Goal: Task Accomplishment & Management: Manage account settings

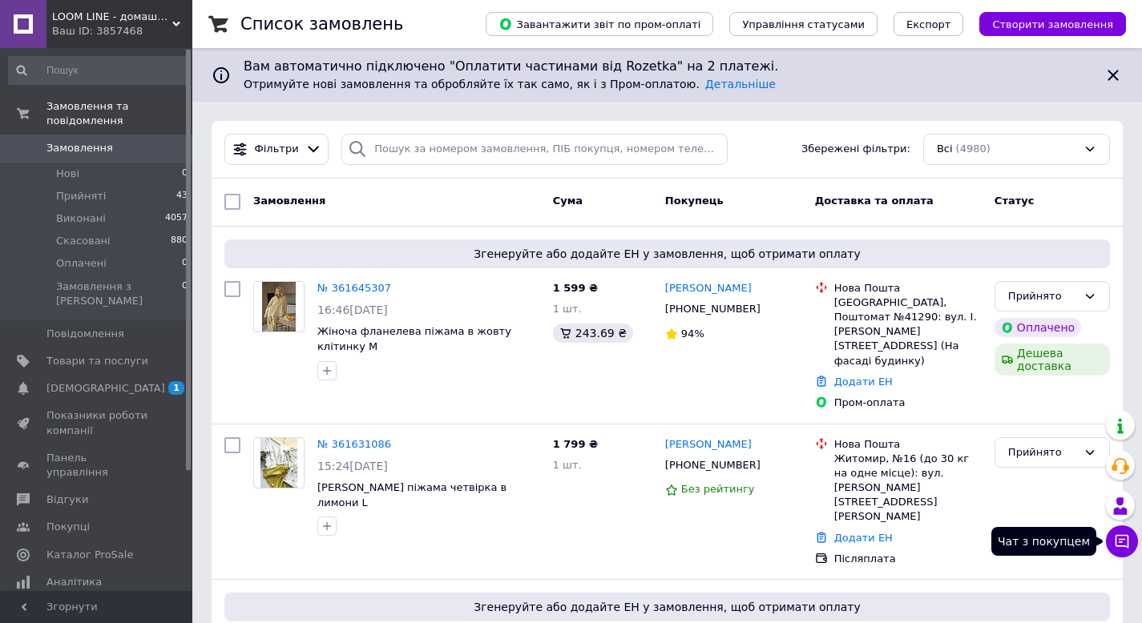
click at [1136, 538] on button "Чат з покупцем" at bounding box center [1122, 542] width 32 height 32
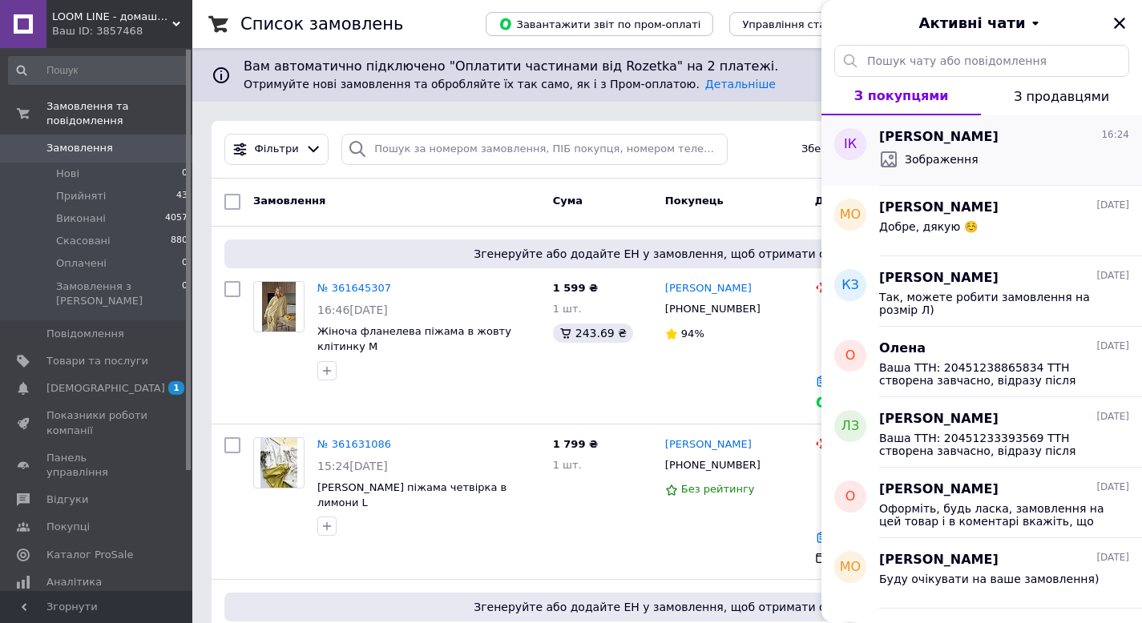
click at [957, 155] on span "Зображення" at bounding box center [942, 159] width 74 height 16
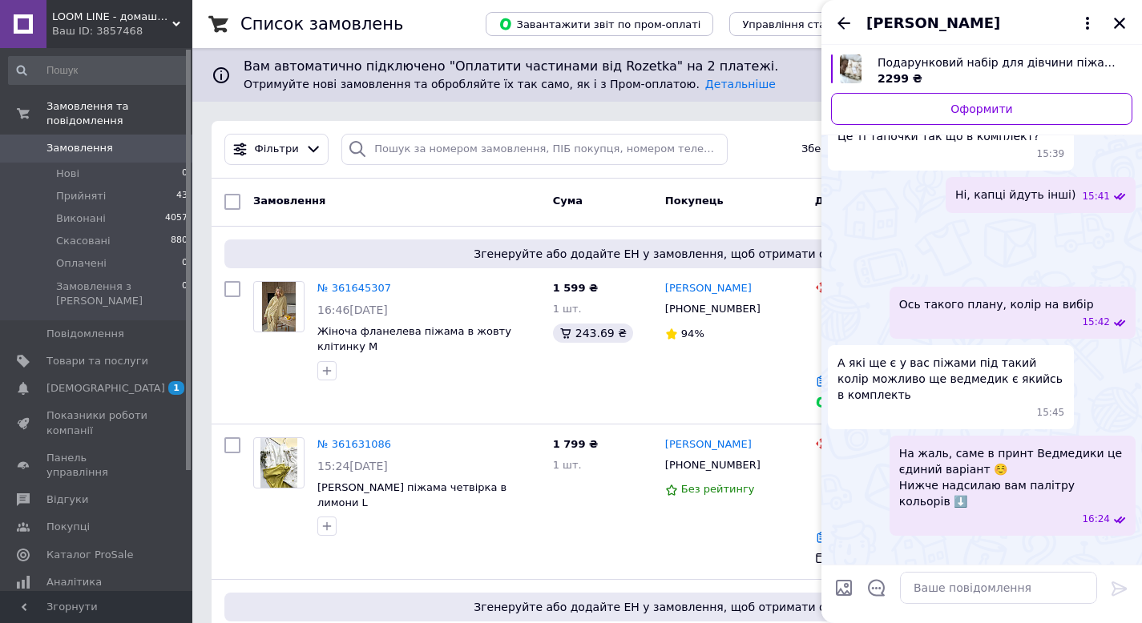
scroll to position [1953, 0]
click at [1127, 24] on button "Закрити" at bounding box center [1119, 23] width 19 height 19
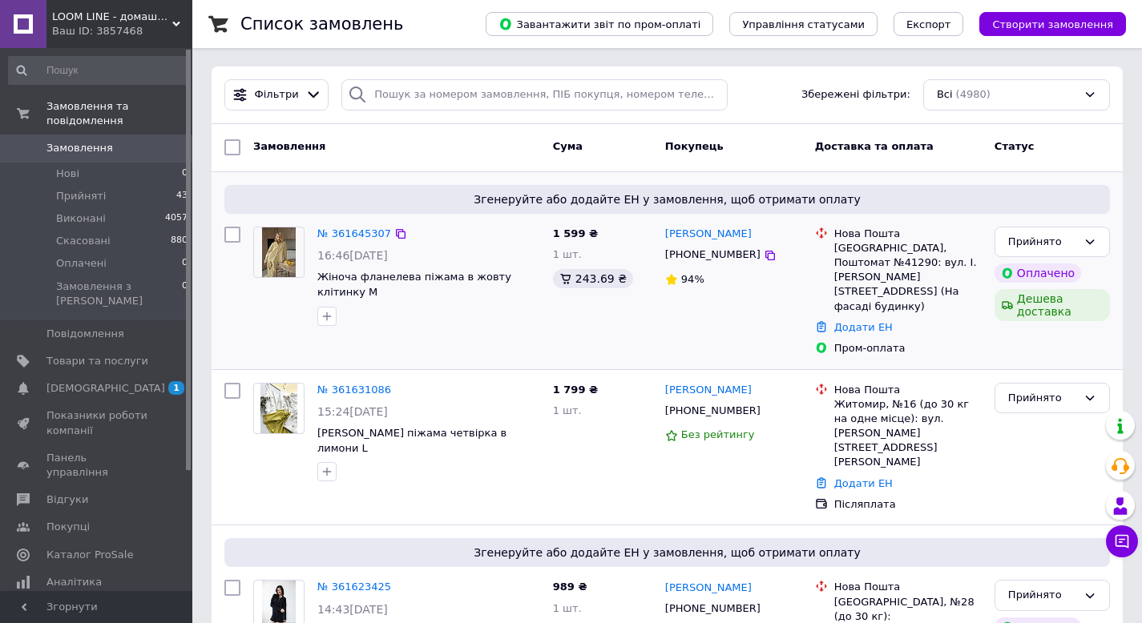
scroll to position [160, 0]
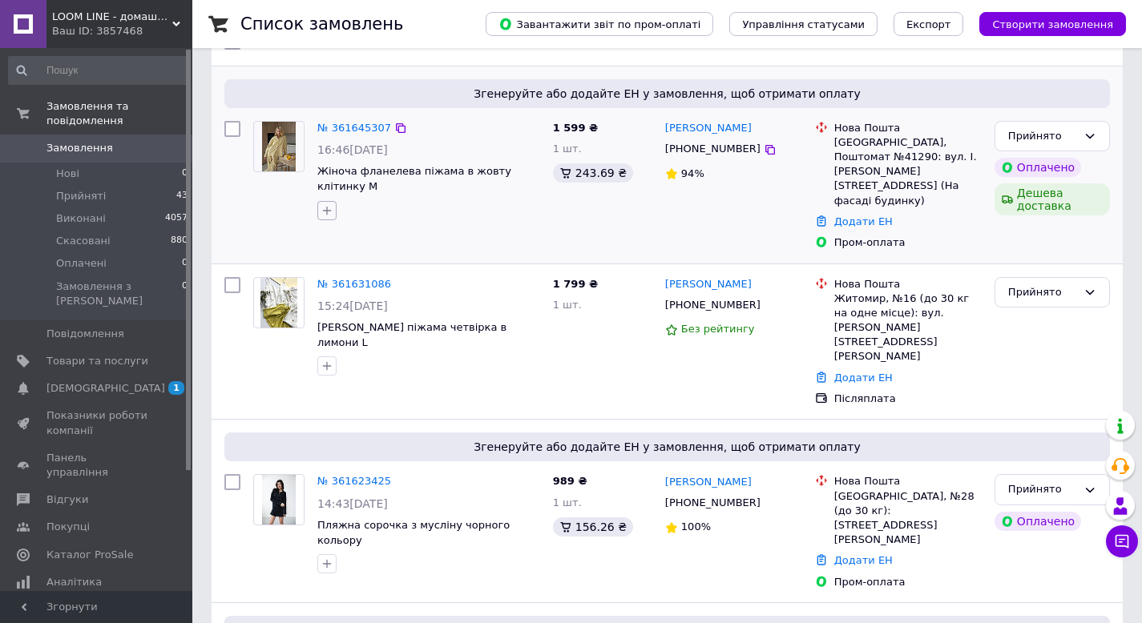
click at [329, 204] on icon "button" at bounding box center [326, 210] width 13 height 13
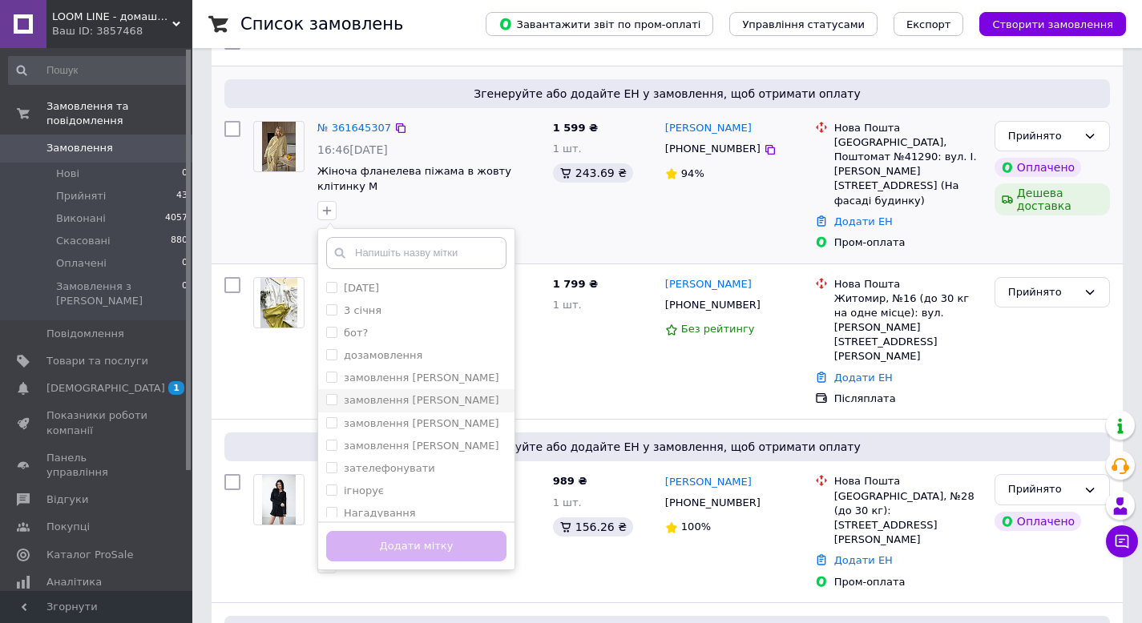
click at [423, 394] on label "замовлення [PERSON_NAME]" at bounding box center [421, 400] width 155 height 12
checkbox input "true"
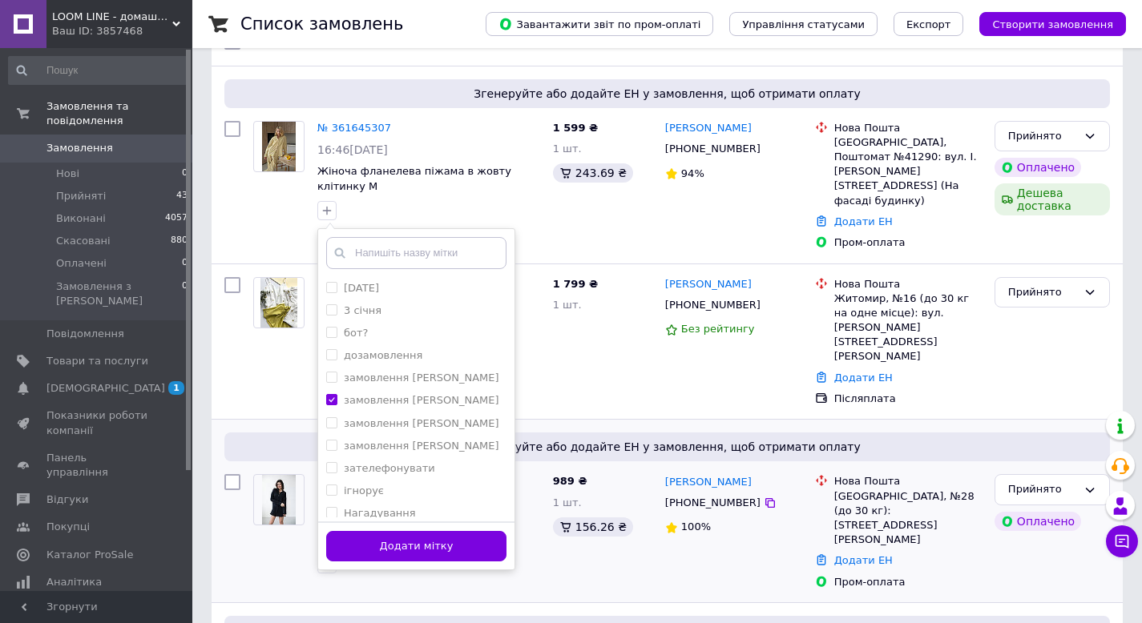
drag, startPoint x: 429, startPoint y: 524, endPoint x: 431, endPoint y: 472, distance: 52.1
click at [430, 531] on button "Додати мітку" at bounding box center [416, 546] width 180 height 31
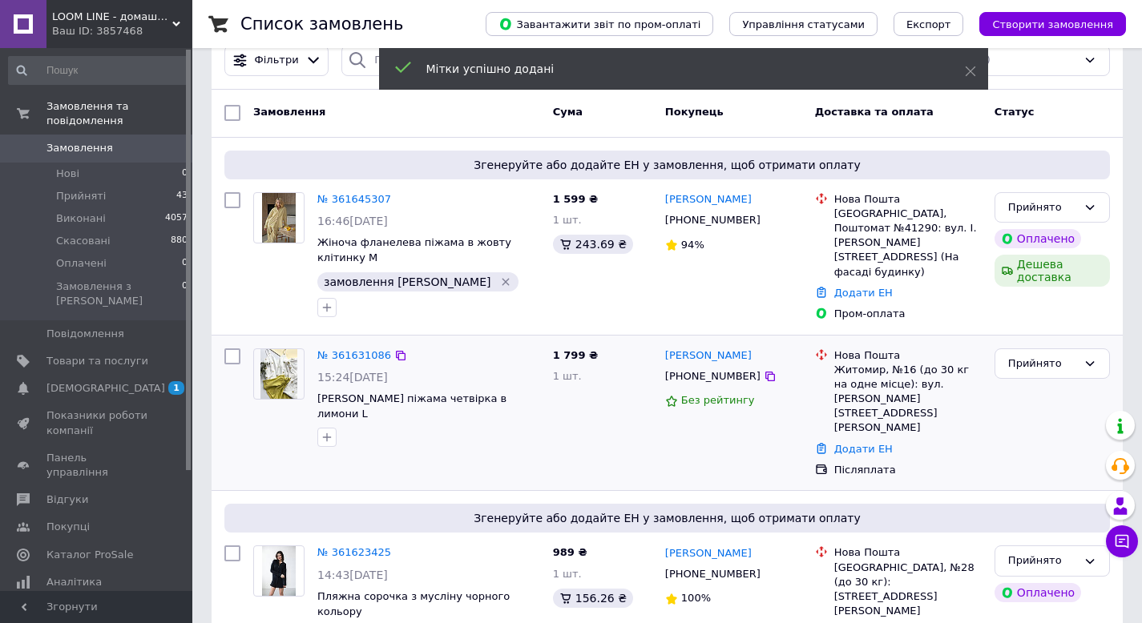
scroll to position [0, 0]
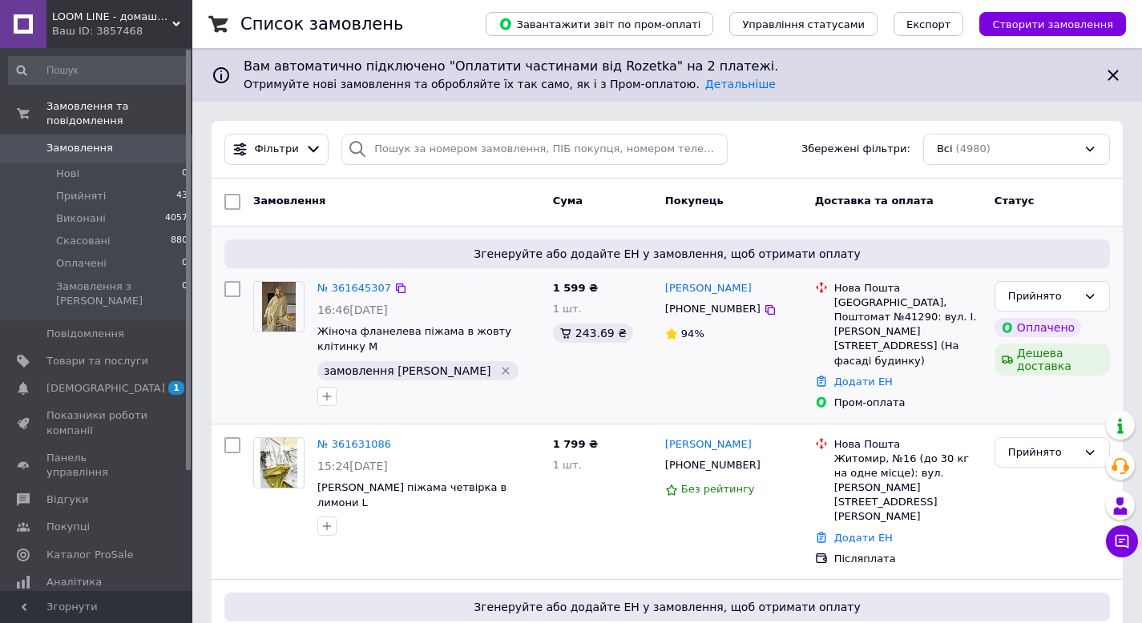
click at [485, 320] on div "№ 361645307 16:46, 12.09.2025 Жіноча фланелева піжама в жовту клітинку M замовл…" at bounding box center [429, 344] width 236 height 138
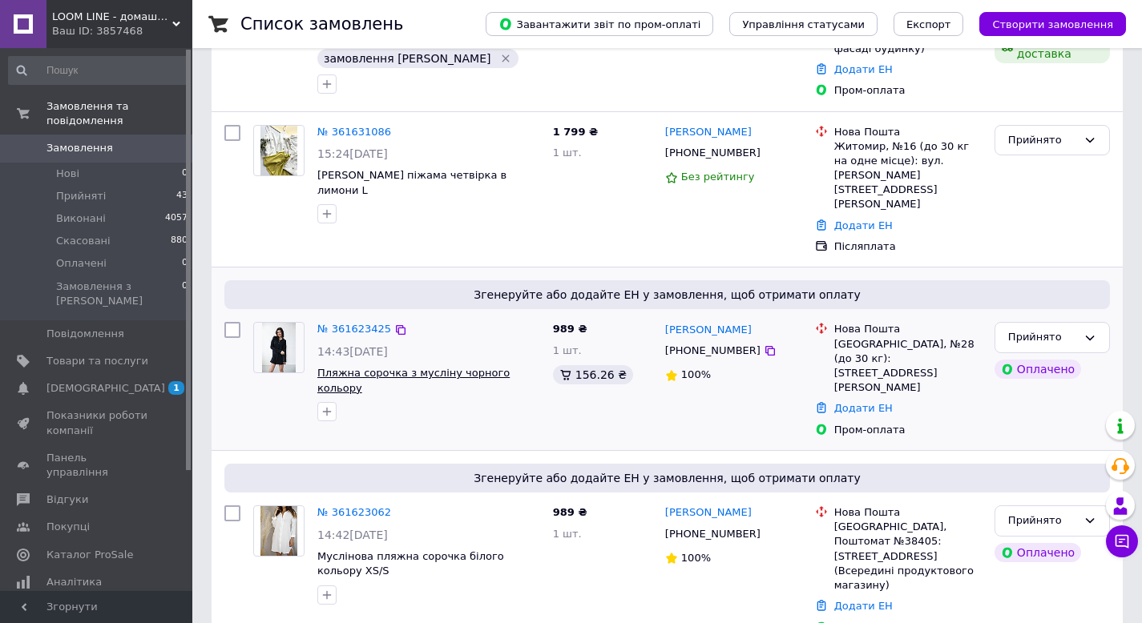
scroll to position [401, 0]
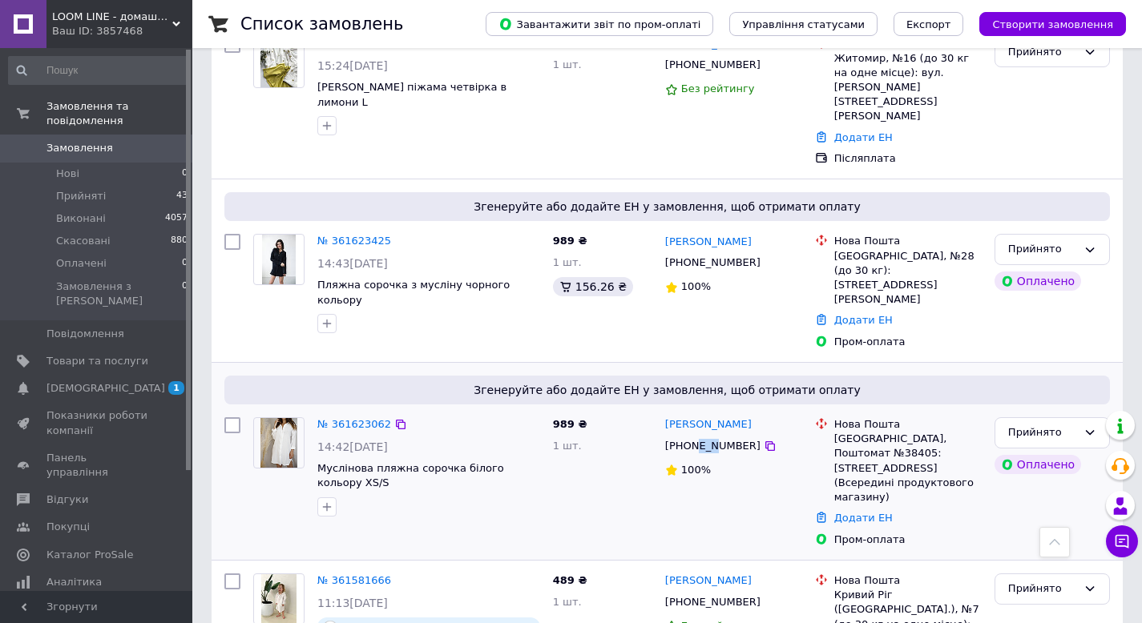
drag, startPoint x: 697, startPoint y: 373, endPoint x: 712, endPoint y: 377, distance: 15.7
click at [712, 436] on div "+380669231158" at bounding box center [713, 446] width 102 height 21
drag, startPoint x: 715, startPoint y: 375, endPoint x: 699, endPoint y: 377, distance: 15.4
click at [699, 436] on div "[PHONE_NUMBER]" at bounding box center [713, 446] width 102 height 21
click at [647, 423] on div "989 ₴ 1 шт." at bounding box center [602, 482] width 112 height 143
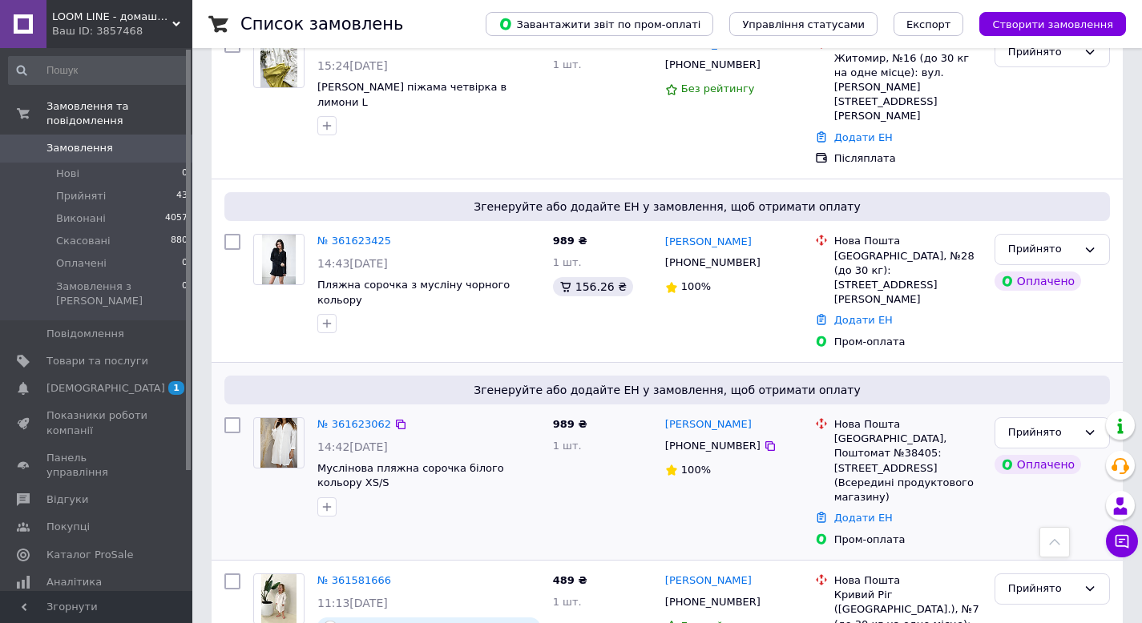
click at [595, 475] on div "989 ₴ 1 шт." at bounding box center [602, 482] width 112 height 143
drag, startPoint x: 330, startPoint y: 437, endPoint x: 336, endPoint y: 445, distance: 9.1
click at [333, 501] on icon "button" at bounding box center [326, 507] width 13 height 13
click at [417, 611] on label "замовлення [PERSON_NAME]" at bounding box center [421, 617] width 155 height 12
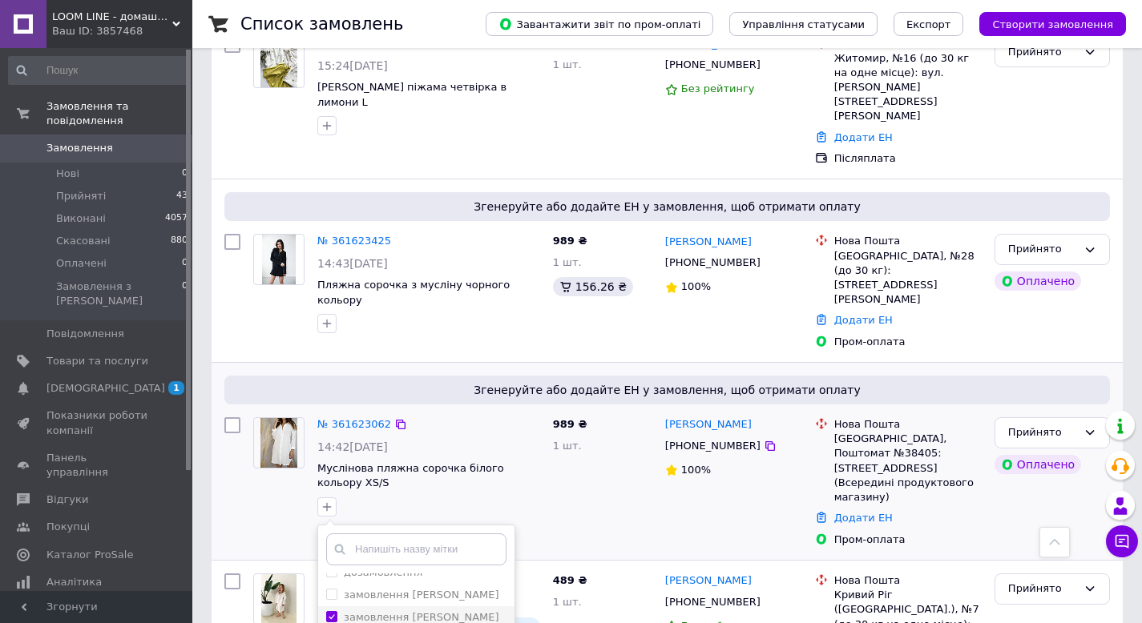
checkbox input "true"
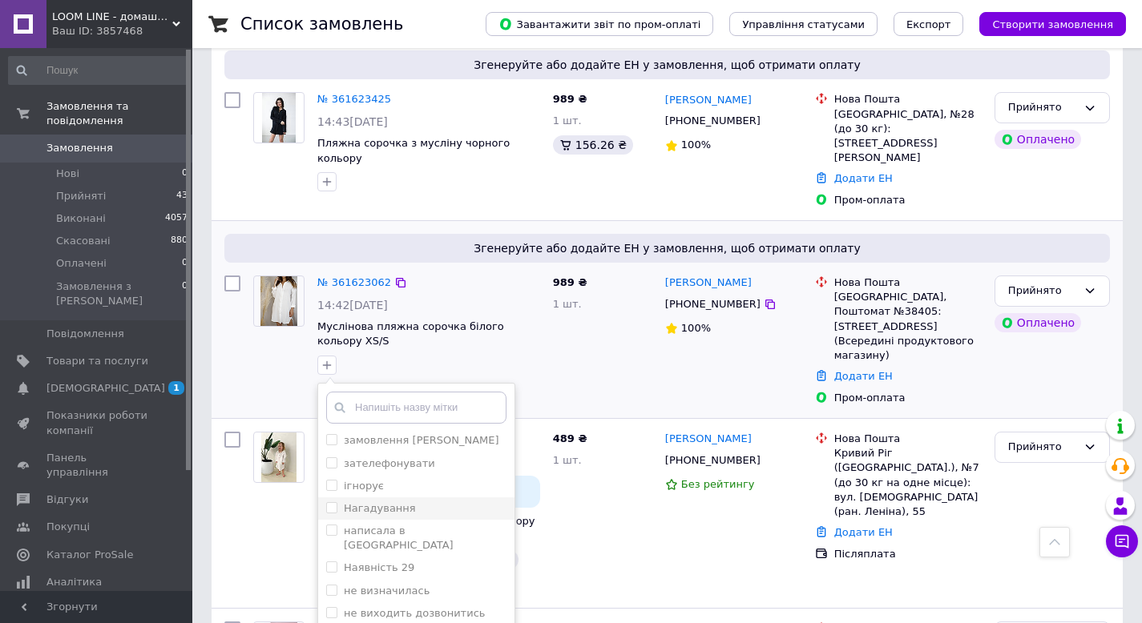
scroll to position [561, 0]
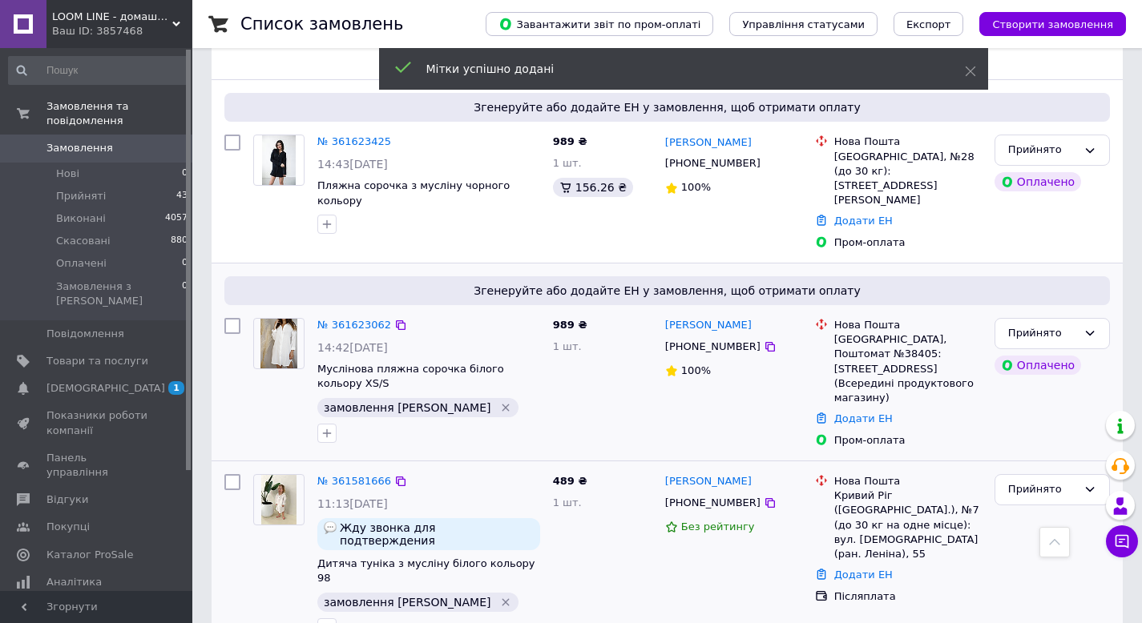
scroll to position [481, 0]
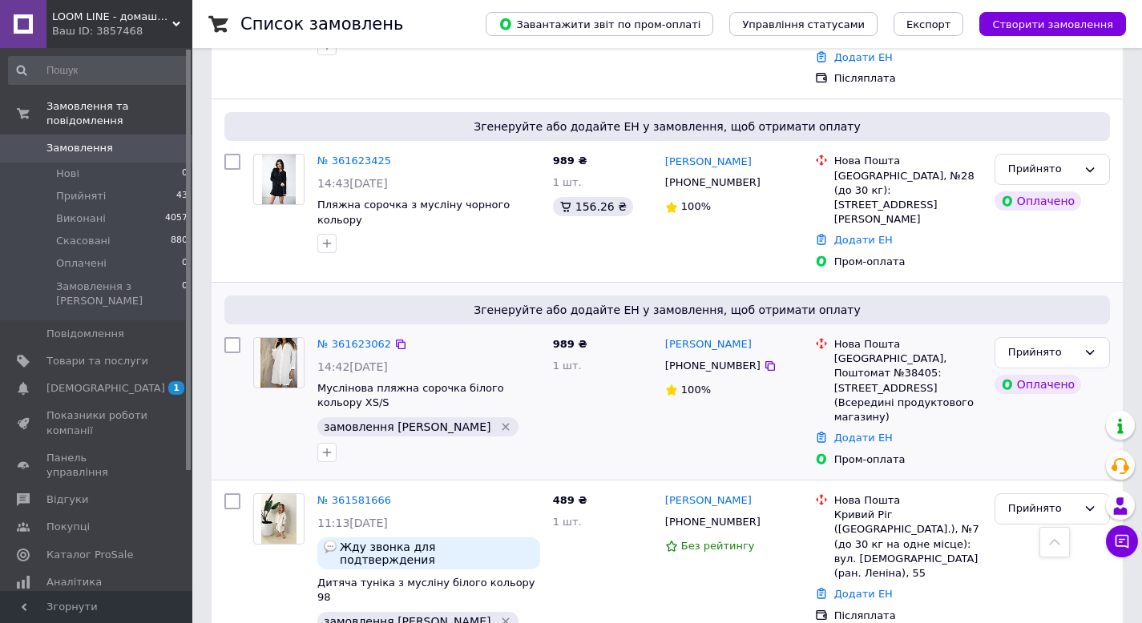
click at [637, 341] on div "989 ₴ 1 шт." at bounding box center [602, 402] width 112 height 143
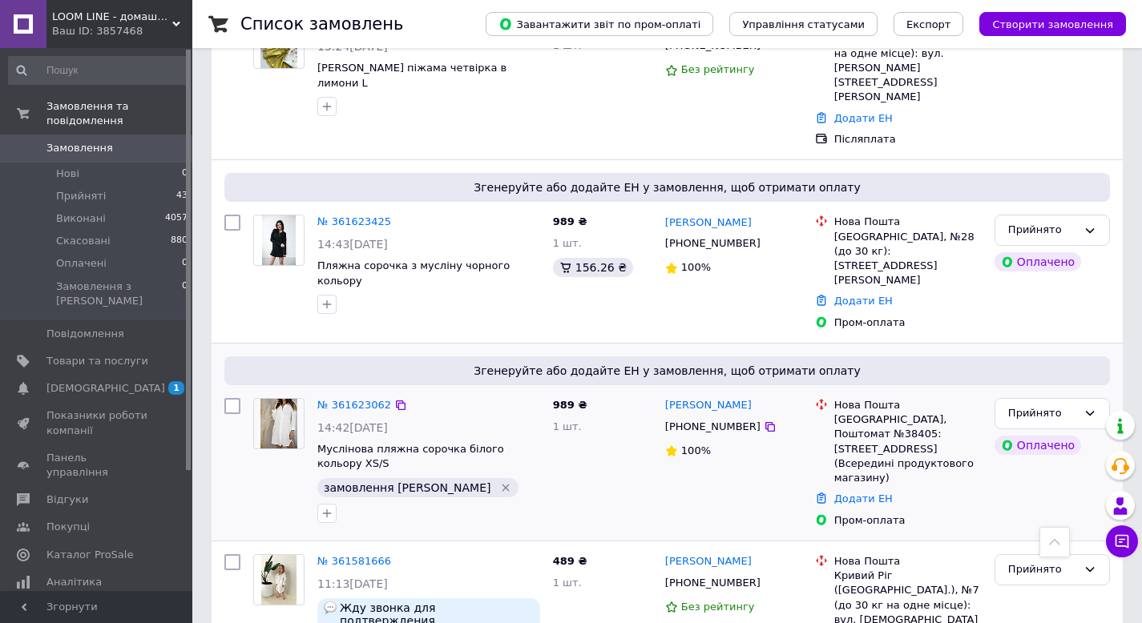
scroll to position [401, 0]
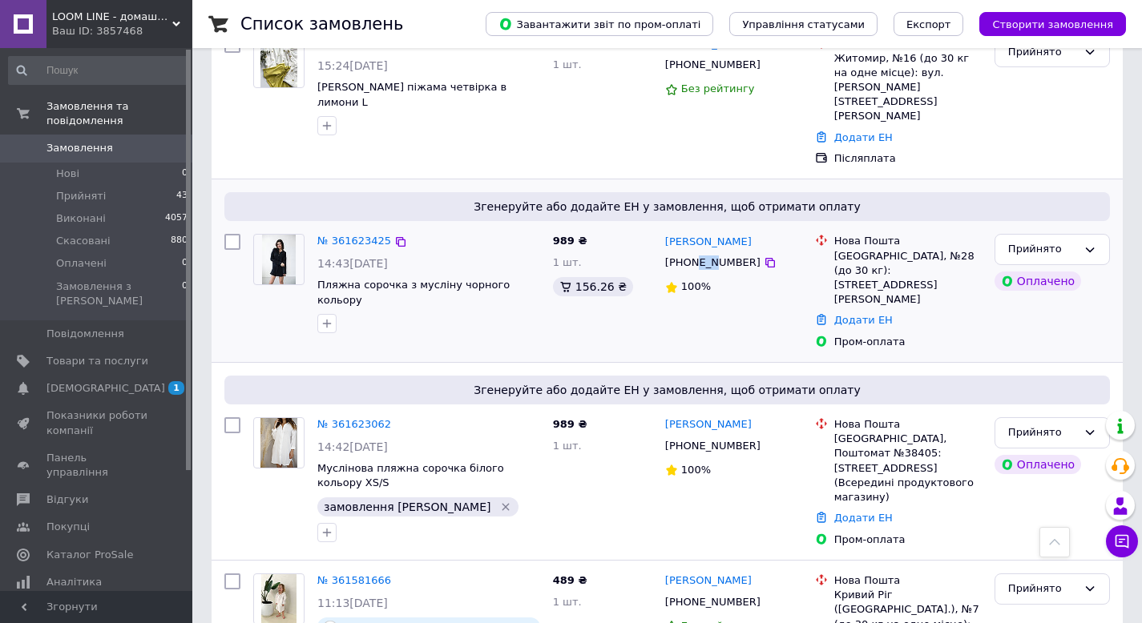
drag, startPoint x: 697, startPoint y: 207, endPoint x: 714, endPoint y: 208, distance: 16.9
click at [714, 252] on div "[PHONE_NUMBER]" at bounding box center [713, 262] width 102 height 21
click at [710, 252] on div "+380934252673" at bounding box center [713, 262] width 102 height 21
drag, startPoint x: 701, startPoint y: 204, endPoint x: 715, endPoint y: 212, distance: 16.2
click at [715, 252] on div "+380934252673" at bounding box center [713, 262] width 102 height 21
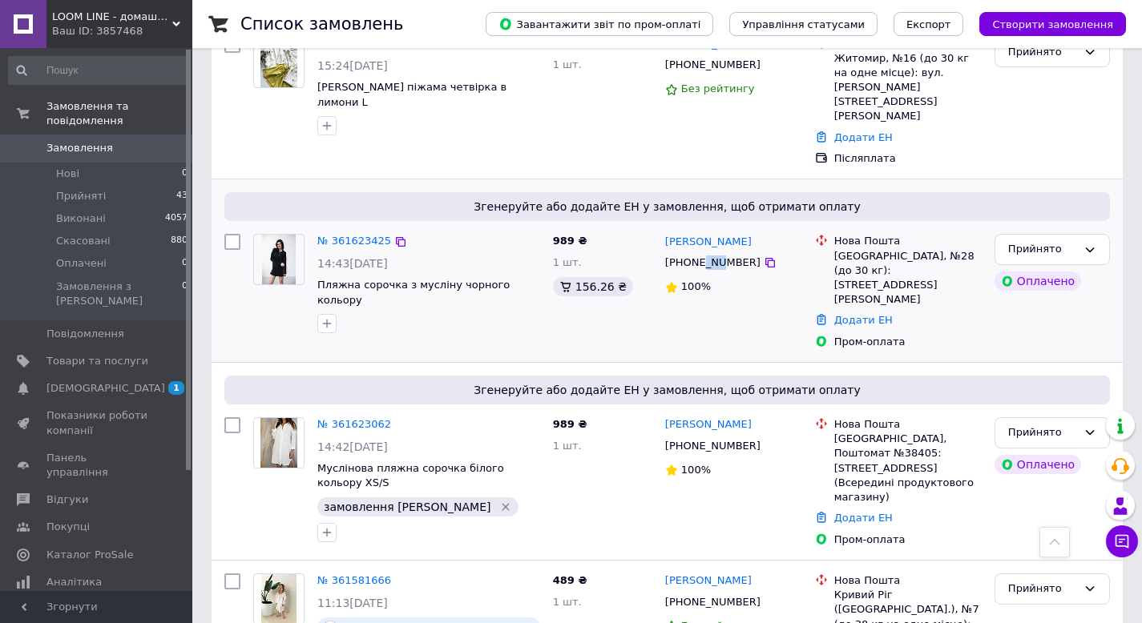
click at [759, 261] on div "Яна Сухая +380934252673 100%" at bounding box center [734, 292] width 150 height 128
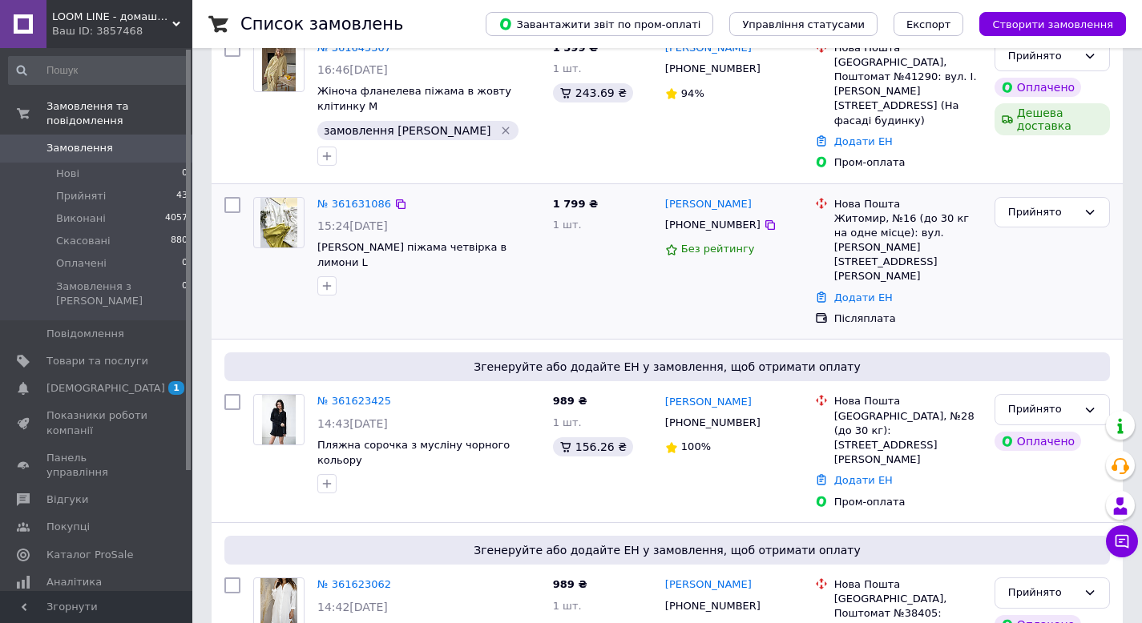
scroll to position [160, 0]
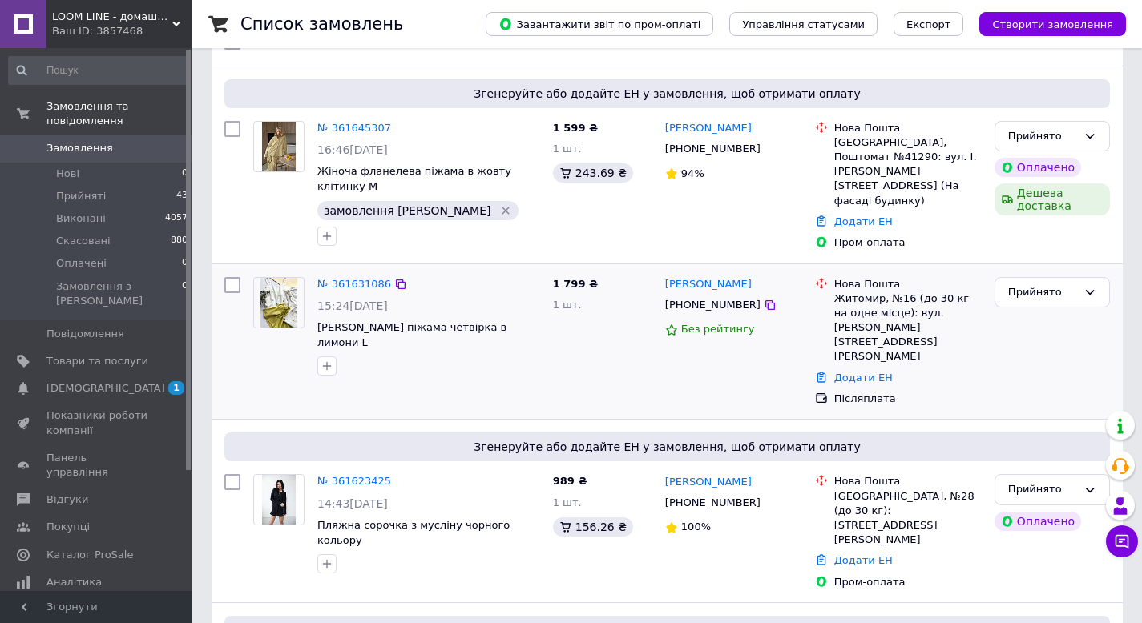
click at [626, 336] on div "1 799 ₴ 1 шт." at bounding box center [602, 342] width 112 height 143
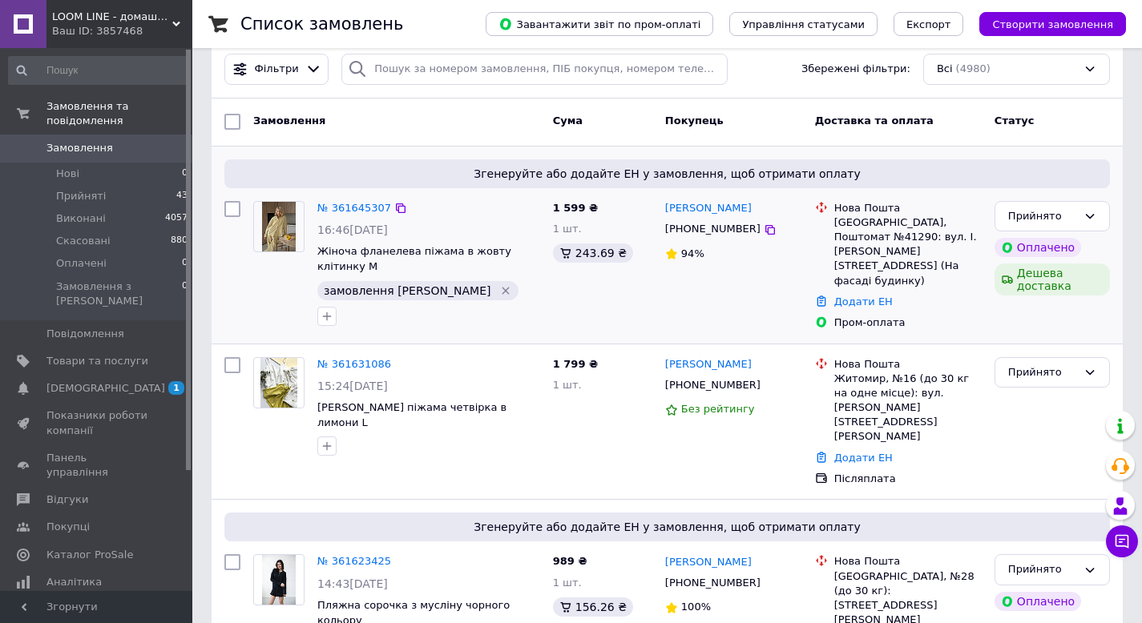
scroll to position [0, 0]
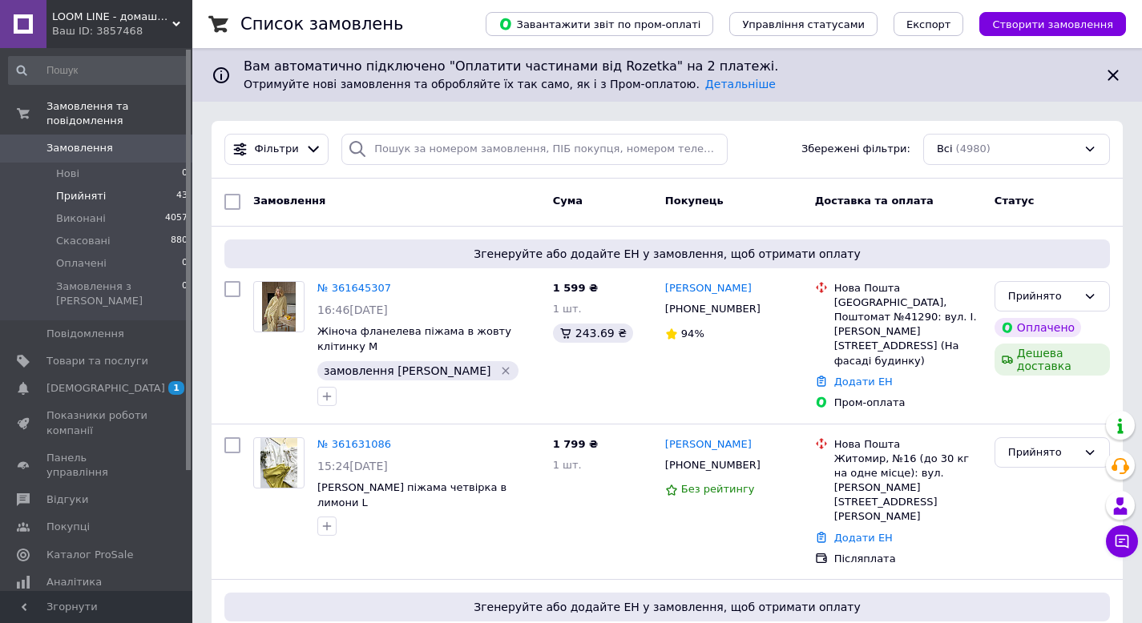
click at [119, 185] on li "Прийняті 43" at bounding box center [98, 196] width 197 height 22
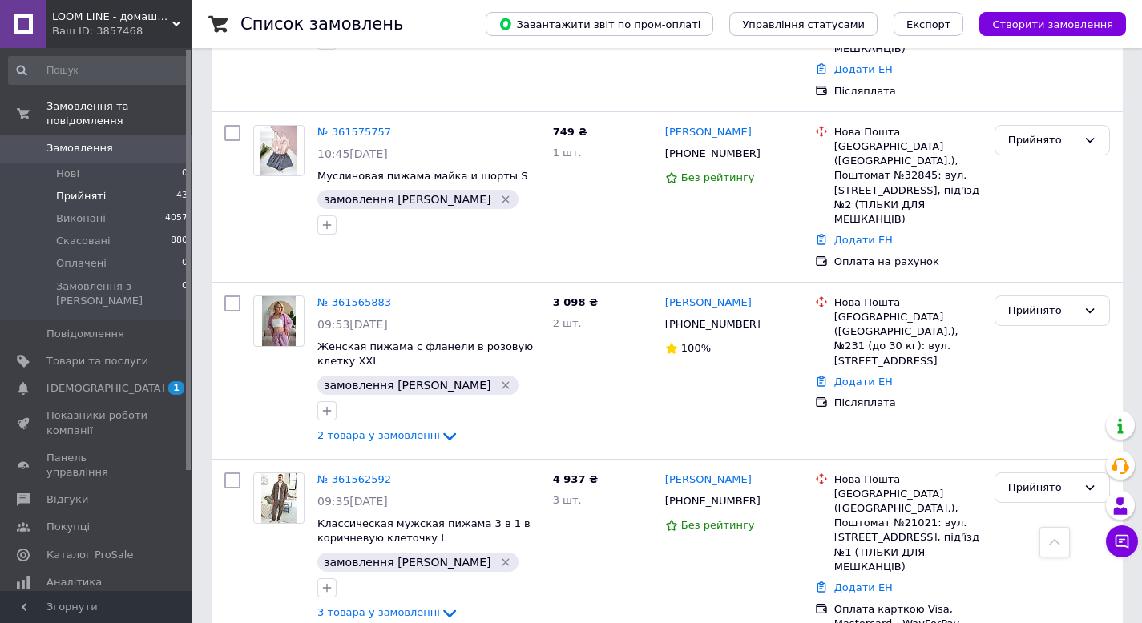
scroll to position [1442, 0]
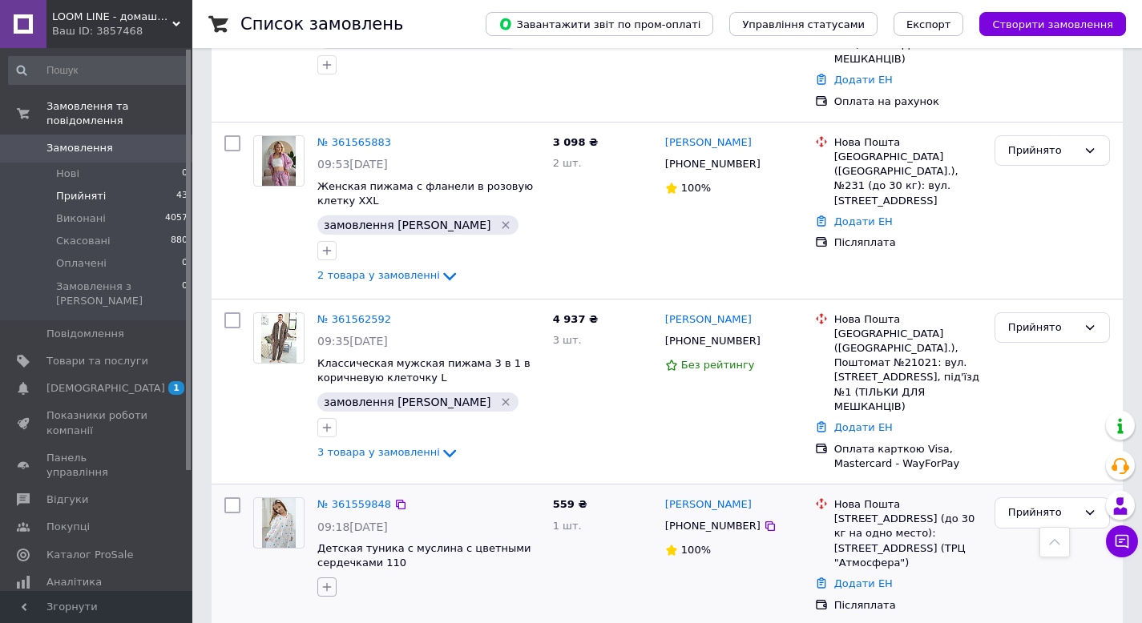
click at [326, 581] on icon "button" at bounding box center [326, 587] width 13 height 13
checkbox input "true"
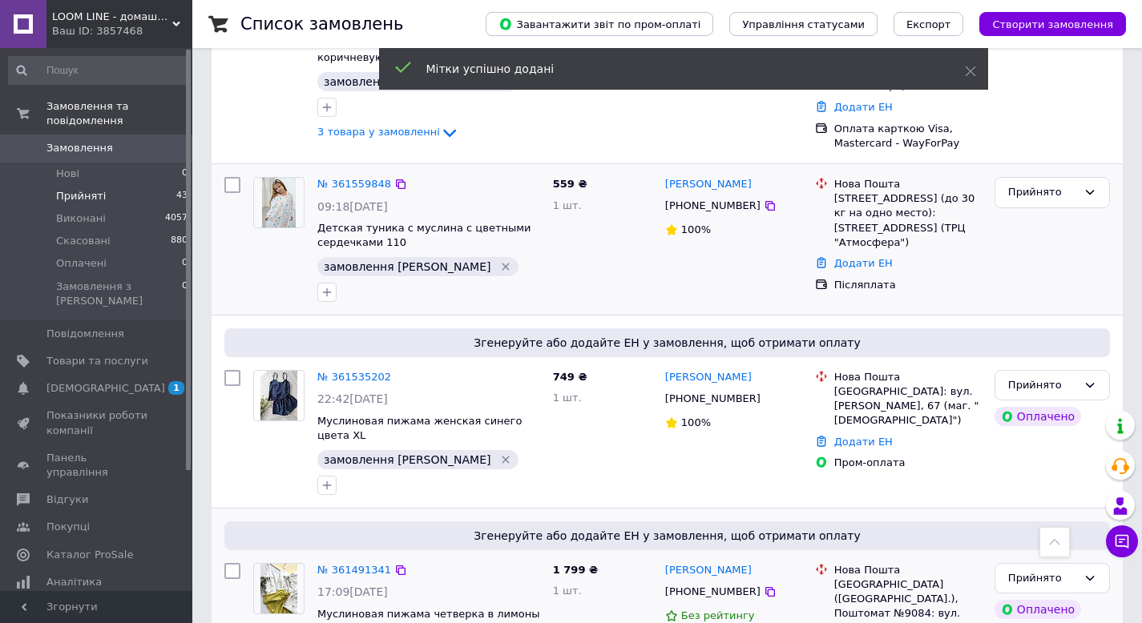
checkbox input "true"
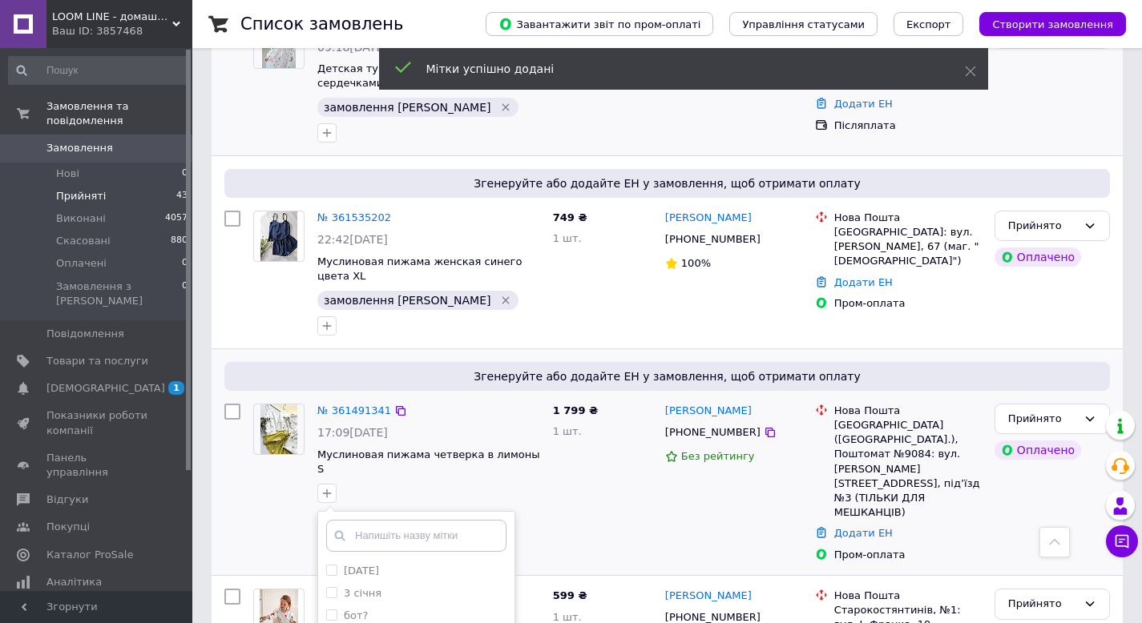
scroll to position [1923, 0]
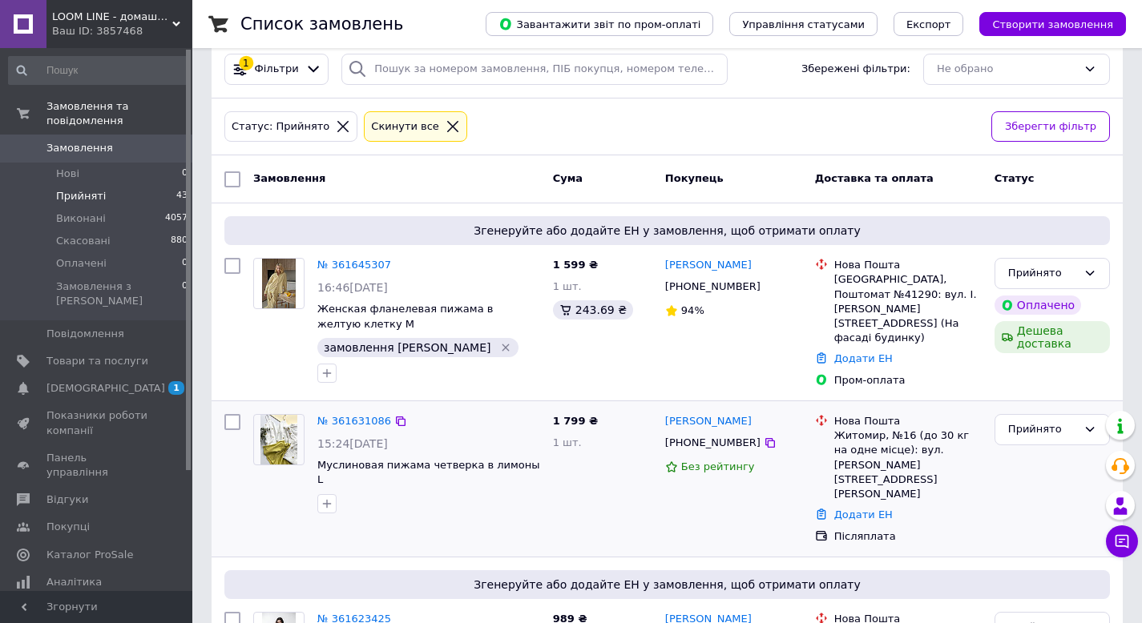
scroll to position [240, 0]
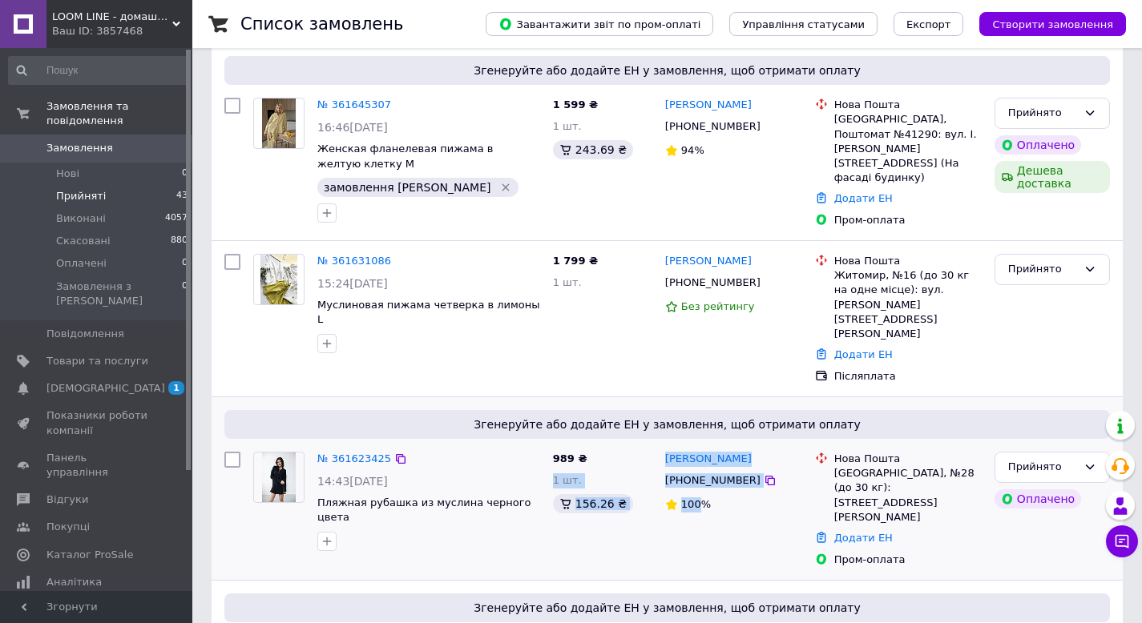
drag, startPoint x: 653, startPoint y: 397, endPoint x: 711, endPoint y: 449, distance: 78.9
click at [701, 445] on div "№ 361623425 14:43, 12.09.2025 Пляжная рубашка из муслина черного цвета 989 ₴ 1 …" at bounding box center [667, 509] width 898 height 128
click at [716, 498] on div "100%" at bounding box center [733, 505] width 137 height 15
drag, startPoint x: 716, startPoint y: 450, endPoint x: 662, endPoint y: 398, distance: 75.4
click at [662, 445] on div "Яна Сухая +380934252673 100%" at bounding box center [734, 509] width 150 height 128
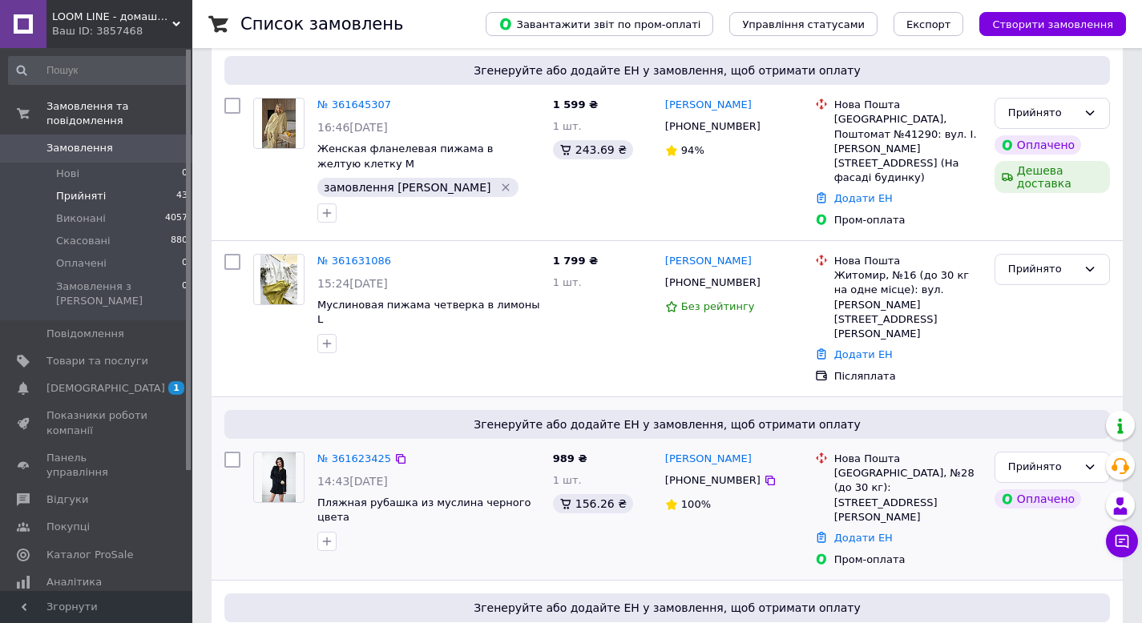
click at [639, 445] on div "989 ₴ 1 шт. 156.26 ₴" at bounding box center [602, 509] width 112 height 128
click at [322, 482] on div "№ 361623425 14:43, 12.09.2025 Пляжная рубашка из муслина черного цвета" at bounding box center [429, 501] width 236 height 112
click at [322, 535] on icon "button" at bounding box center [326, 541] width 13 height 13
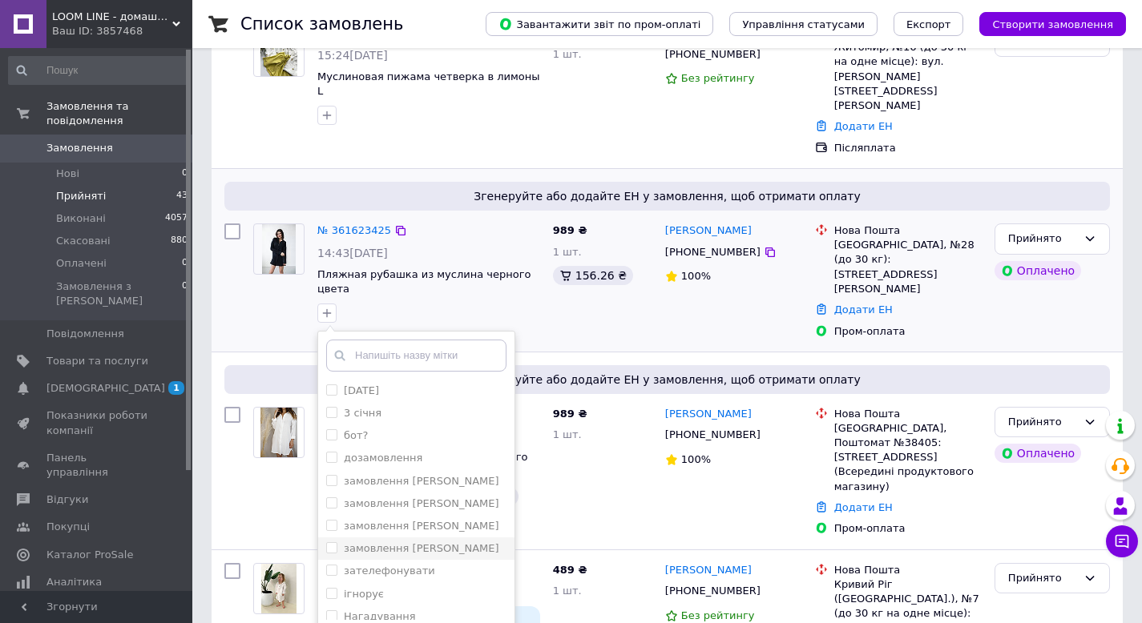
scroll to position [481, 0]
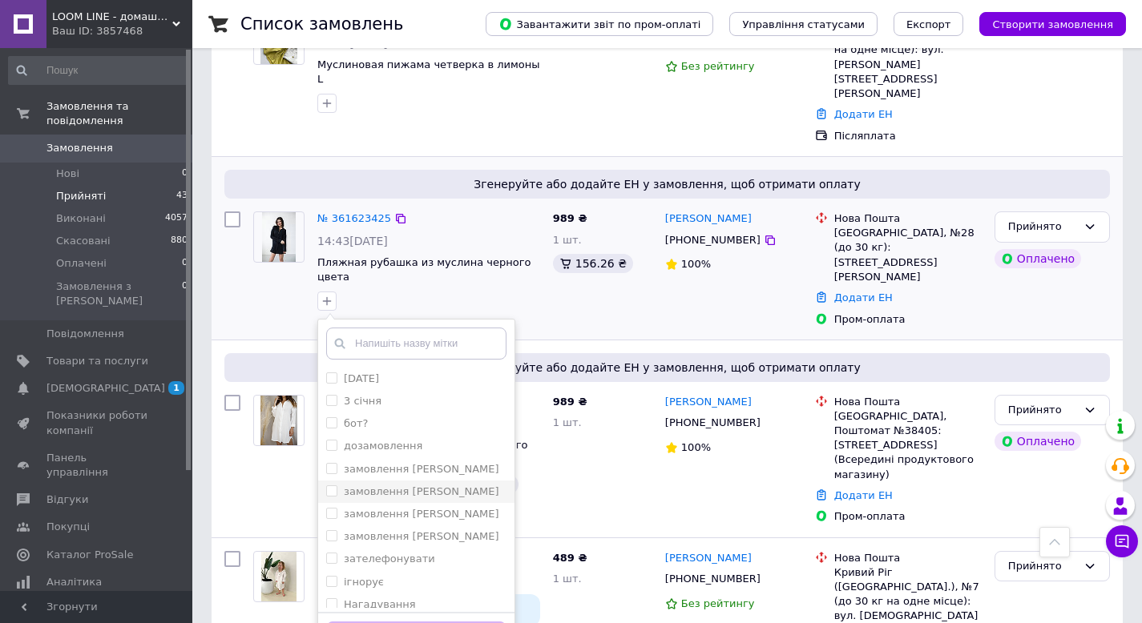
click at [416, 486] on label "замовлення [PERSON_NAME]" at bounding box center [421, 492] width 155 height 12
checkbox input "true"
drag, startPoint x: 416, startPoint y: 561, endPoint x: 609, endPoint y: 304, distance: 321.6
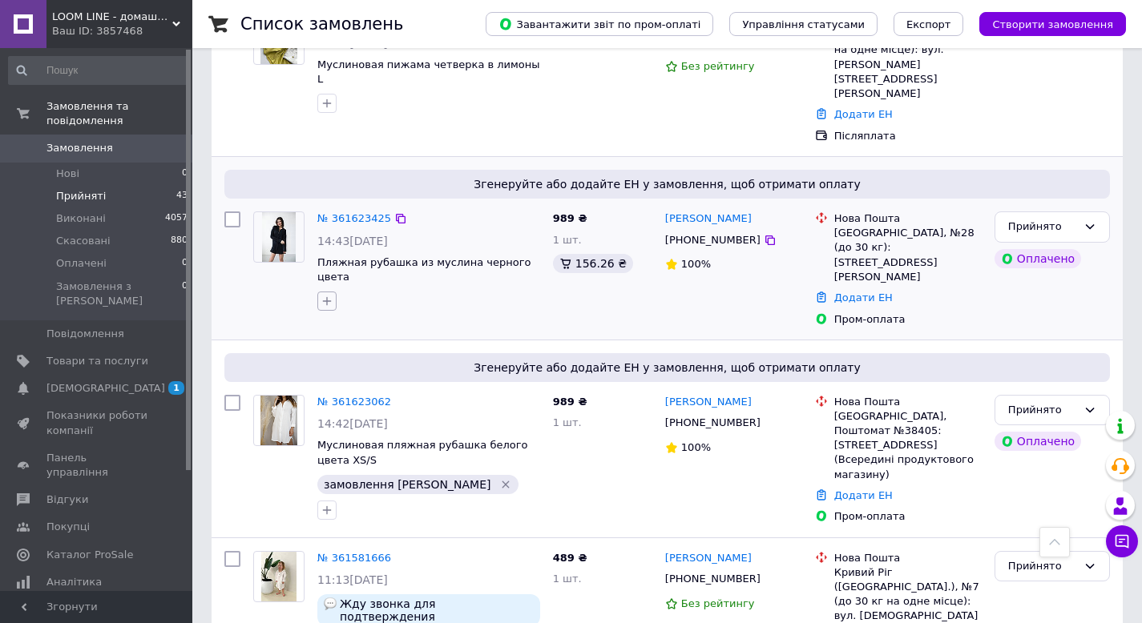
click at [329, 295] on icon "button" at bounding box center [326, 301] width 13 height 13
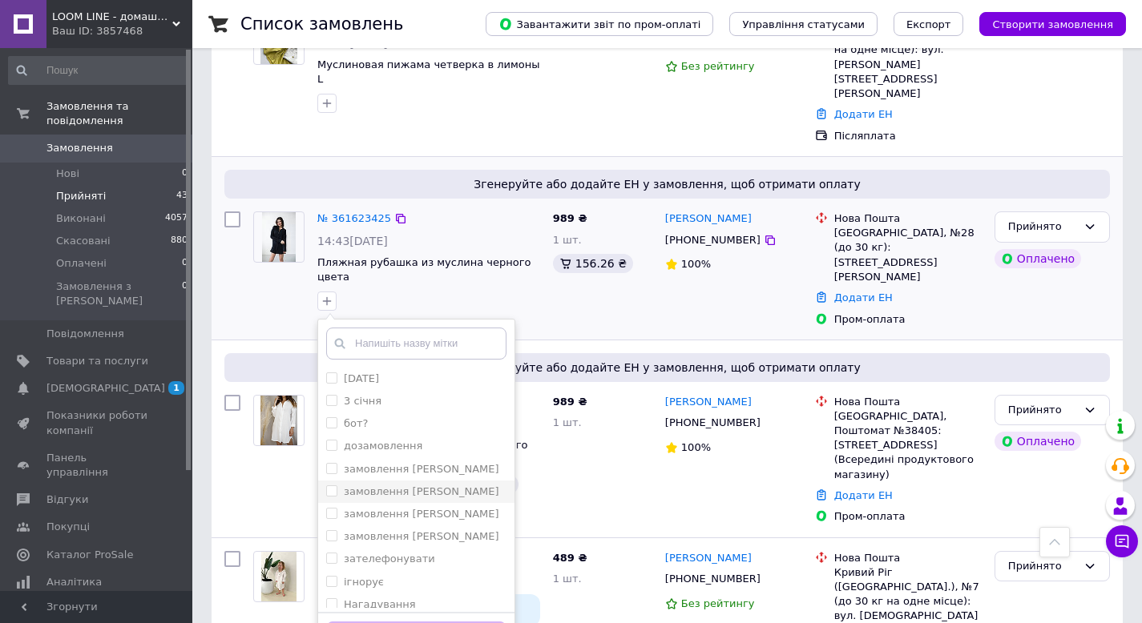
click at [415, 486] on label "замовлення [PERSON_NAME]" at bounding box center [421, 492] width 155 height 12
checkbox input "true"
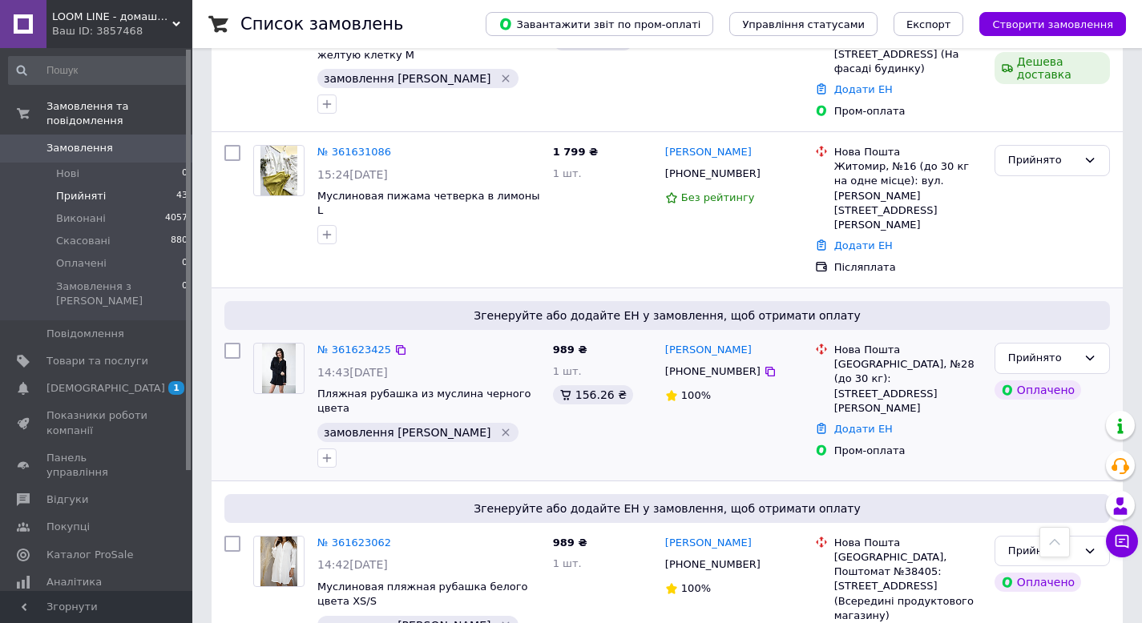
scroll to position [320, 0]
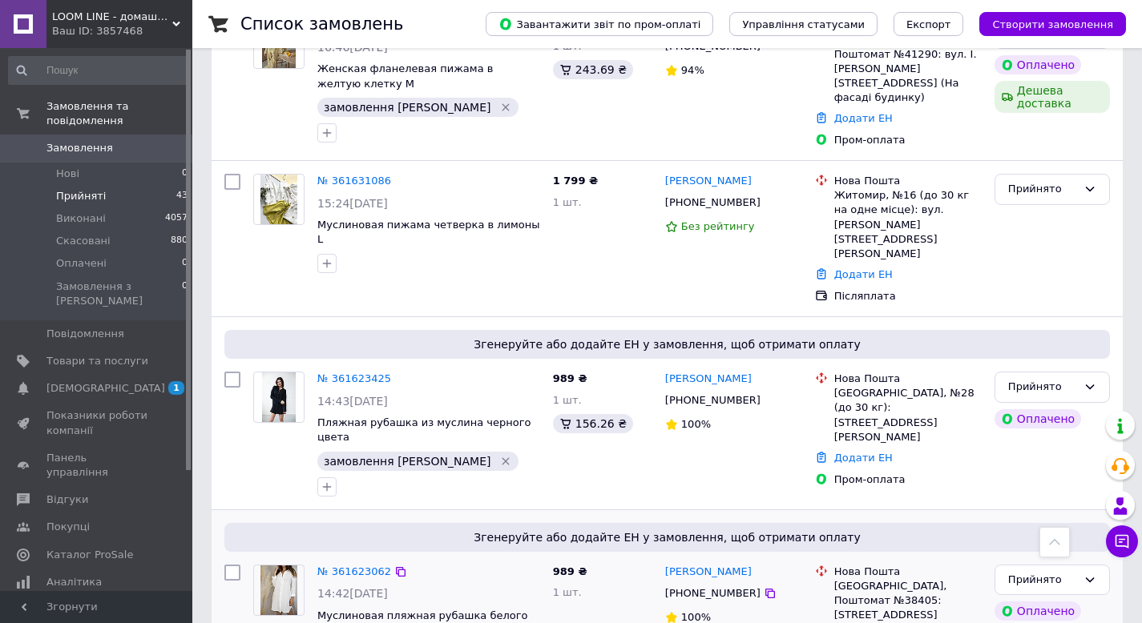
drag, startPoint x: 750, startPoint y: 345, endPoint x: 724, endPoint y: 458, distance: 116.0
click at [764, 394] on icon at bounding box center [770, 400] width 13 height 13
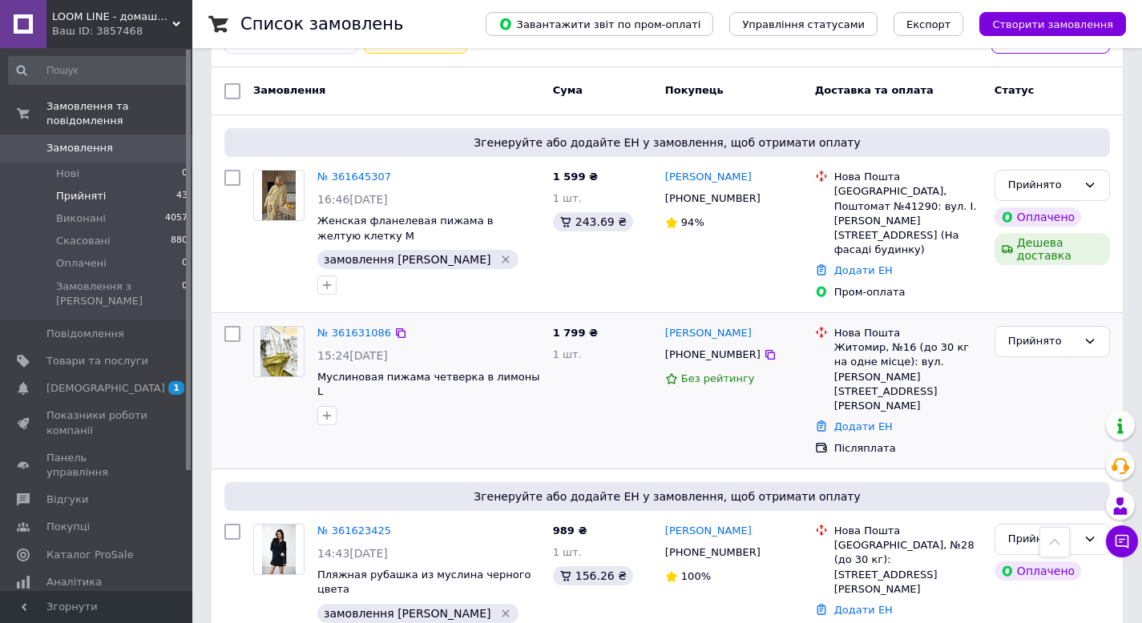
scroll to position [240, 0]
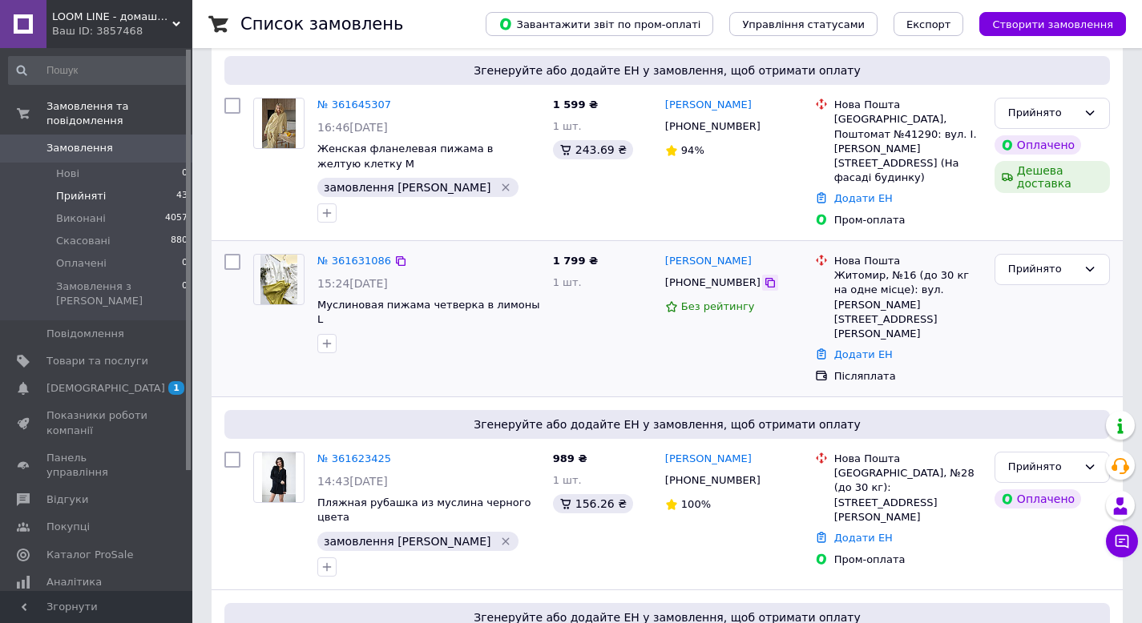
click at [764, 276] on icon at bounding box center [770, 282] width 13 height 13
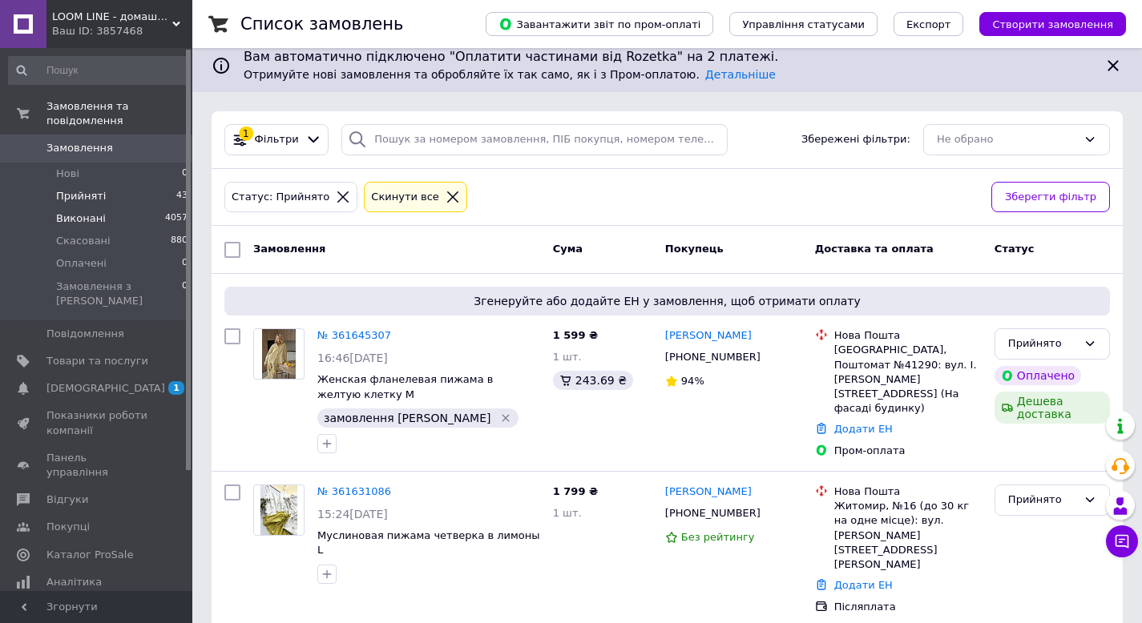
scroll to position [0, 0]
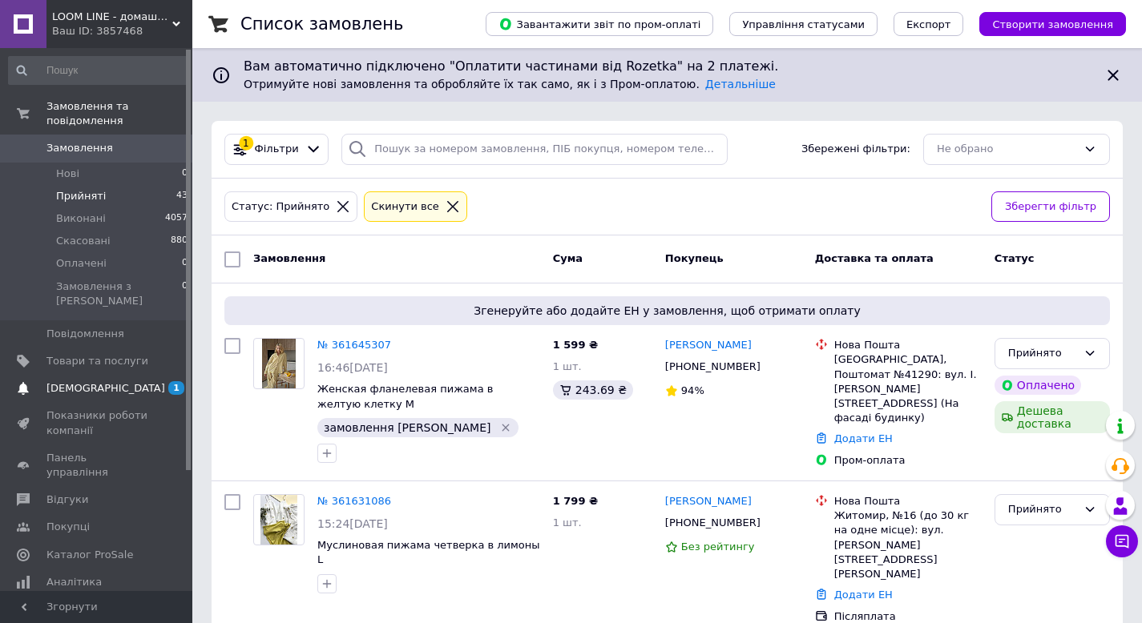
click at [166, 381] on span "1 0" at bounding box center [170, 388] width 44 height 14
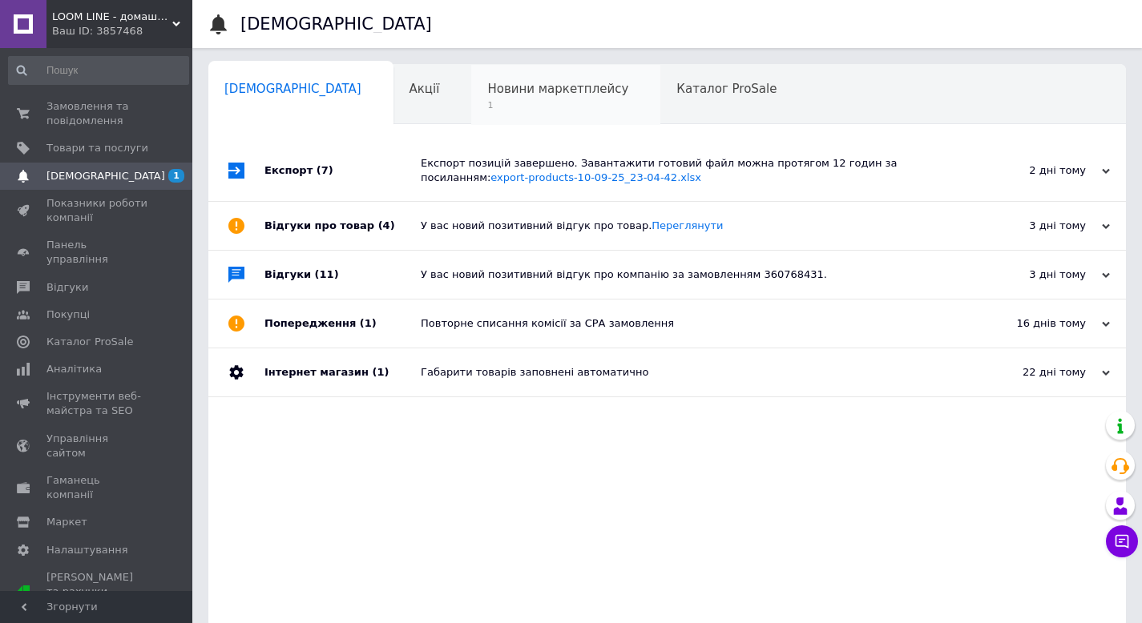
click at [487, 89] on span "Новини маркетплейсу" at bounding box center [557, 89] width 141 height 14
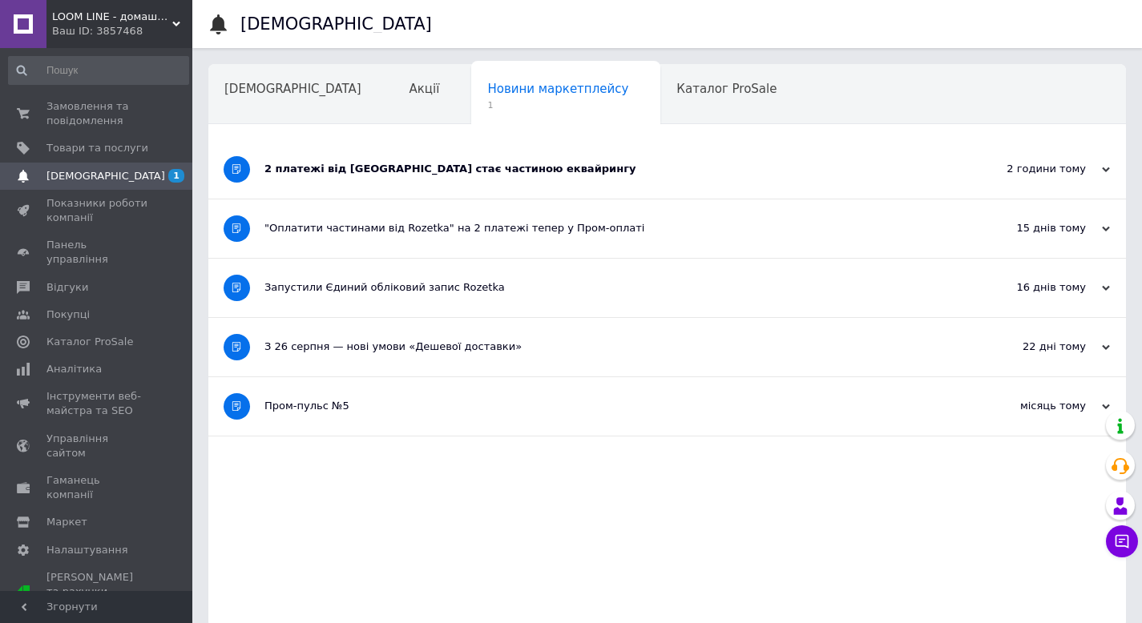
click at [327, 162] on div "2 платежі від Rozetka стає частиною еквайрингу" at bounding box center [606, 169] width 685 height 14
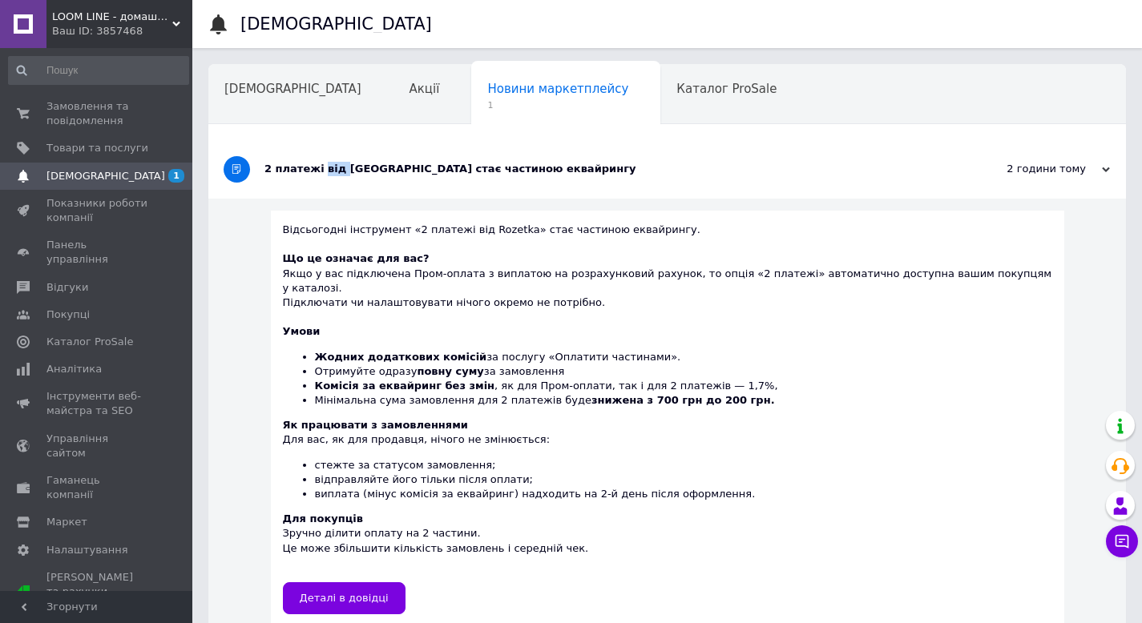
click at [327, 162] on div "2 платежі від Rozetka стає частиною еквайрингу" at bounding box center [606, 169] width 685 height 14
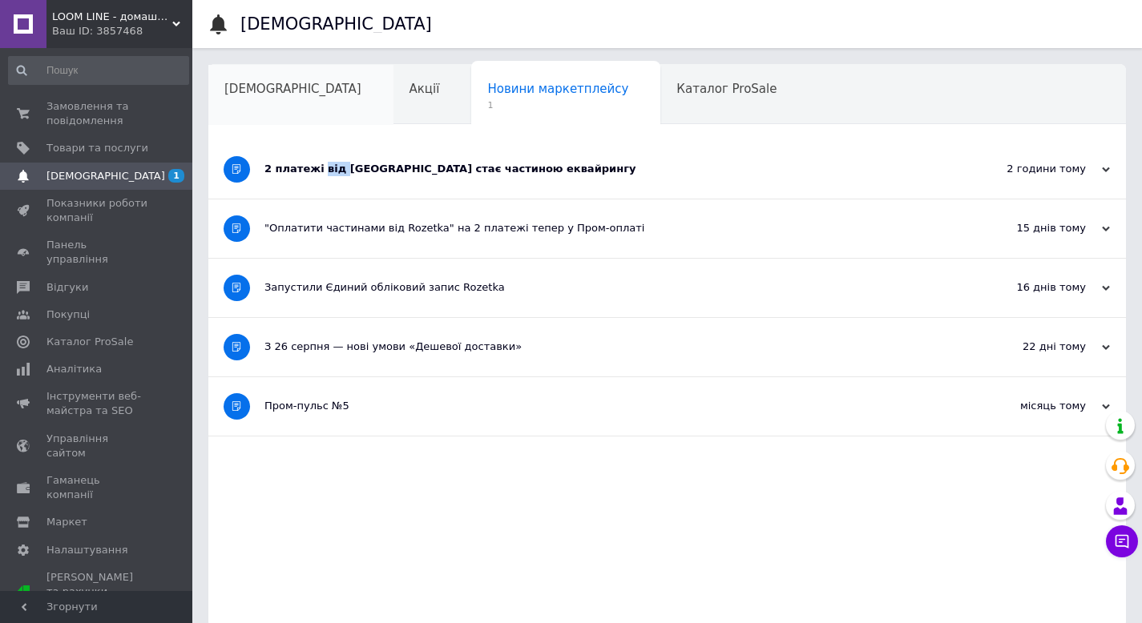
click at [239, 97] on div "[DEMOGRAPHIC_DATA]" at bounding box center [300, 95] width 185 height 61
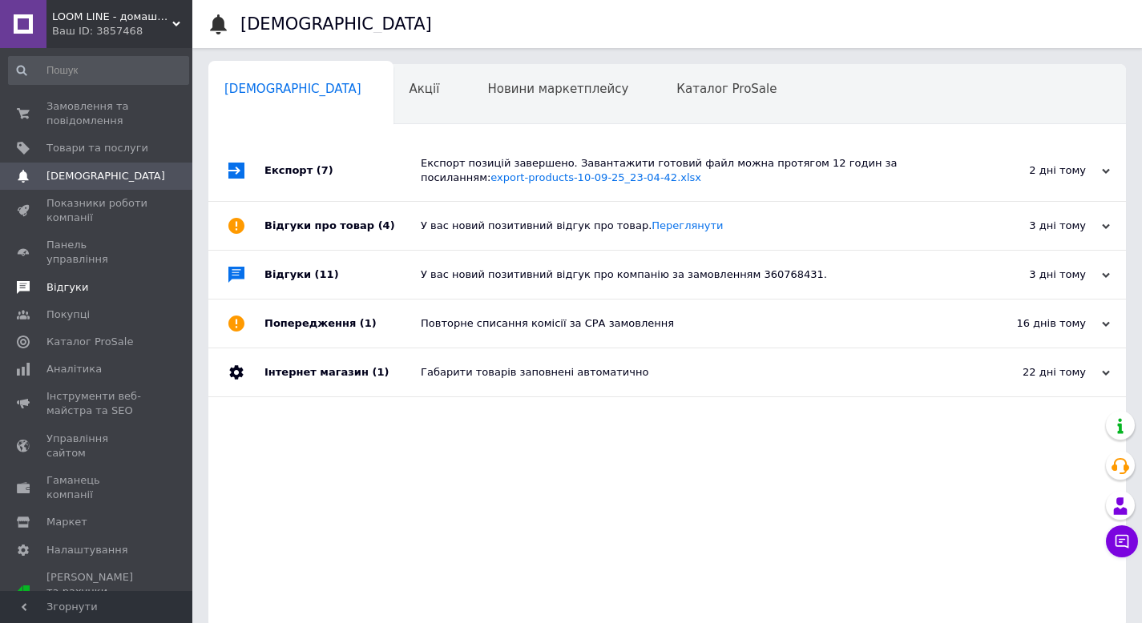
click at [81, 283] on link "Відгуки" at bounding box center [98, 287] width 197 height 27
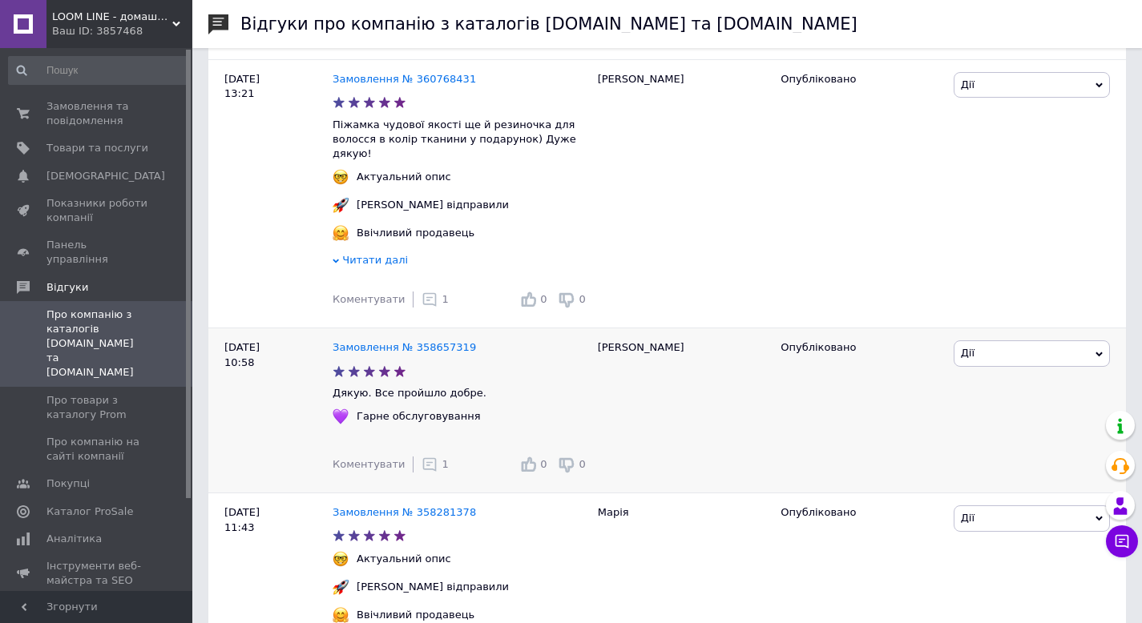
scroll to position [320, 0]
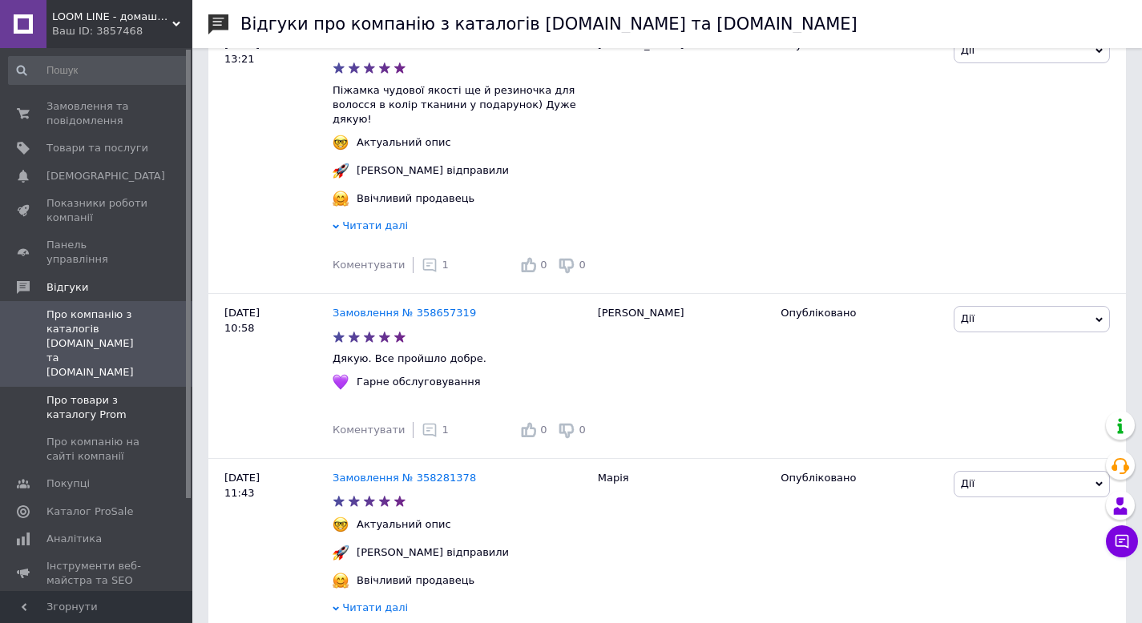
click at [114, 393] on span "Про товари з каталогу Prom" at bounding box center [97, 407] width 102 height 29
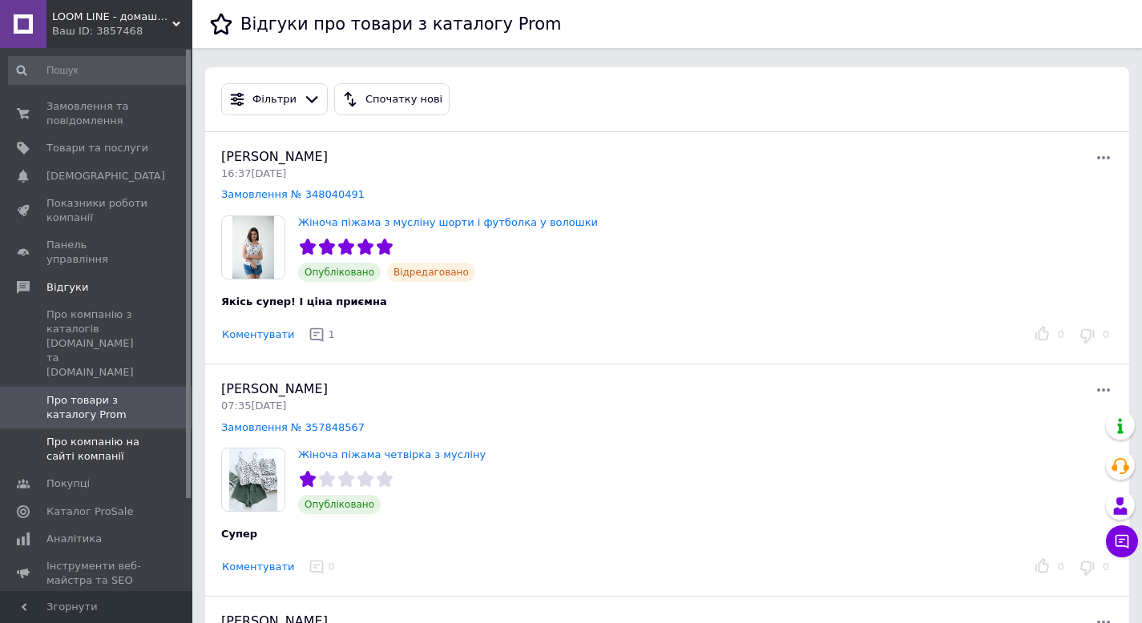
click at [97, 435] on span "Про компанію на сайті компанії" at bounding box center [97, 449] width 102 height 29
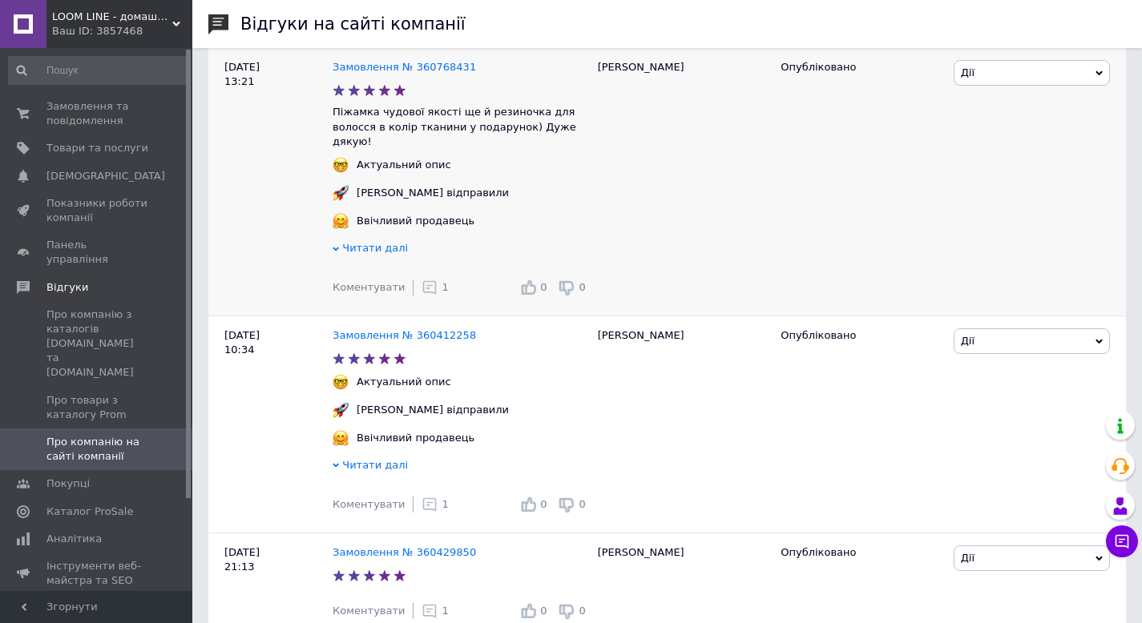
scroll to position [240, 0]
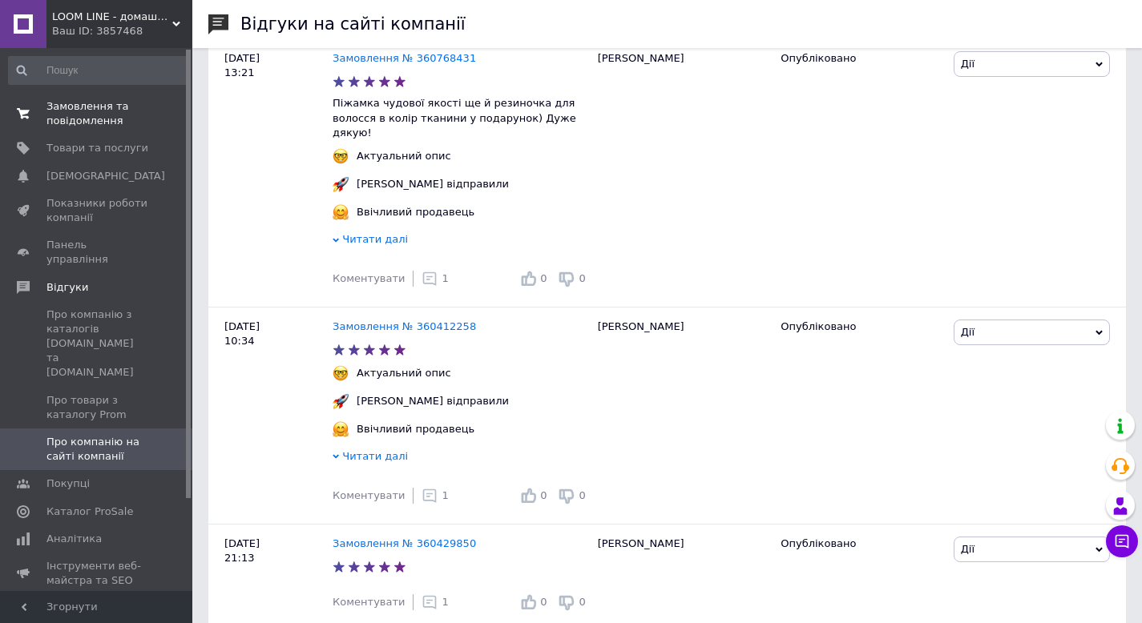
click at [99, 112] on span "Замовлення та повідомлення" at bounding box center [97, 113] width 102 height 29
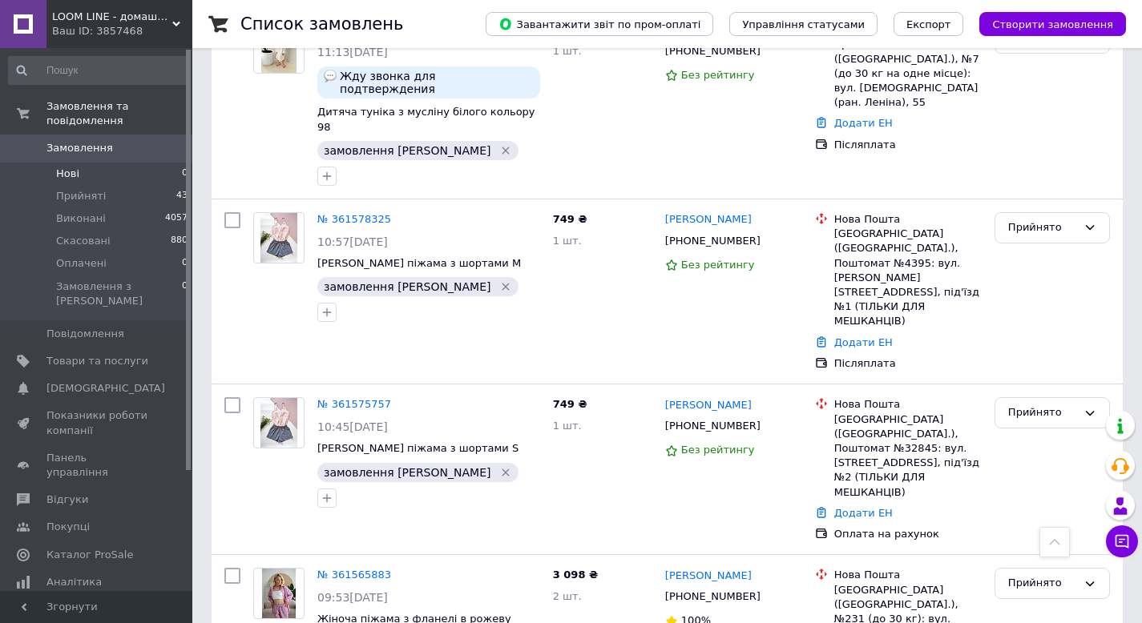
drag, startPoint x: 131, startPoint y: 183, endPoint x: 149, endPoint y: 162, distance: 28.4
click at [131, 185] on li "Прийняті 43" at bounding box center [98, 196] width 197 height 22
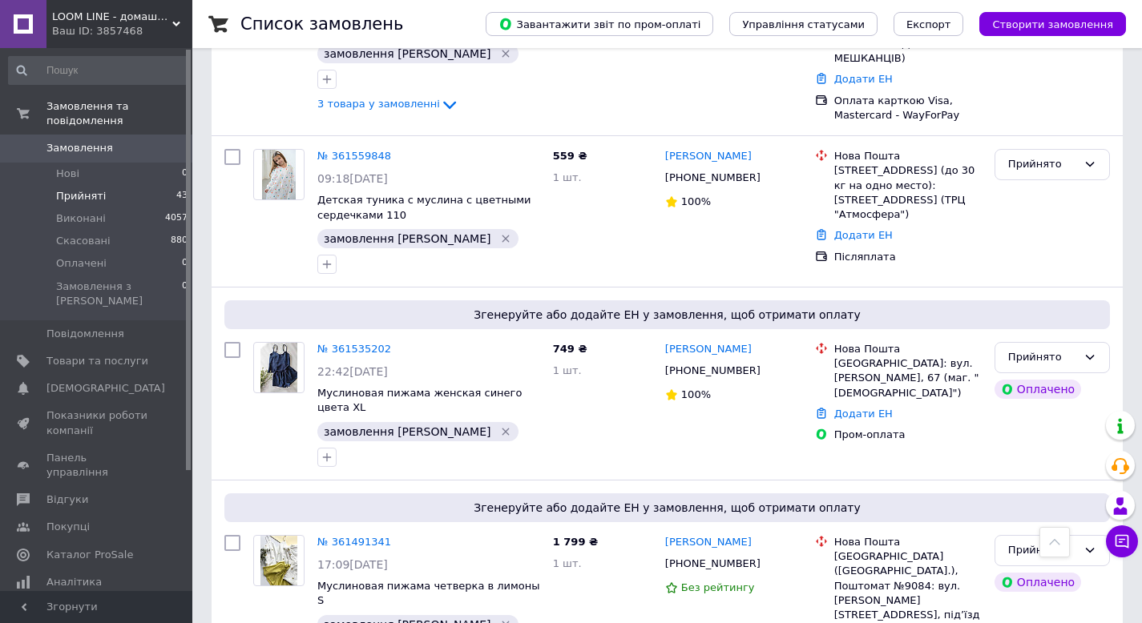
scroll to position [1741, 0]
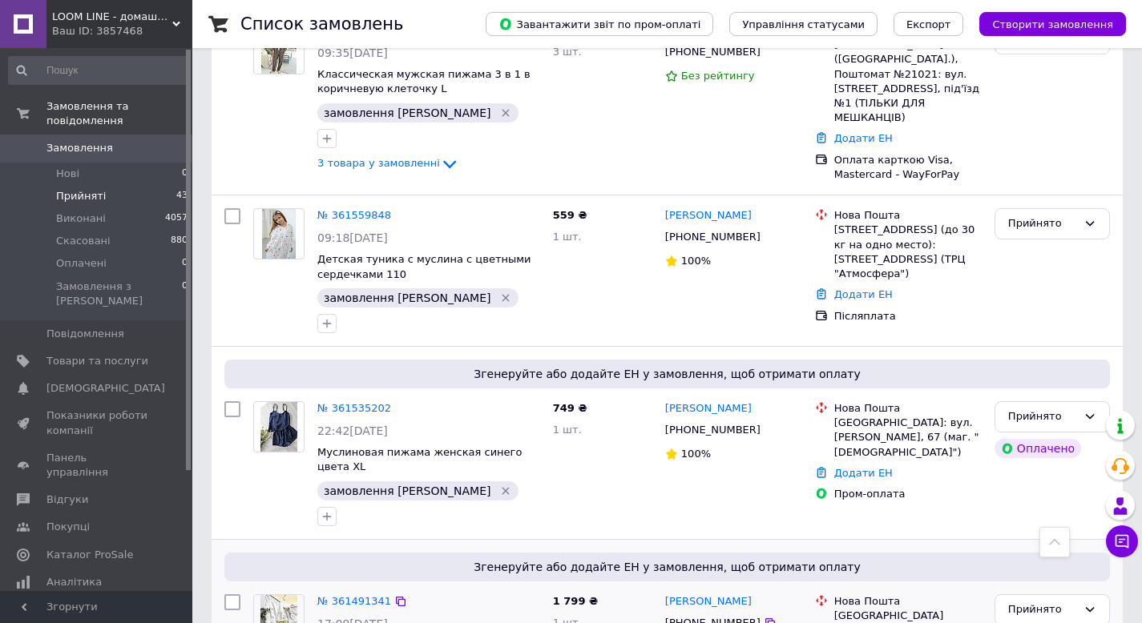
drag, startPoint x: 361, startPoint y: 323, endPoint x: 540, endPoint y: 320, distance: 178.7
click at [124, 192] on li "Прийняті 43" at bounding box center [98, 196] width 197 height 22
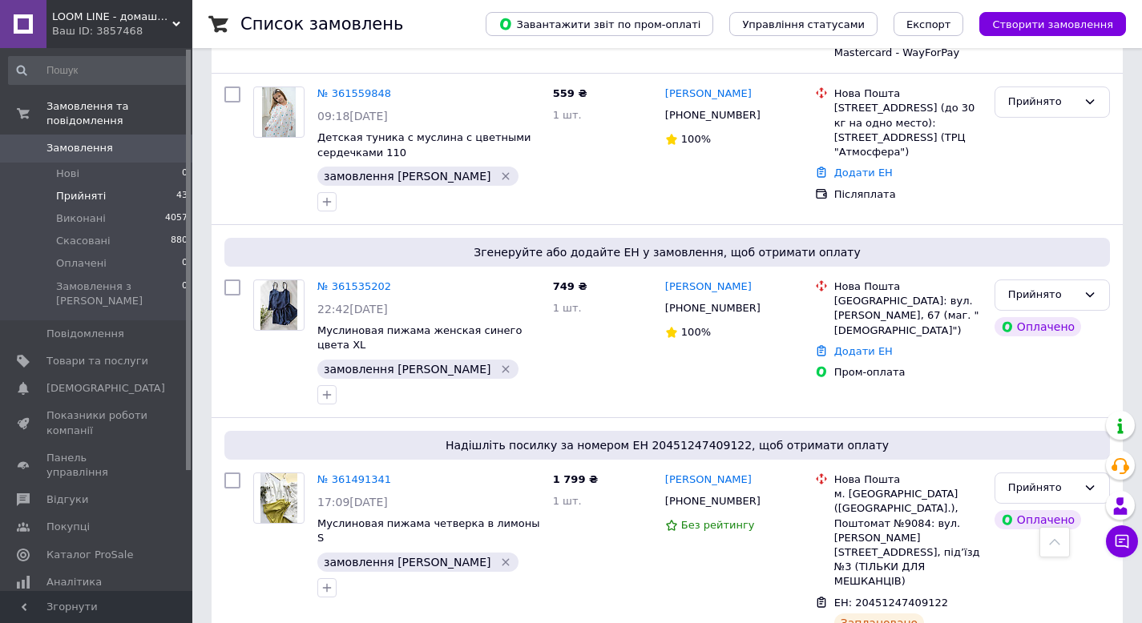
scroll to position [1844, 0]
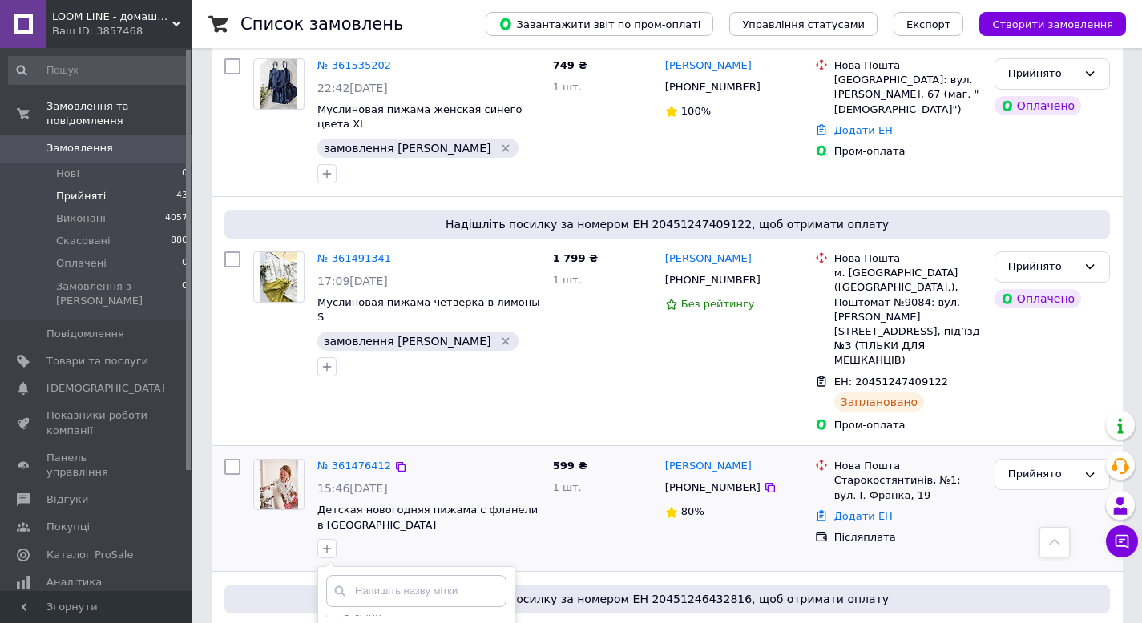
scroll to position [80, 0]
checkbox input "true"
drag, startPoint x: 418, startPoint y: 571, endPoint x: 453, endPoint y: 485, distance: 93.1
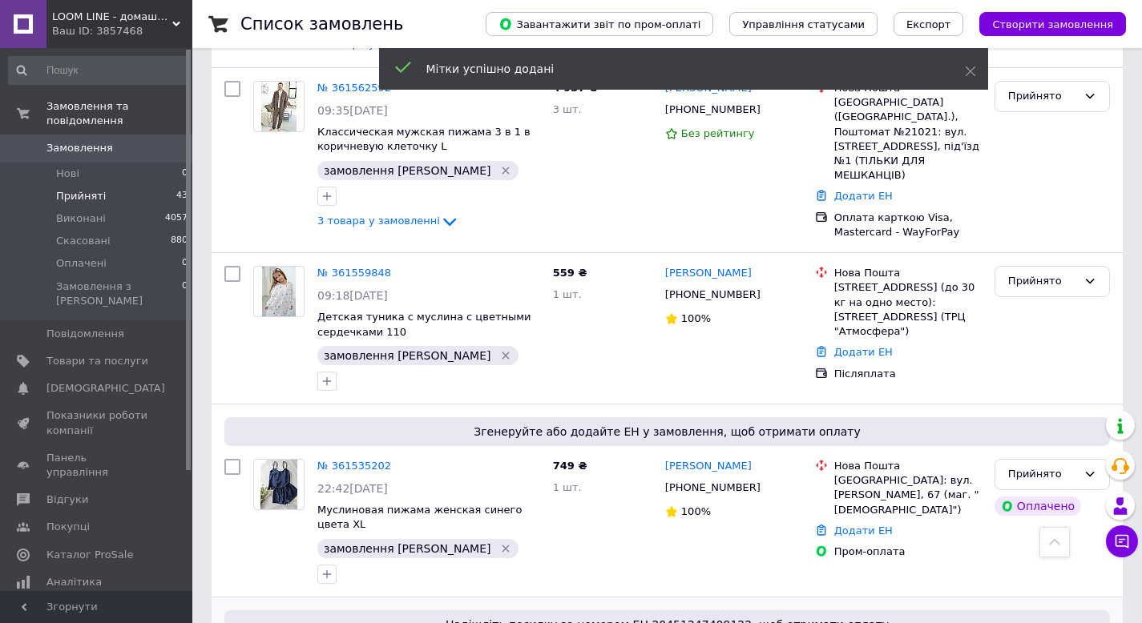
scroll to position [1603, 0]
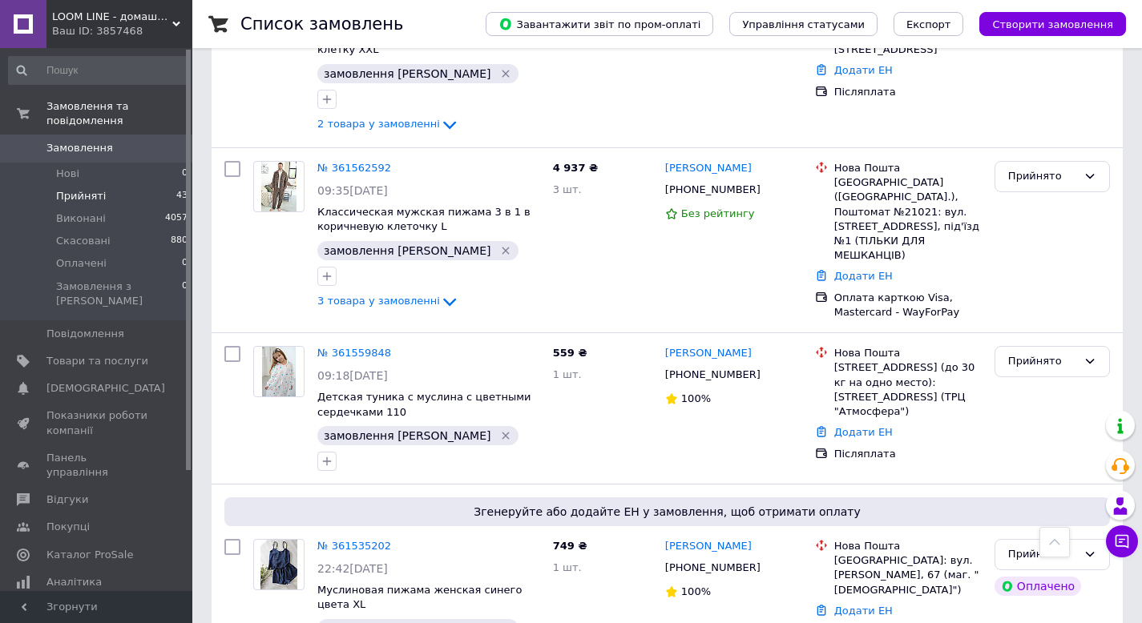
click at [125, 187] on li "Прийняті 43" at bounding box center [98, 196] width 197 height 22
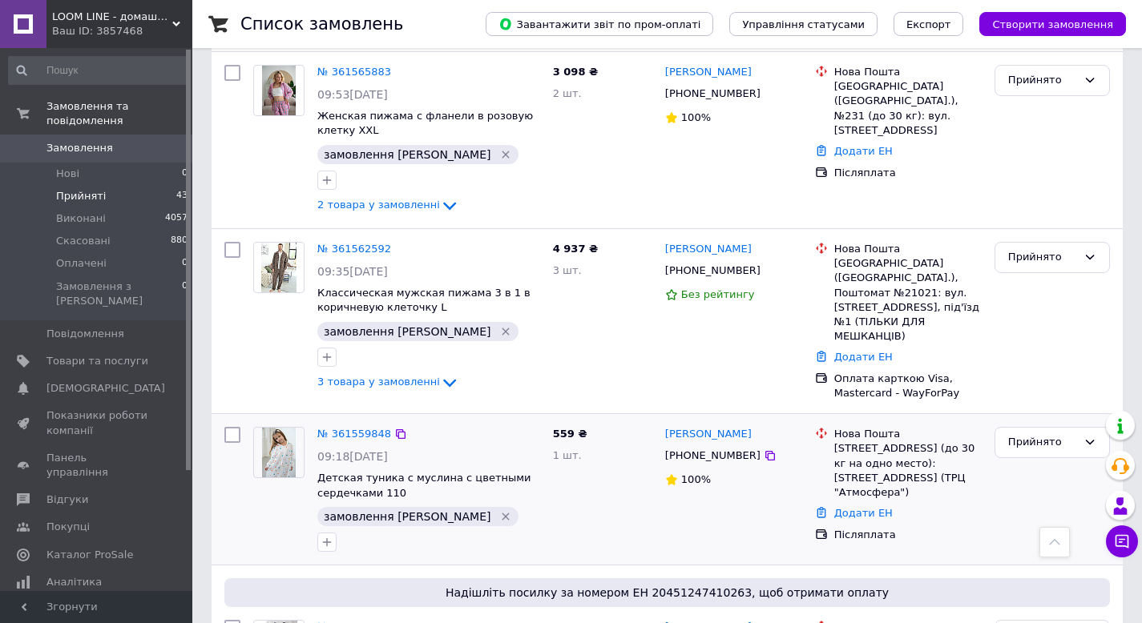
click at [759, 447] on div "+380667814600" at bounding box center [733, 456] width 140 height 18
click at [765, 451] on icon at bounding box center [770, 456] width 10 height 10
click at [868, 507] on link "Додати ЕН" at bounding box center [863, 513] width 58 height 12
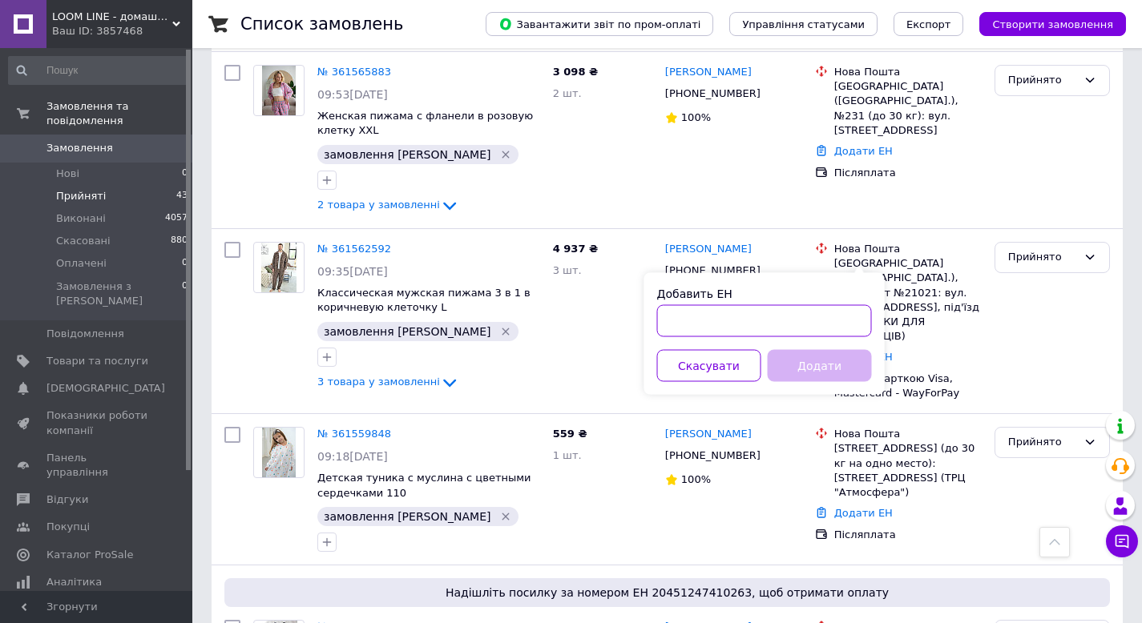
click at [738, 325] on input "Добавить ЕН" at bounding box center [764, 321] width 215 height 32
paste input "20451247411498"
type input "20451247411498"
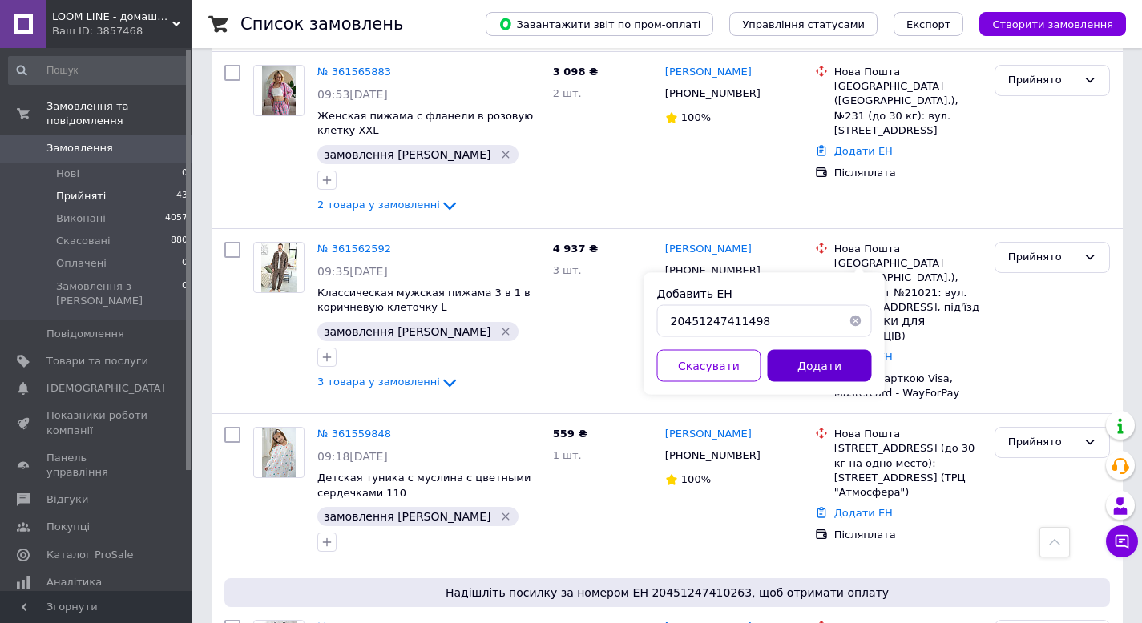
drag, startPoint x: 816, startPoint y: 372, endPoint x: 800, endPoint y: 298, distance: 75.6
click at [816, 371] on button "Додати" at bounding box center [820, 366] width 104 height 32
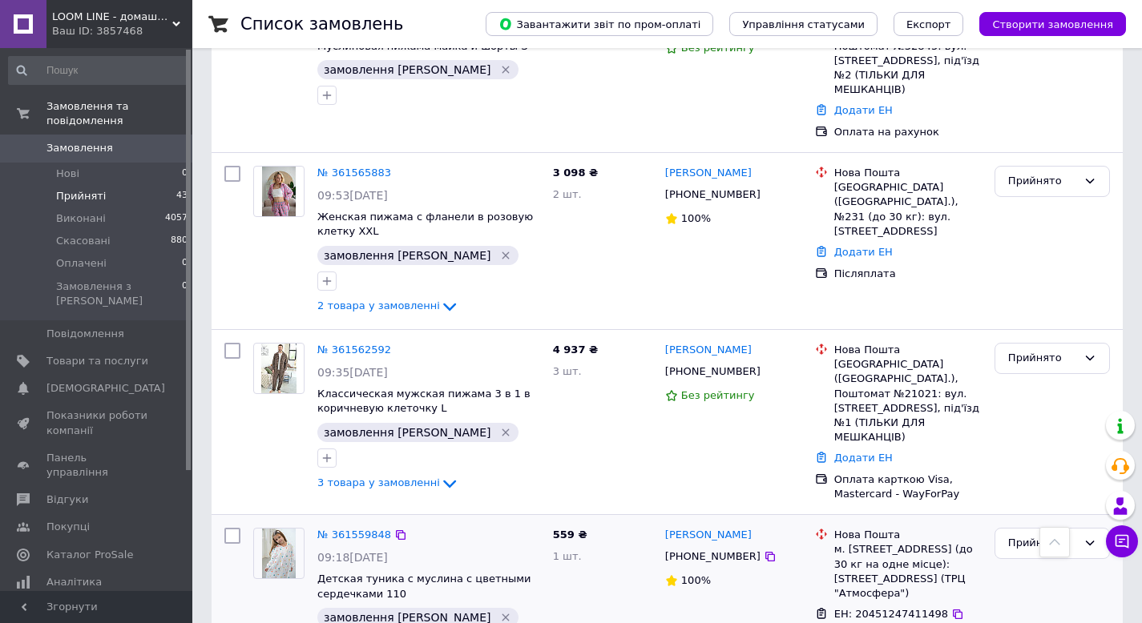
scroll to position [1362, 0]
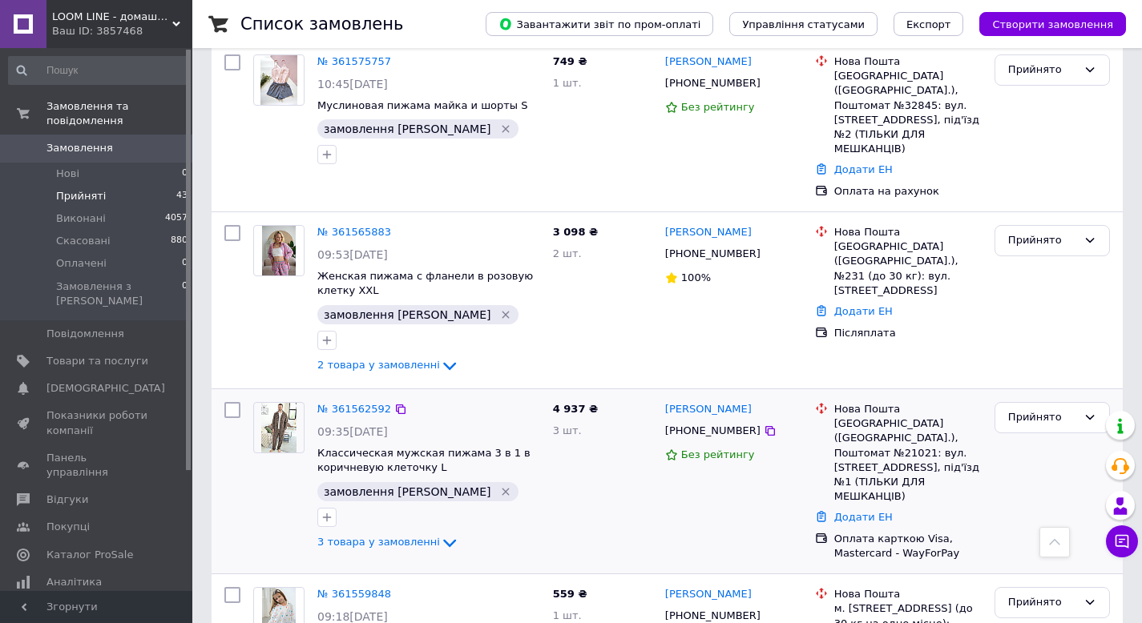
click at [909, 507] on div "Додати ЕН" at bounding box center [908, 518] width 154 height 22
click at [877, 511] on link "Додати ЕН" at bounding box center [863, 517] width 58 height 12
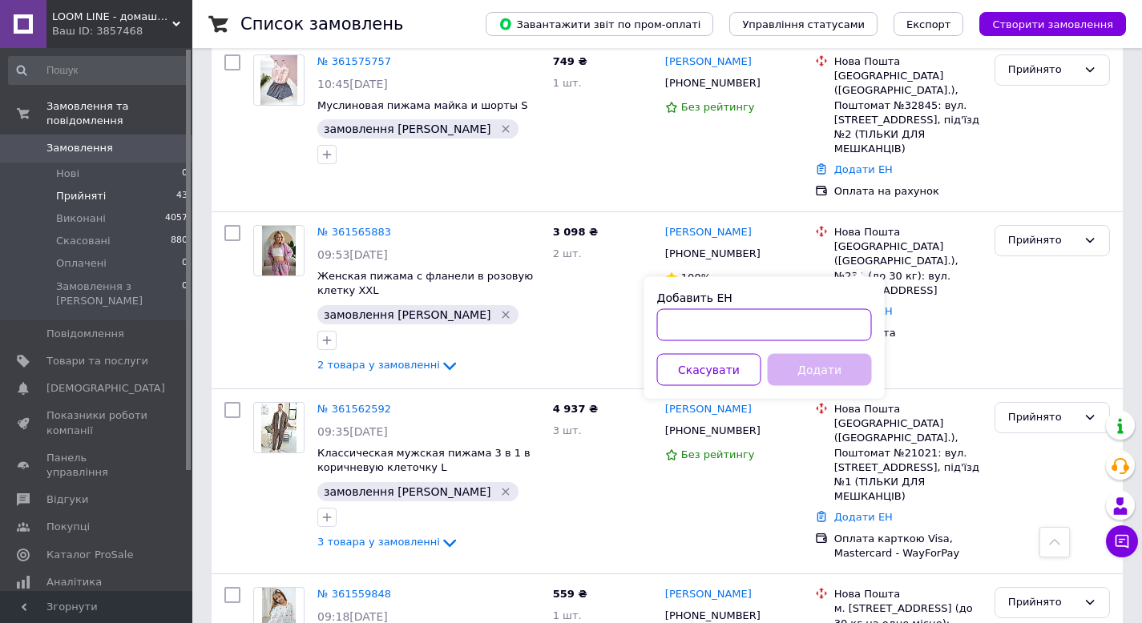
click at [767, 312] on input "Добавить ЕН" at bounding box center [764, 325] width 215 height 32
paste input "20451247413847"
type input "20451247413847"
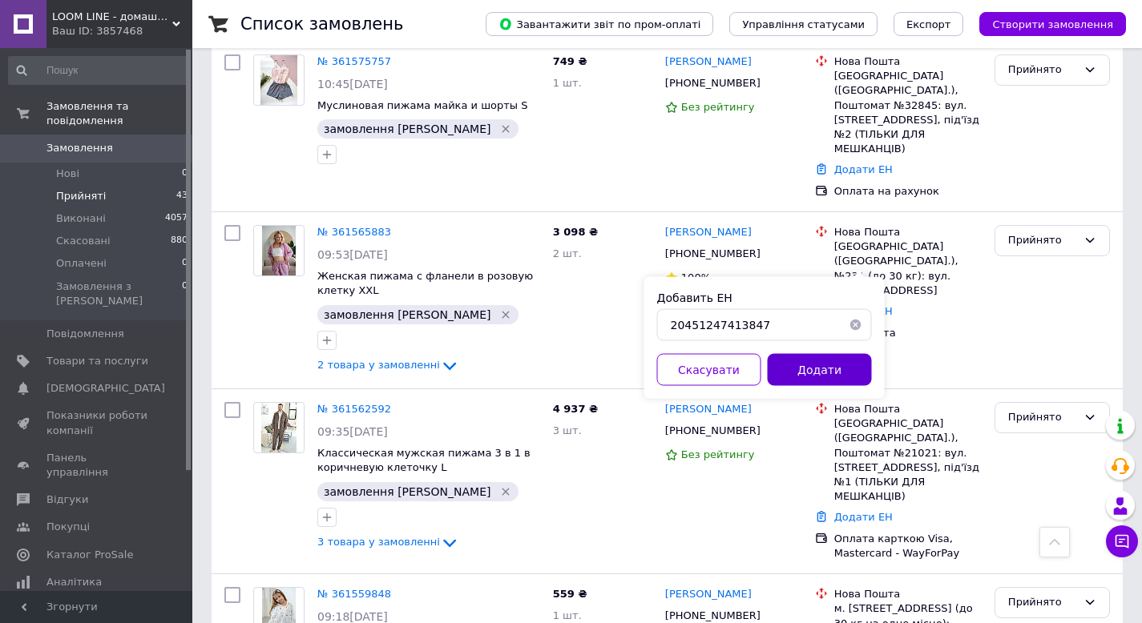
click at [811, 367] on button "Додати" at bounding box center [820, 370] width 104 height 32
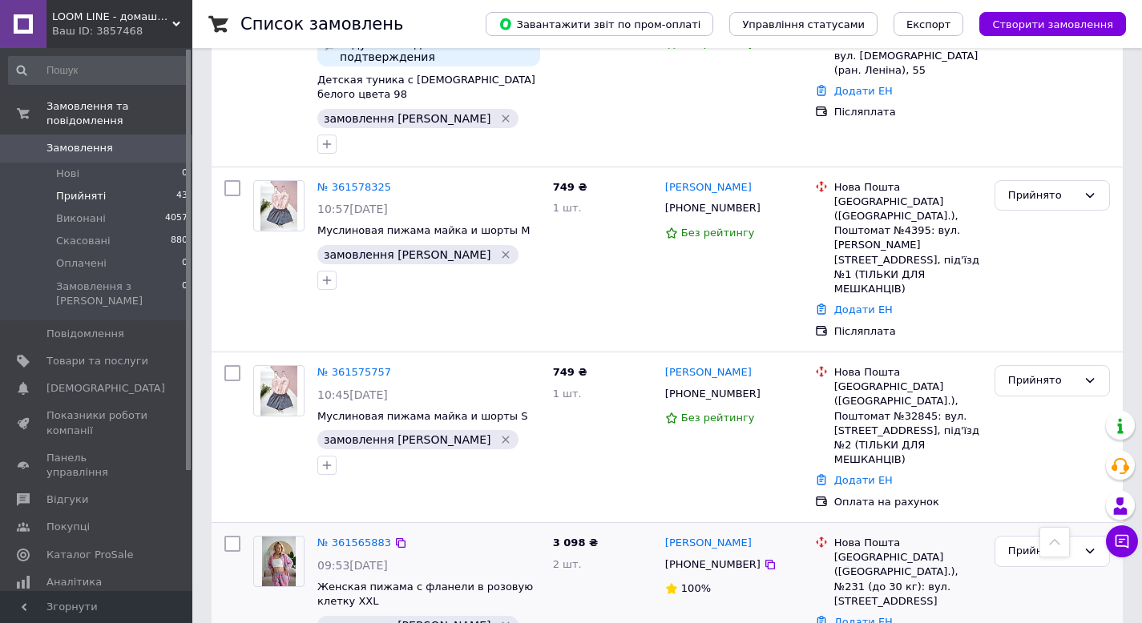
scroll to position [1122, 0]
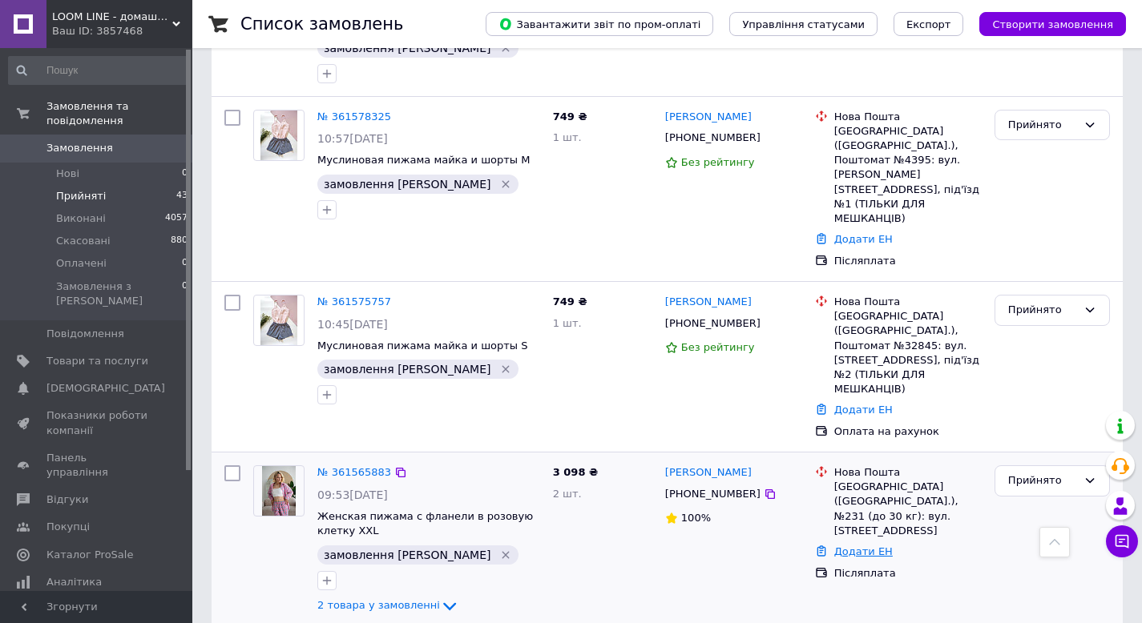
click at [850, 546] on link "Додати ЕН" at bounding box center [863, 552] width 58 height 12
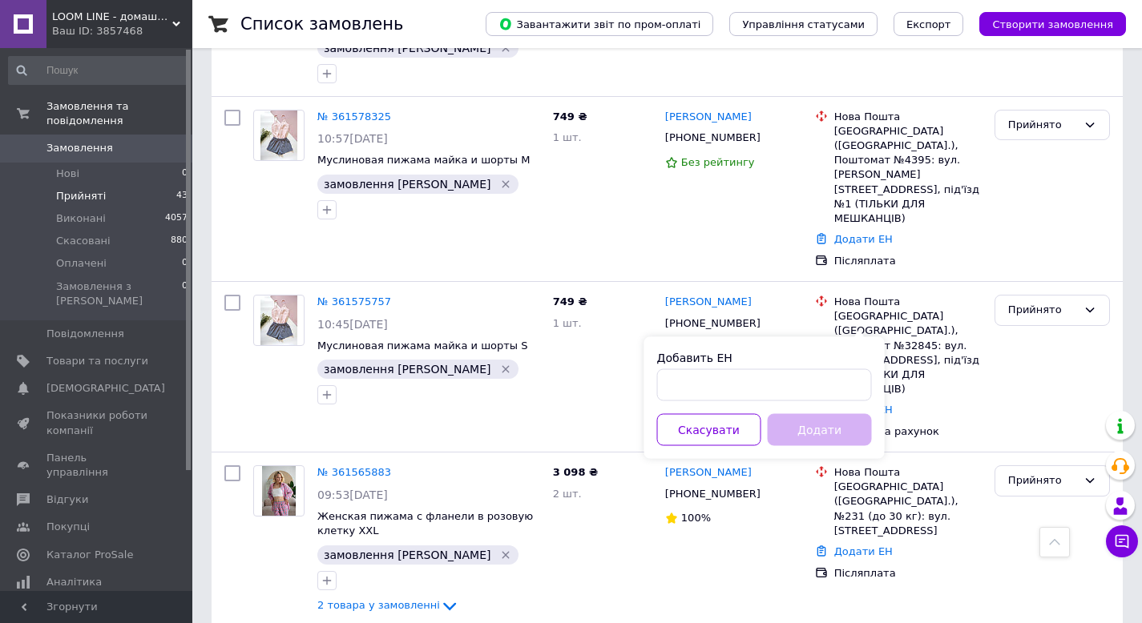
click at [807, 365] on div "Добавить ЕН" at bounding box center [764, 358] width 215 height 16
click at [796, 383] on input "Добавить ЕН" at bounding box center [764, 385] width 215 height 32
paste input "20451247416855"
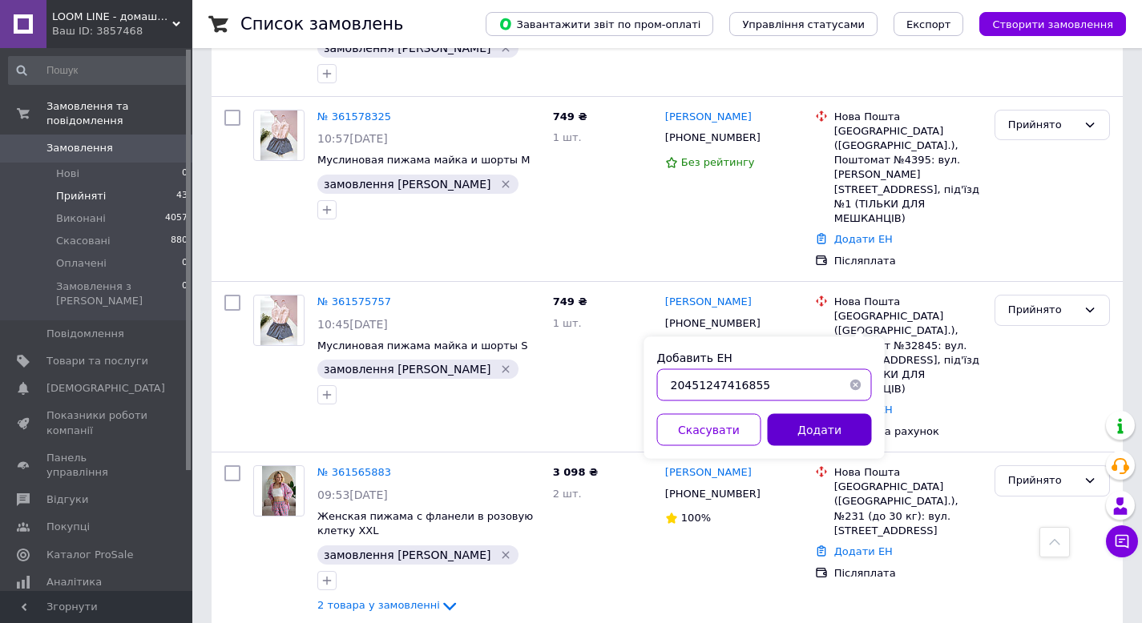
type input "20451247416855"
click at [816, 433] on button "Додати" at bounding box center [820, 430] width 104 height 32
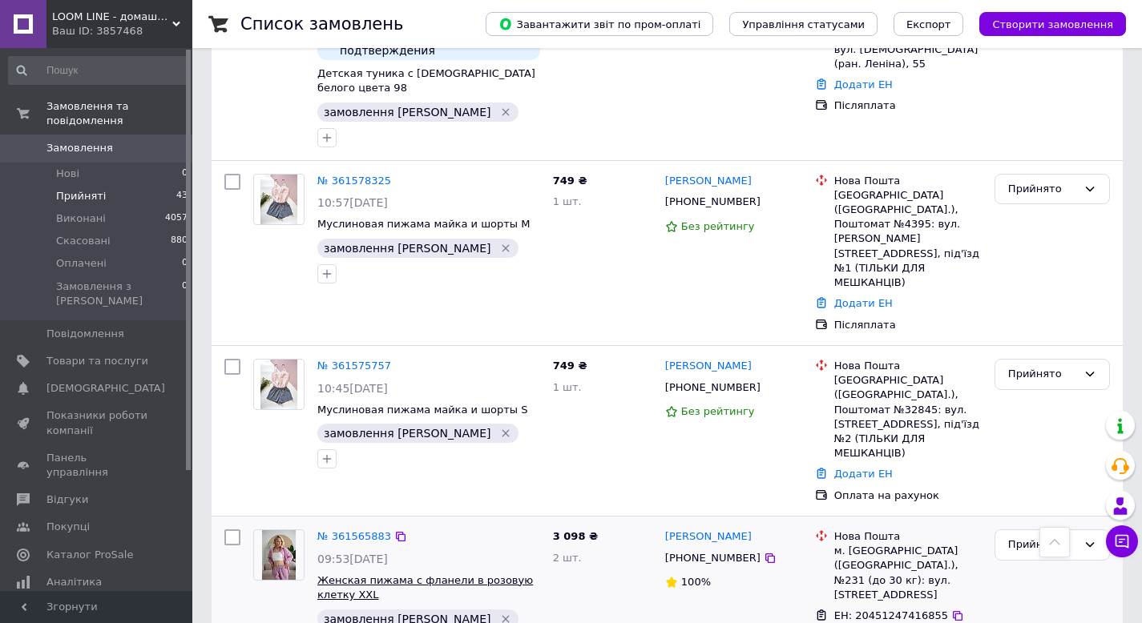
scroll to position [1042, 0]
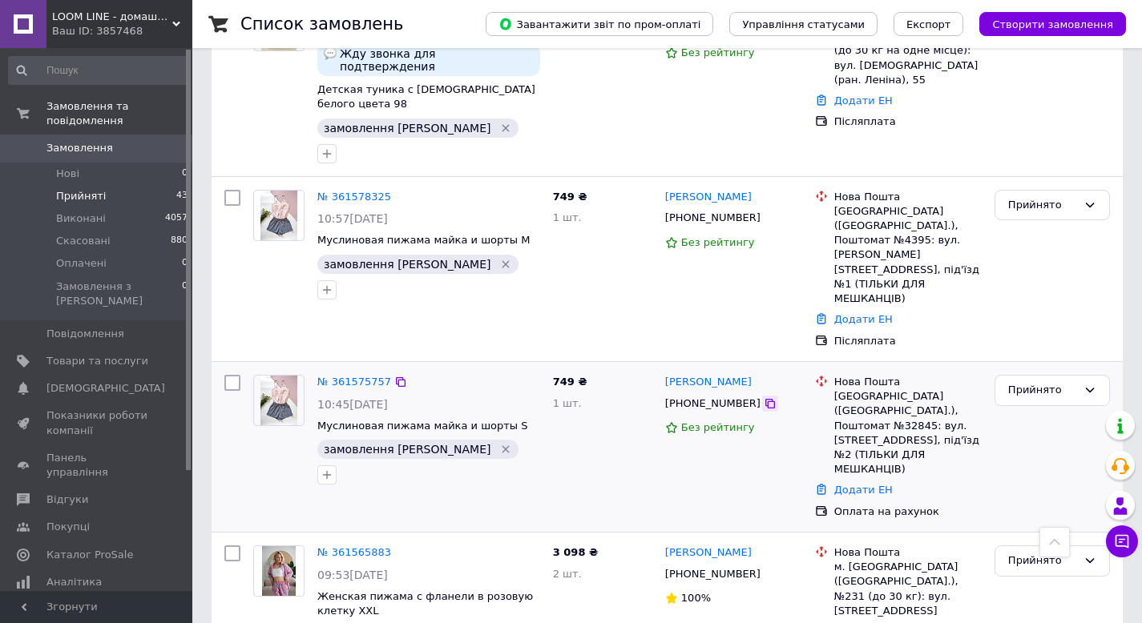
click at [764, 397] on icon at bounding box center [770, 403] width 13 height 13
drag, startPoint x: 735, startPoint y: 207, endPoint x: 679, endPoint y: 45, distance: 171.3
click at [871, 484] on link "Додати ЕН" at bounding box center [863, 490] width 58 height 12
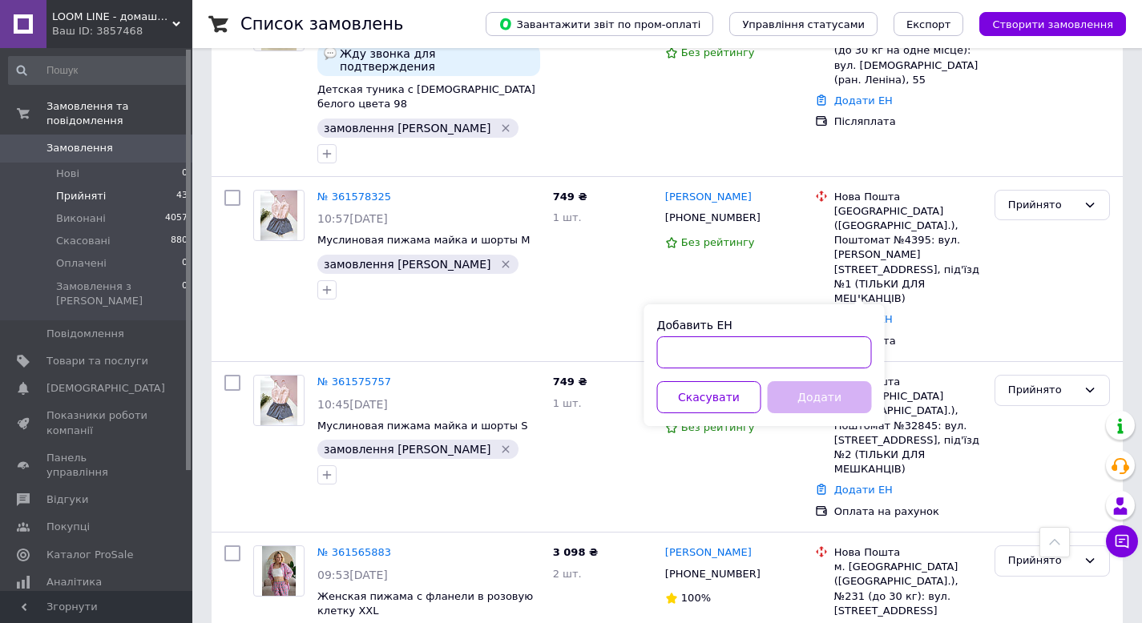
click at [787, 342] on input "Добавить ЕН" at bounding box center [764, 353] width 215 height 32
paste input "20451247418393"
type input "20451247418393"
click at [800, 392] on button "Додати" at bounding box center [820, 397] width 104 height 32
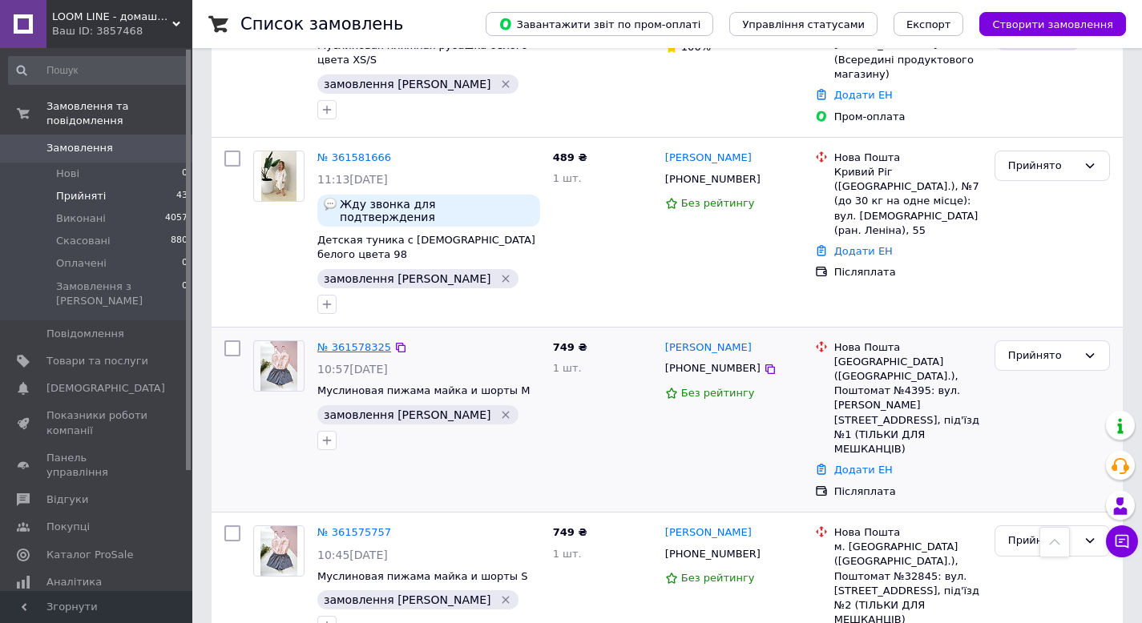
scroll to position [881, 0]
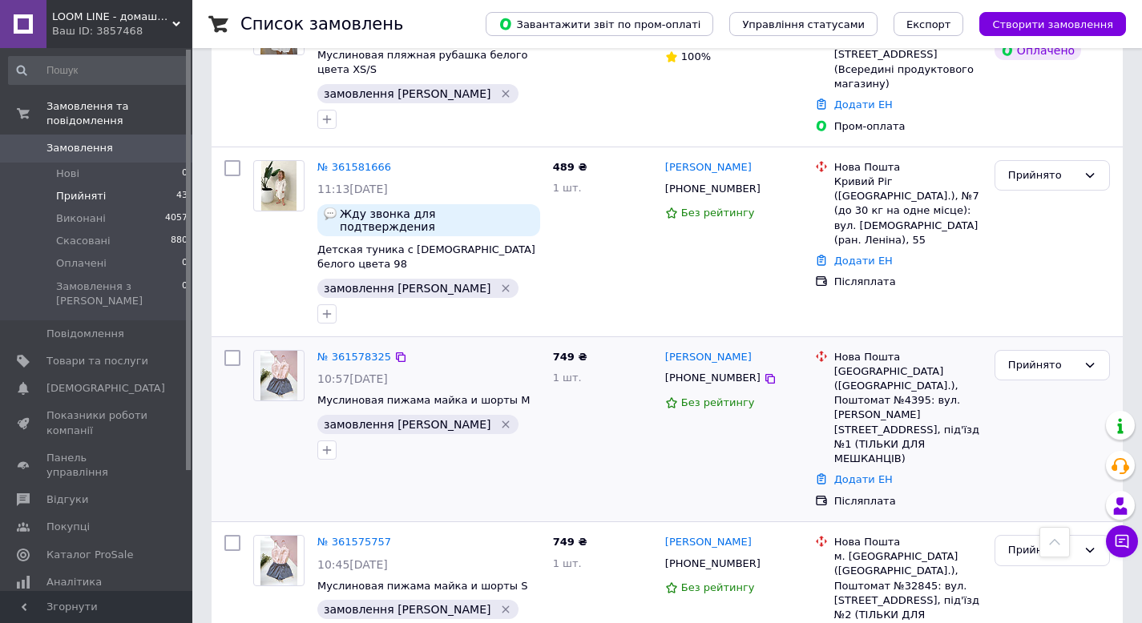
drag, startPoint x: 329, startPoint y: 220, endPoint x: 418, endPoint y: 227, distance: 89.2
click at [841, 474] on link "Додати ЕН" at bounding box center [863, 480] width 58 height 12
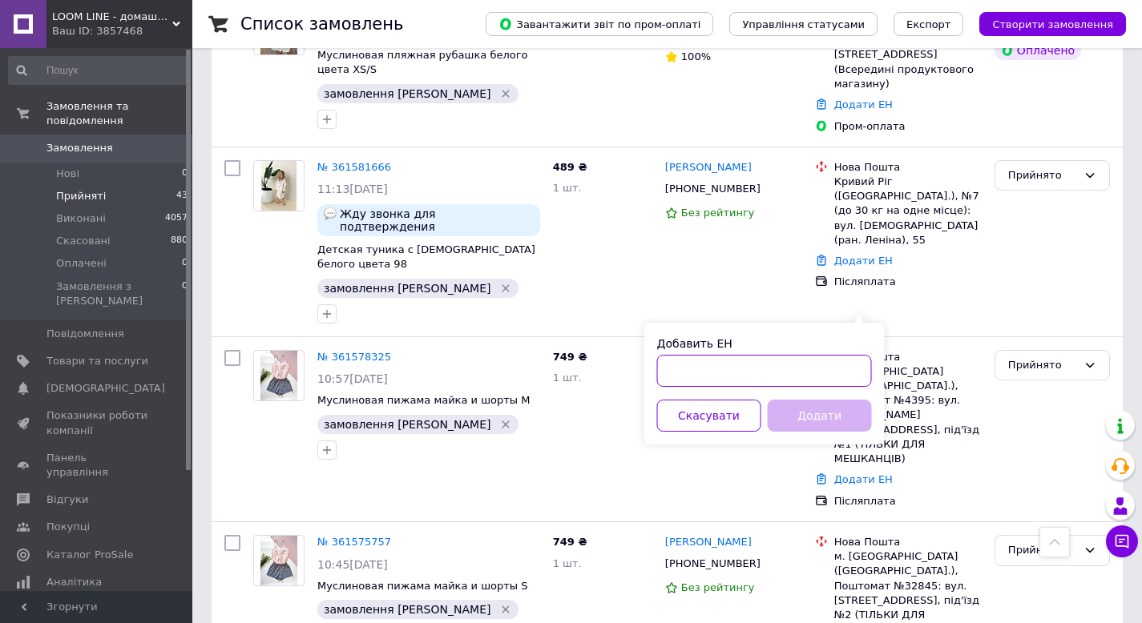
click at [792, 363] on input "Добавить ЕН" at bounding box center [764, 371] width 215 height 32
paste input "20451247419191"
type input "20451247419191"
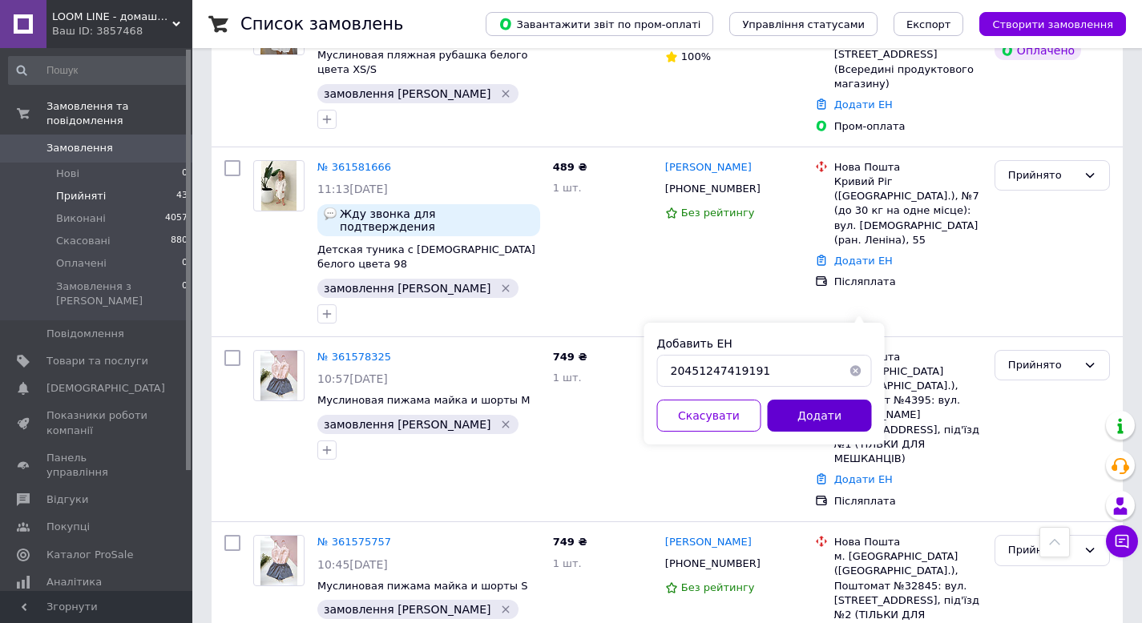
click at [807, 410] on button "Додати" at bounding box center [820, 416] width 104 height 32
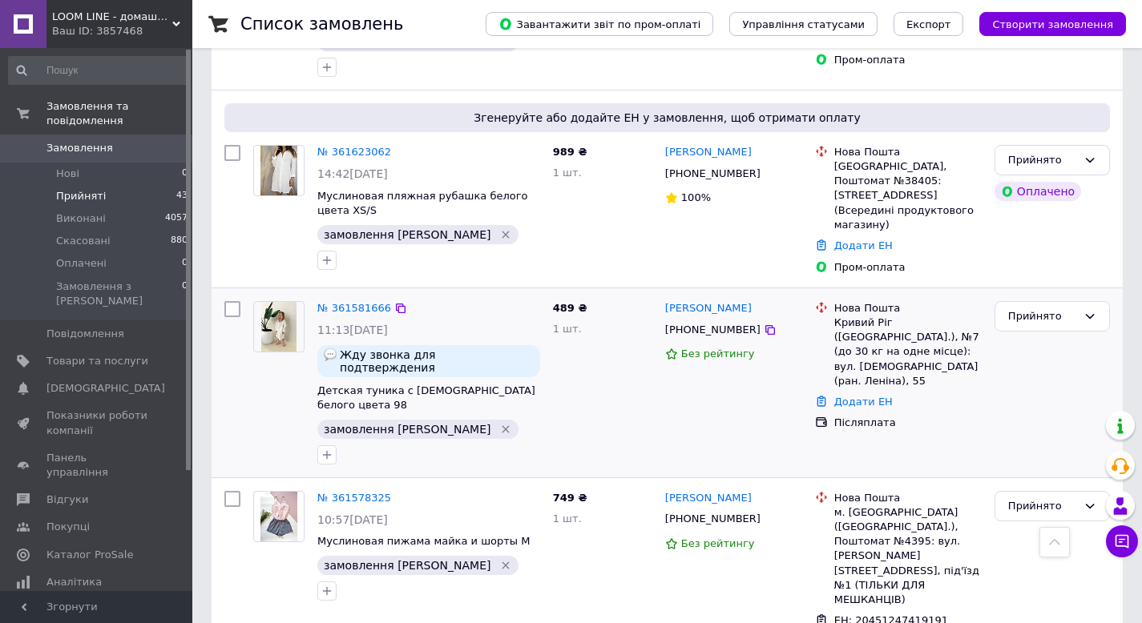
scroll to position [721, 0]
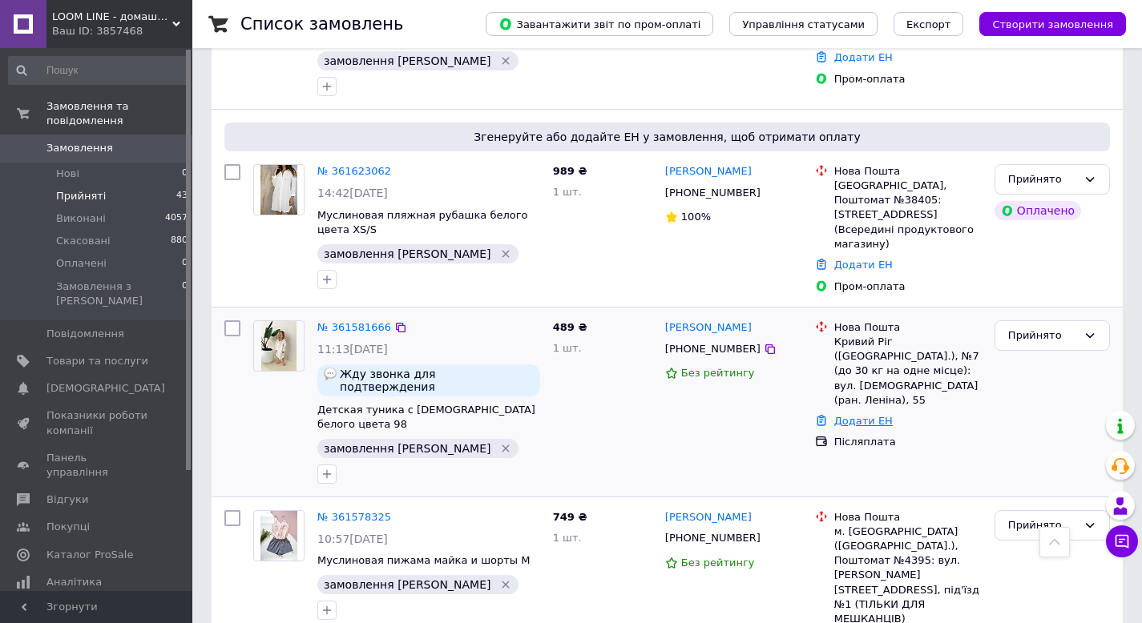
click at [849, 415] on link "Додати ЕН" at bounding box center [863, 421] width 58 height 12
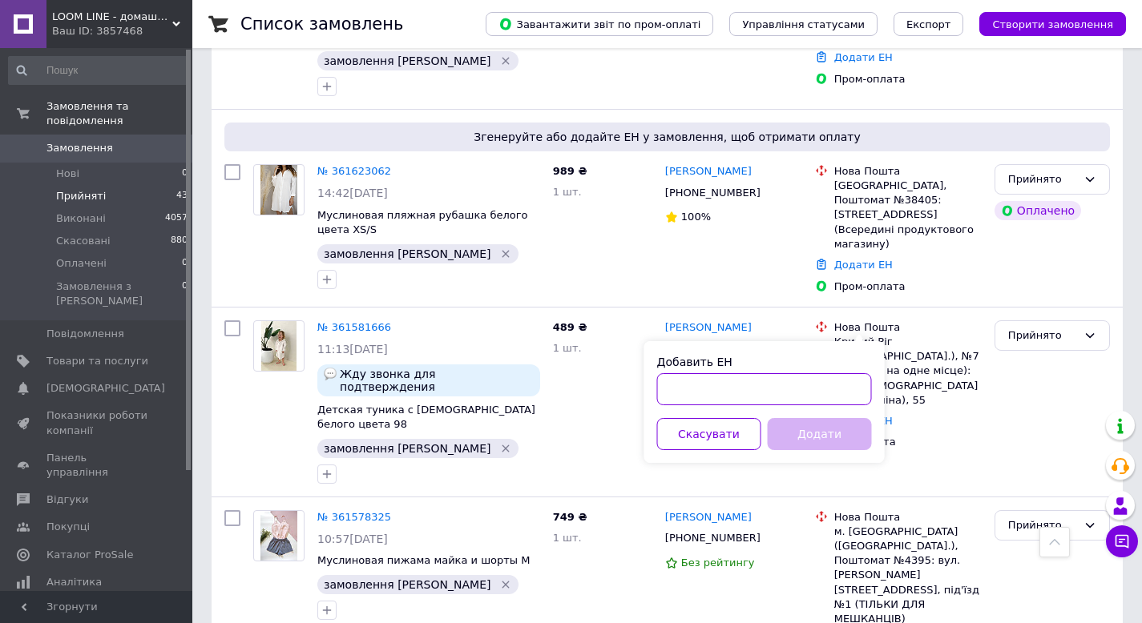
click at [788, 388] on input "Добавить ЕН" at bounding box center [764, 389] width 215 height 32
paste input "20451247420005"
type input "20451247420005"
click at [812, 428] on button "Додати" at bounding box center [820, 434] width 104 height 32
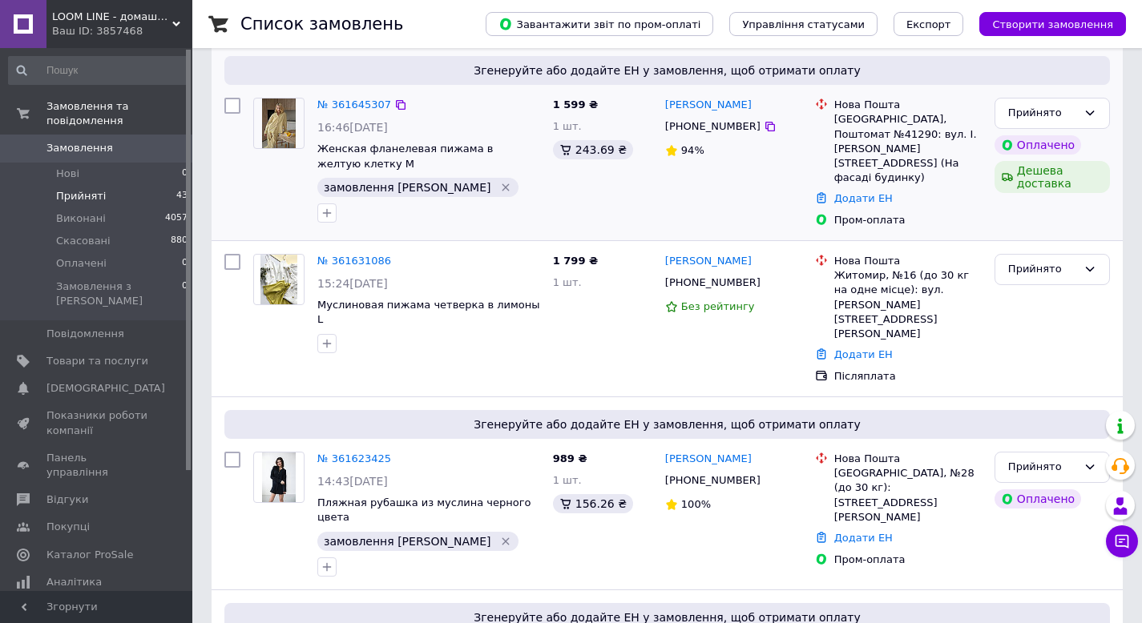
scroll to position [320, 0]
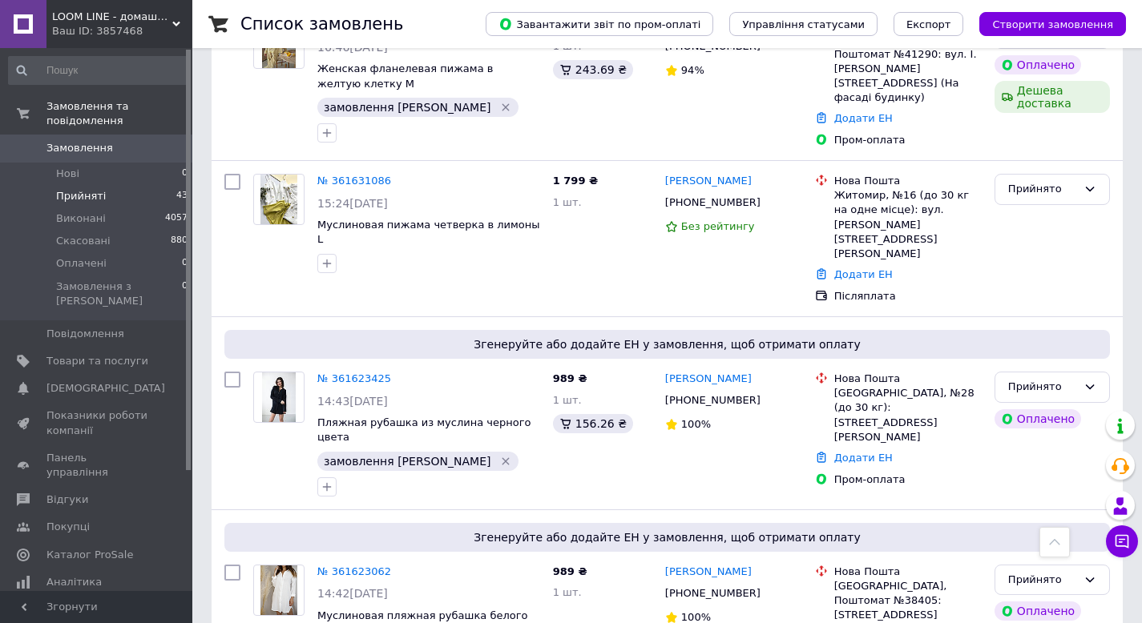
click at [71, 189] on span "Прийняті" at bounding box center [81, 196] width 50 height 14
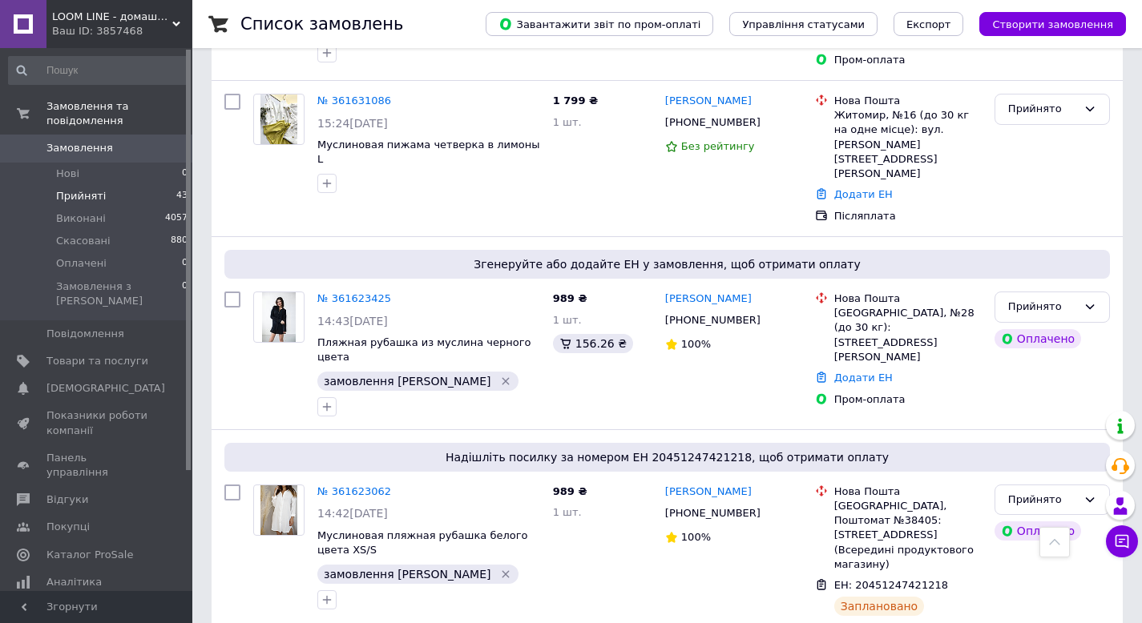
click at [111, 191] on li "Прийняті 43" at bounding box center [98, 196] width 197 height 22
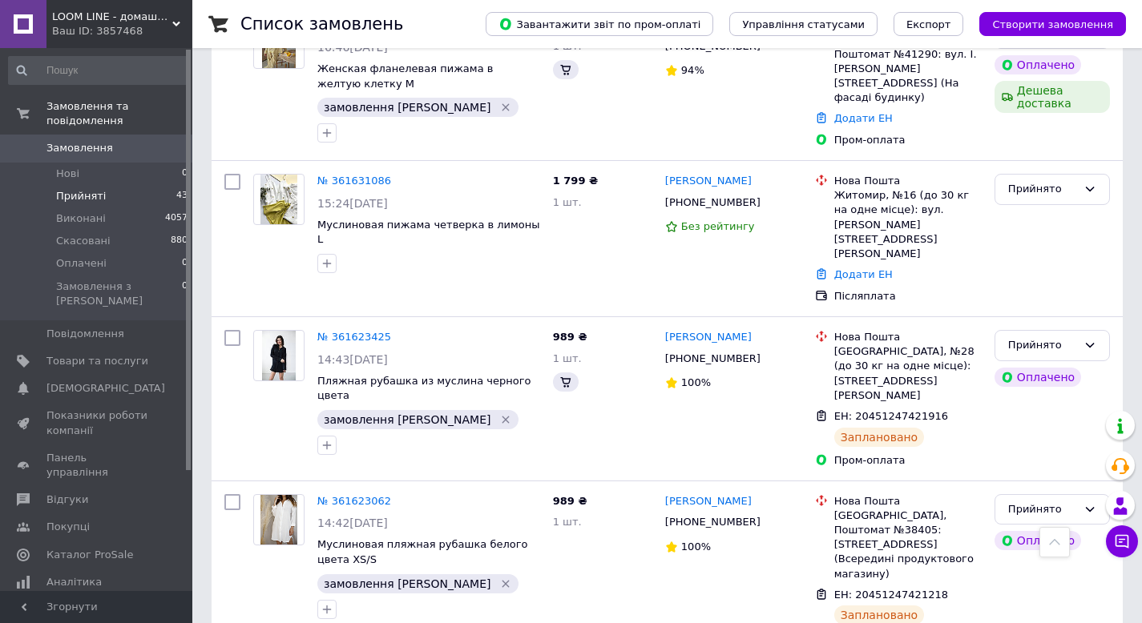
scroll to position [0, 0]
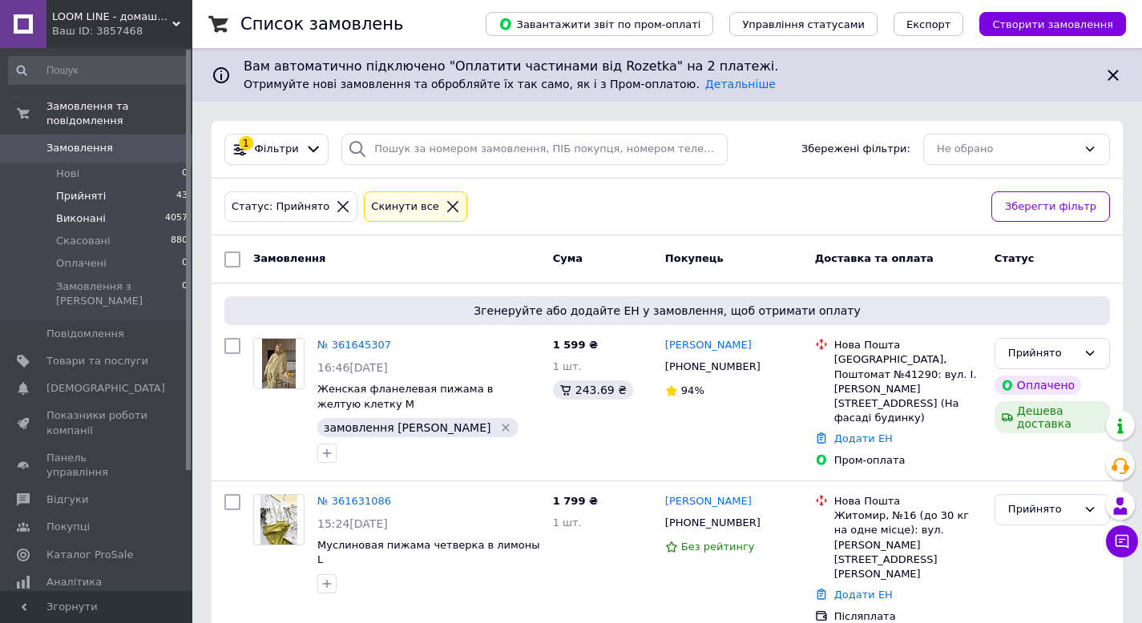
click at [127, 208] on li "Виконані 4057" at bounding box center [98, 219] width 197 height 22
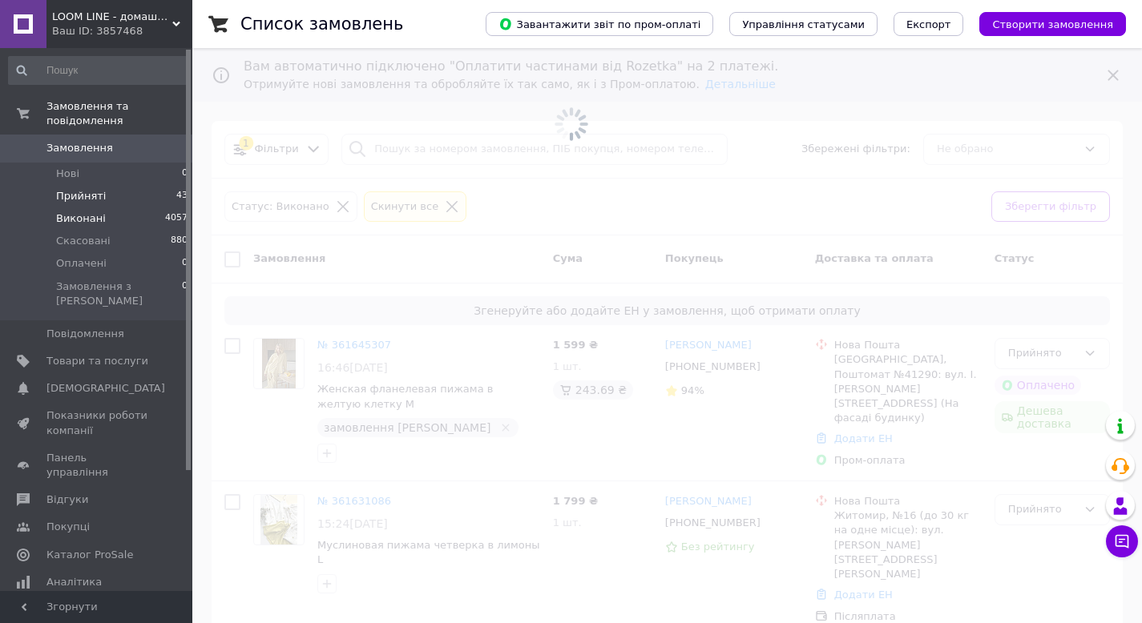
click at [131, 185] on li "Прийняті 43" at bounding box center [98, 196] width 197 height 22
click at [129, 185] on li "Прийняті 43" at bounding box center [98, 196] width 197 height 22
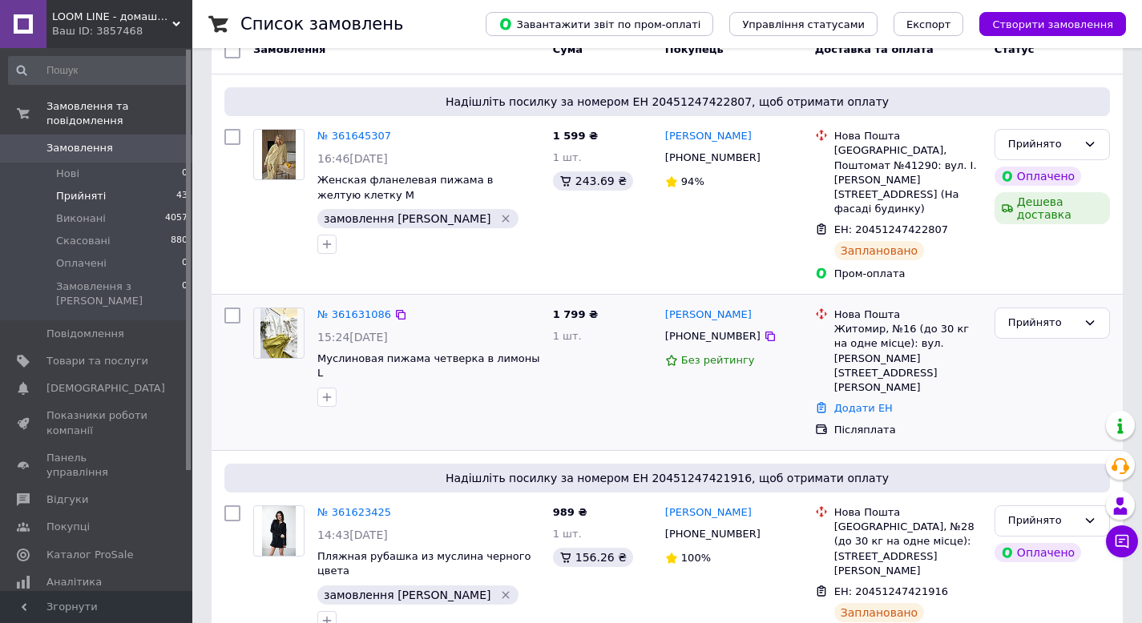
scroll to position [240, 0]
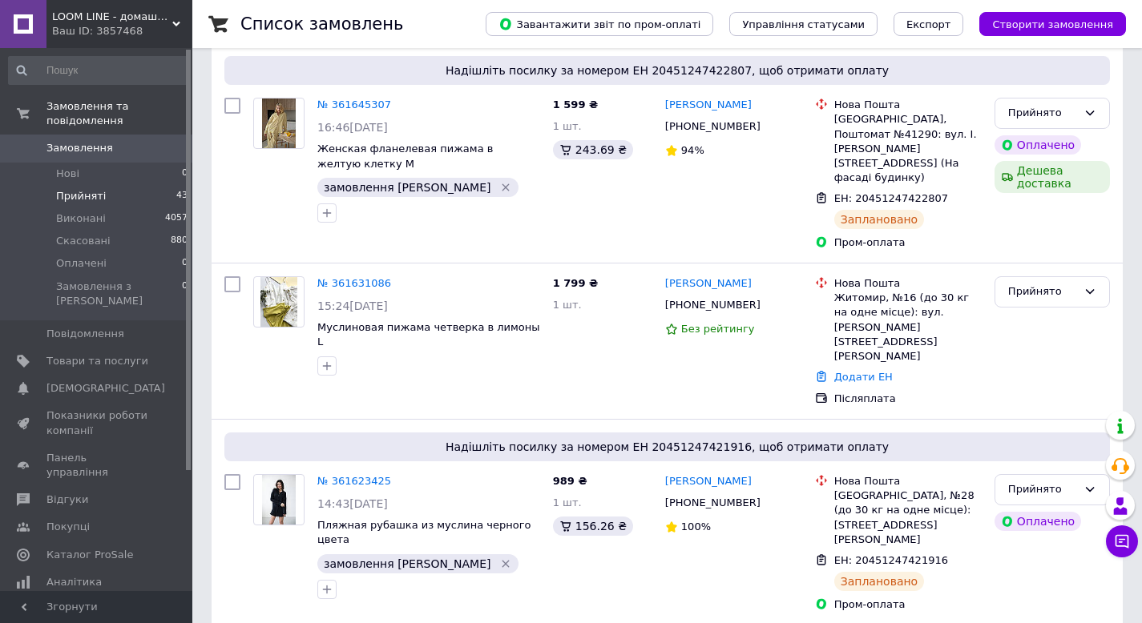
click at [120, 185] on li "Прийняті 43" at bounding box center [98, 196] width 197 height 22
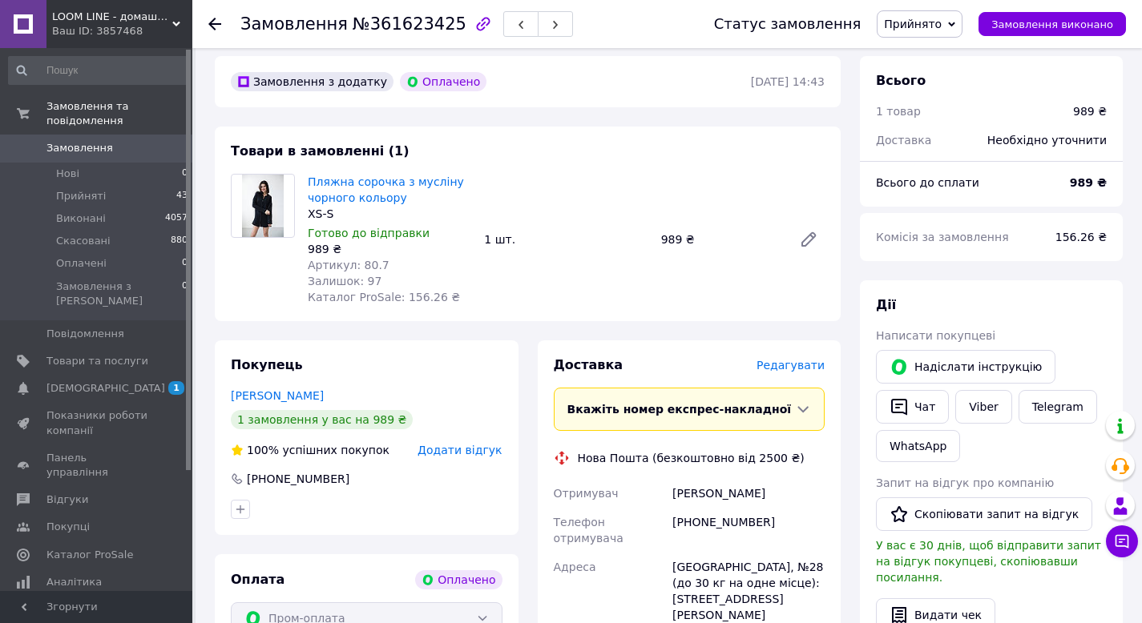
scroll to position [80, 0]
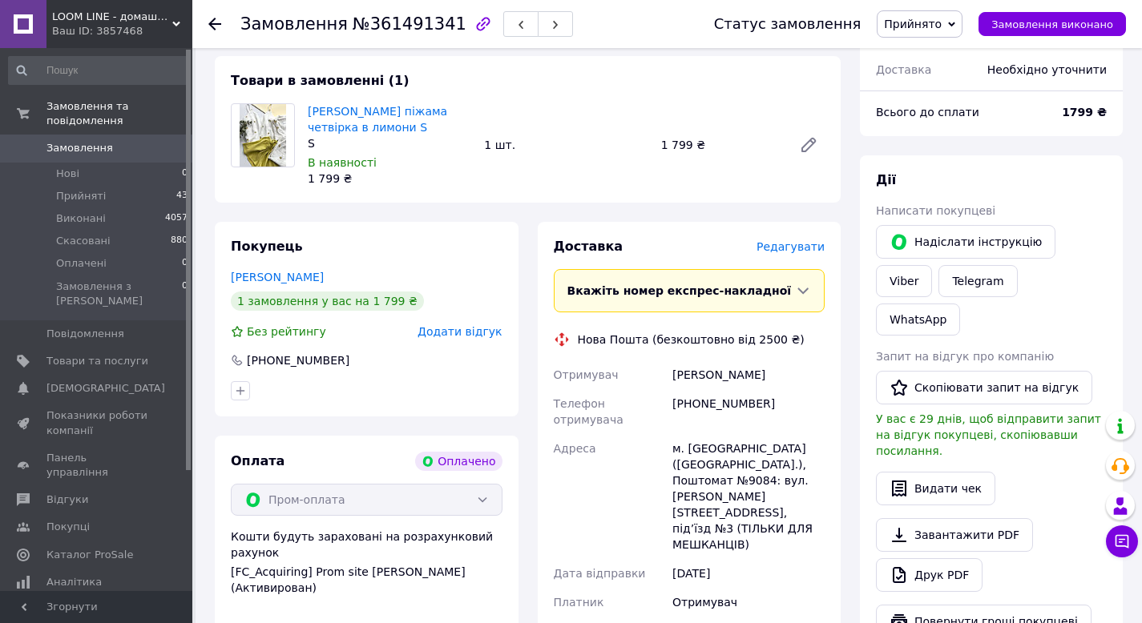
scroll to position [160, 0]
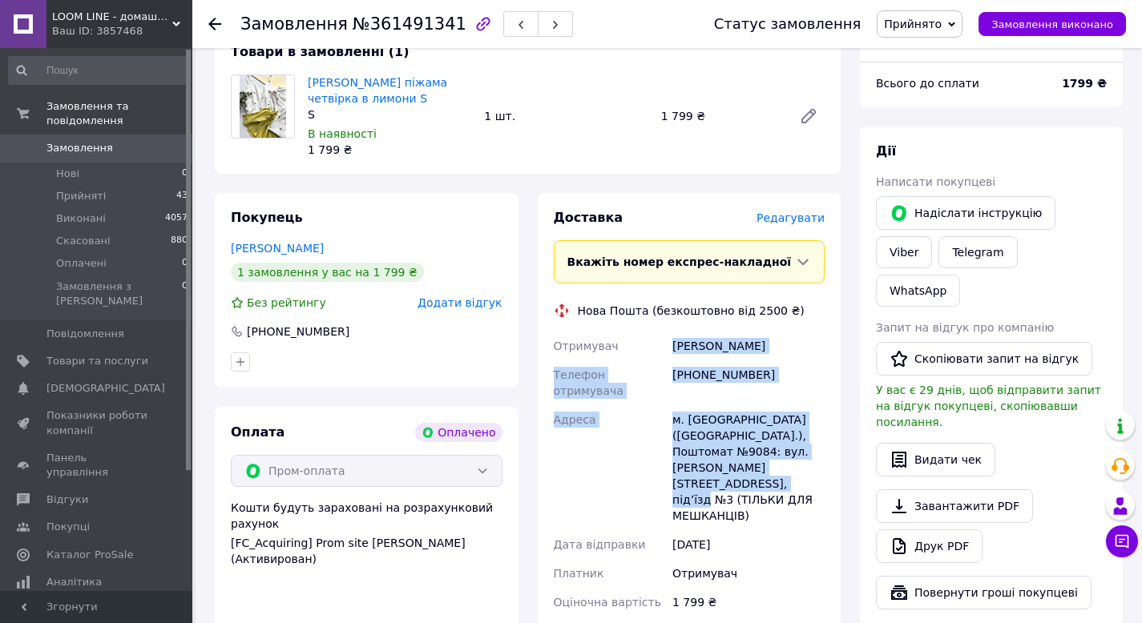
drag, startPoint x: 812, startPoint y: 453, endPoint x: 673, endPoint y: 343, distance: 177.9
click at [673, 343] on div "Отримувач Боровик Дарія Телефон отримувача +380966307109 Адреса м. Київ (Київсь…" at bounding box center [689, 474] width 278 height 285
copy div "Боровик Дарія Телефон отримувача +380966307109 Адреса м. Київ (Київська обл.), …"
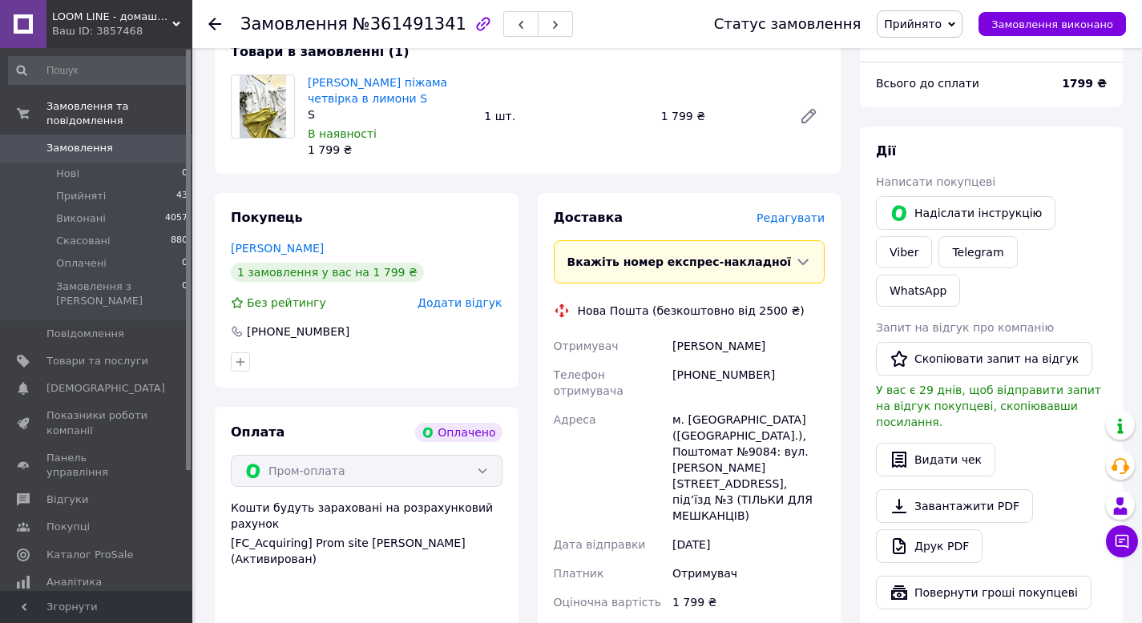
click at [624, 356] on div "Отримувач" at bounding box center [609, 346] width 119 height 29
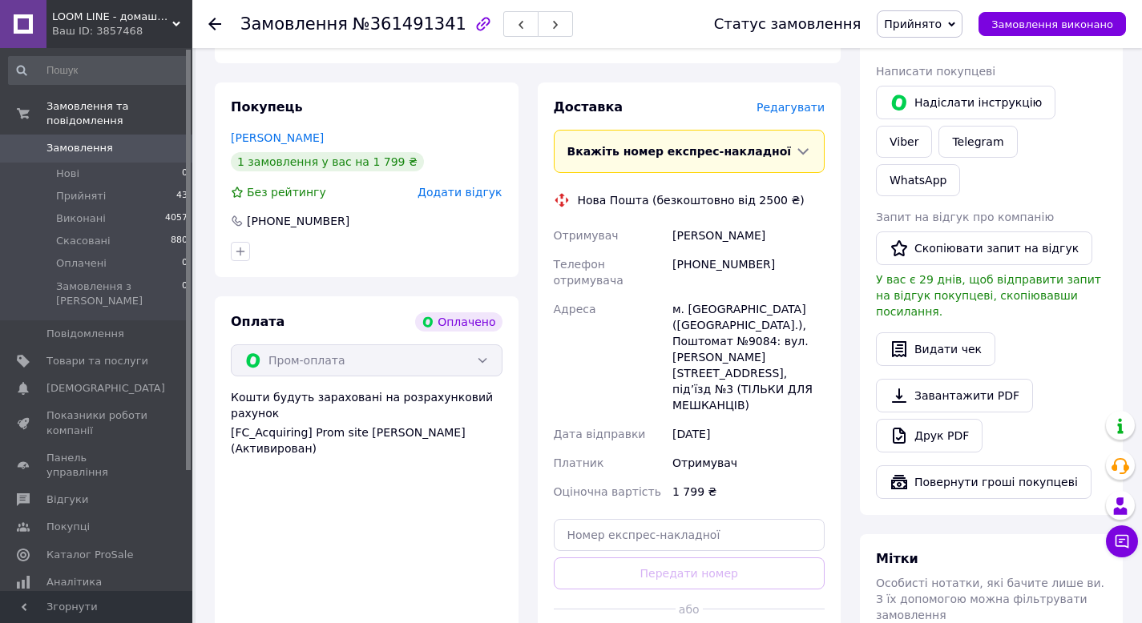
scroll to position [549, 0]
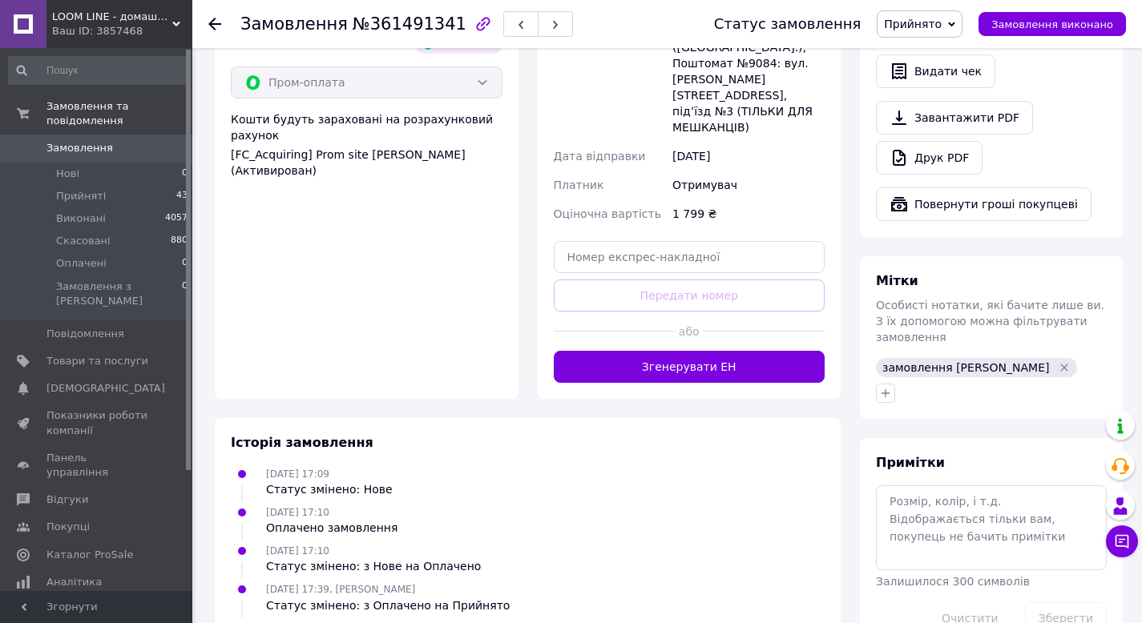
click at [683, 351] on button "Згенерувати ЕН" at bounding box center [690, 367] width 272 height 32
click at [679, 306] on div "Доставка Редагувати Вкажіть номер експрес-накладної Обов'язково введіть номер е…" at bounding box center [690, 102] width 272 height 562
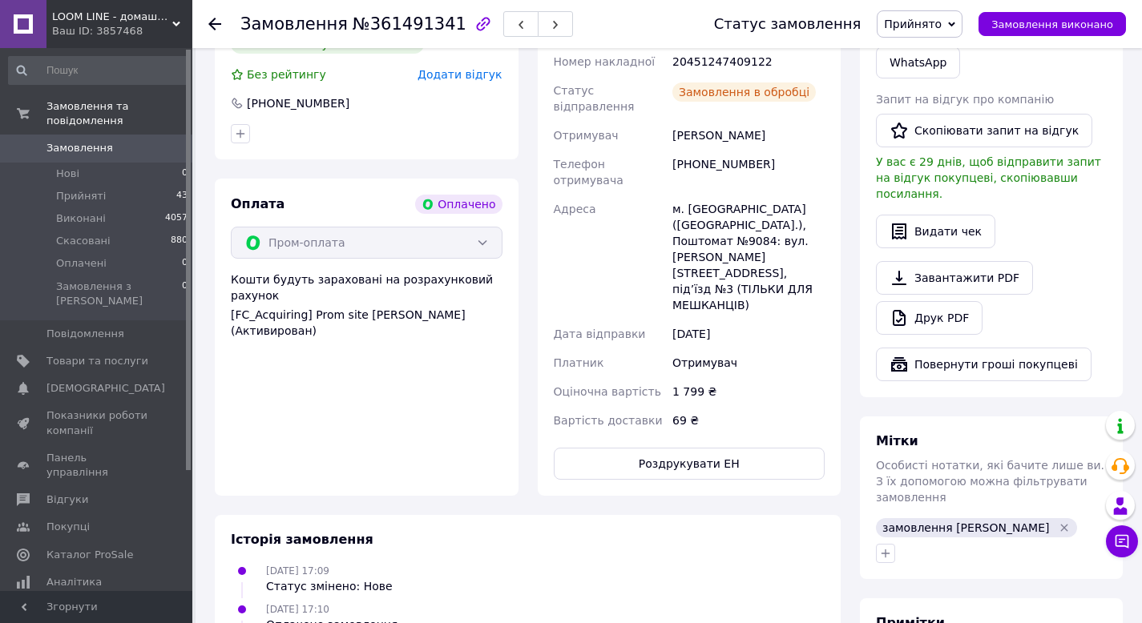
scroll to position [228, 0]
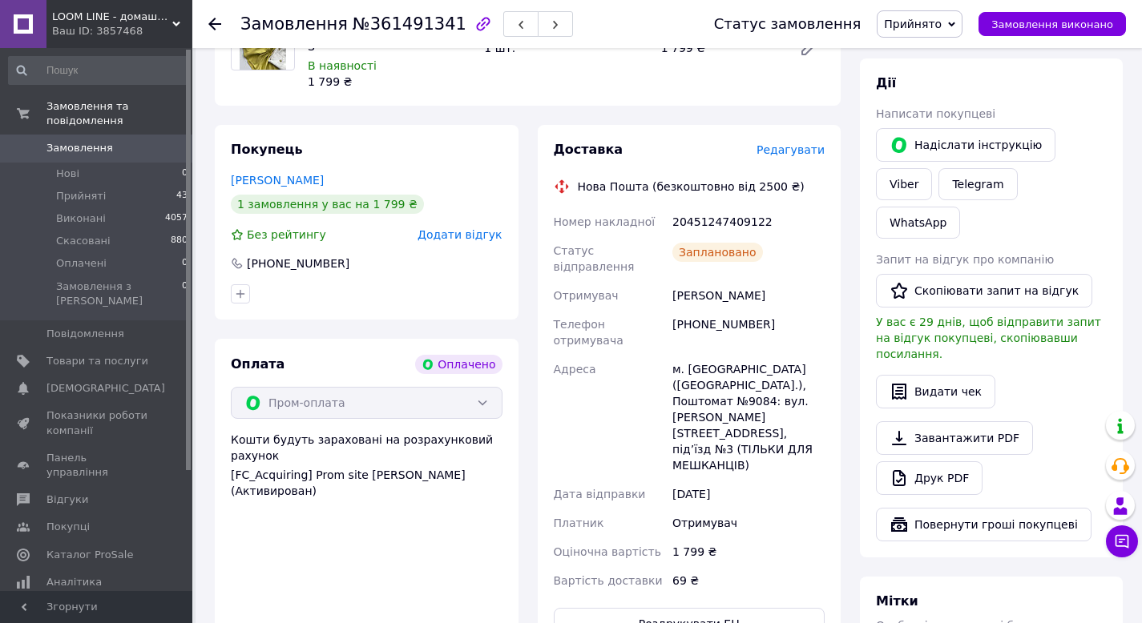
click at [701, 228] on div "20451247409122" at bounding box center [748, 222] width 159 height 29
copy div "20451247409122"
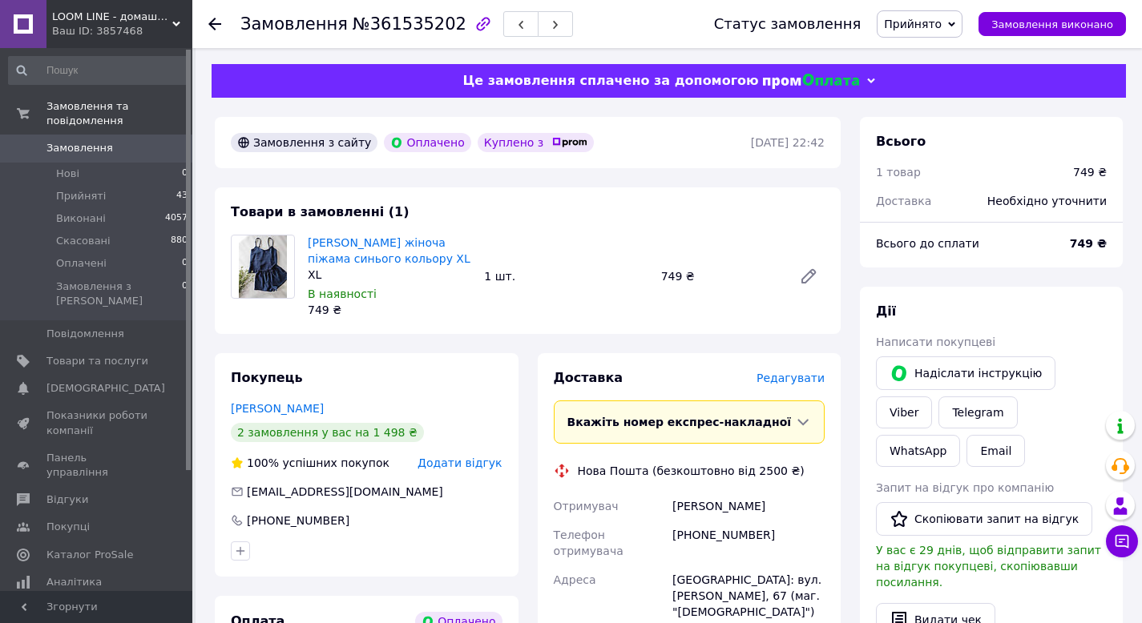
scroll to position [80, 0]
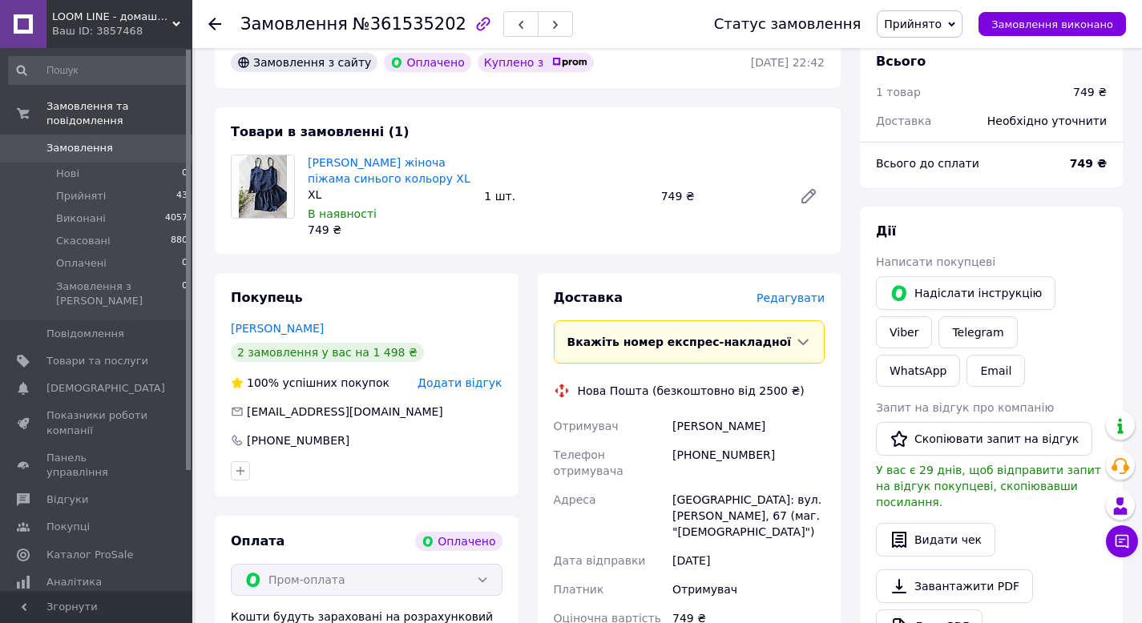
drag, startPoint x: 714, startPoint y: 531, endPoint x: 674, endPoint y: 432, distance: 107.1
click at [674, 432] on div "Отримувач Маринчук Тетяна Телефон отримувача +380969630638 Адреса Петропавлівсь…" at bounding box center [689, 522] width 278 height 221
copy div "Маринчук Тетяна Телефон отримувача +380969630638 Адреса Петропавлівська Борщагі…"
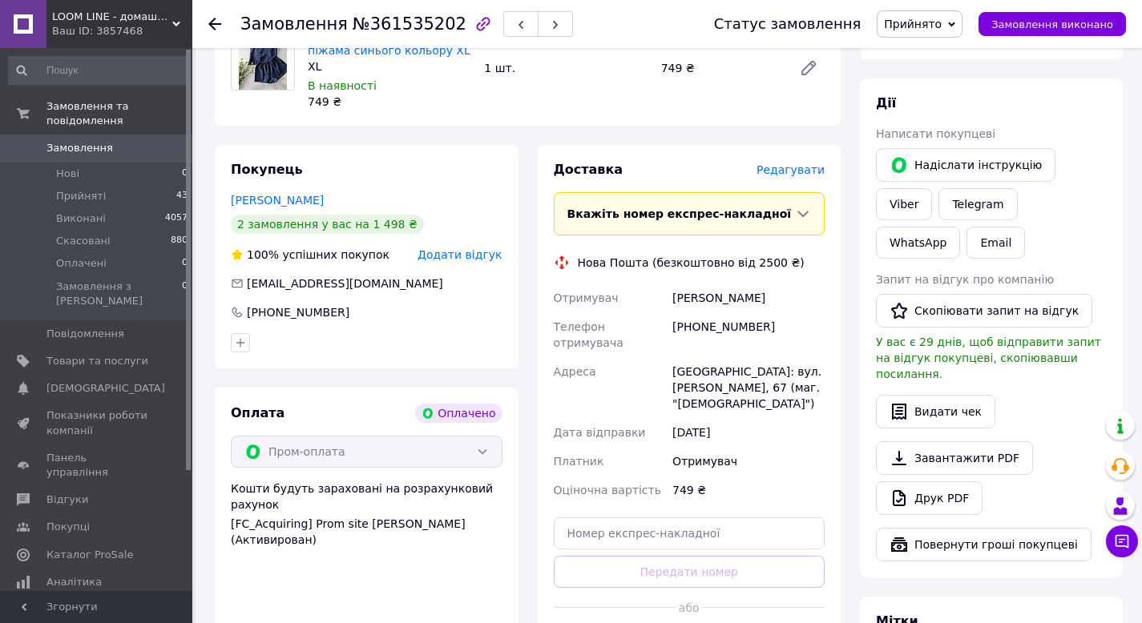
scroll to position [240, 0]
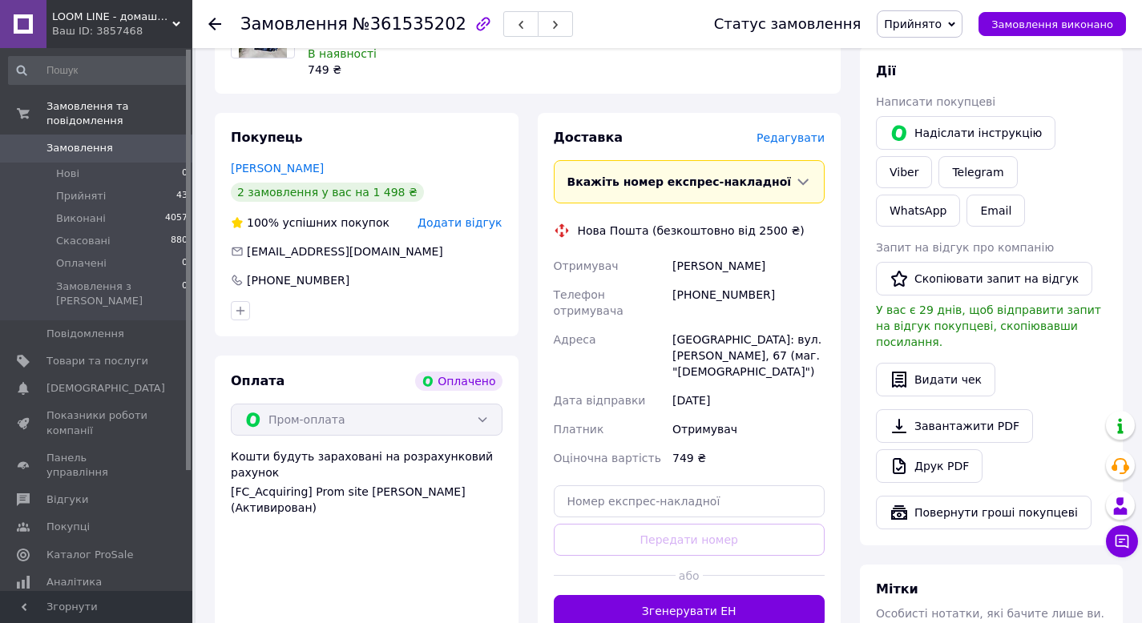
click at [699, 578] on span "або" at bounding box center [688, 576] width 27 height 16
click at [691, 607] on button "Згенерувати ЕН" at bounding box center [690, 611] width 272 height 32
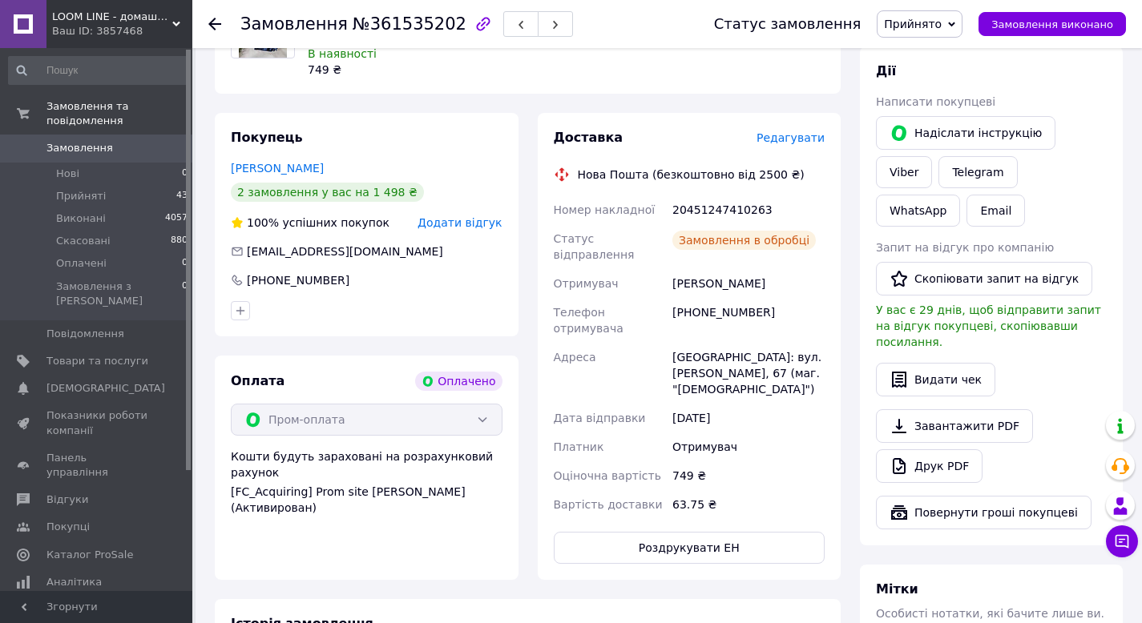
click at [711, 208] on div "20451247410263" at bounding box center [748, 209] width 159 height 29
copy div "20451247410263"
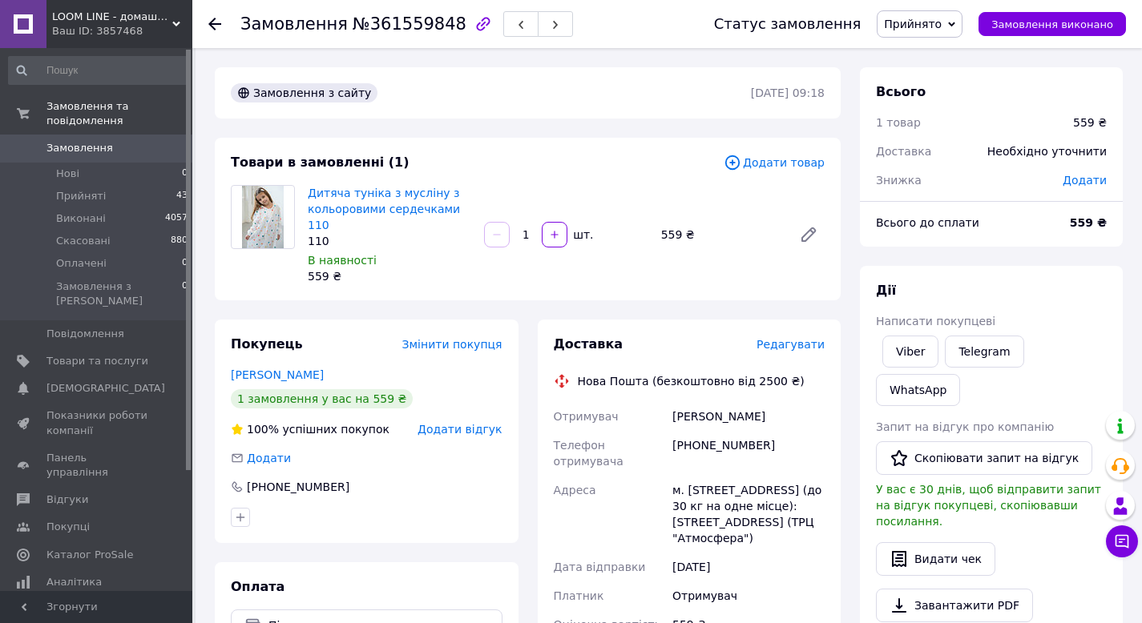
drag, startPoint x: 743, startPoint y: 509, endPoint x: 664, endPoint y: 405, distance: 130.4
click at [664, 405] on div "Отримувач Поповіченко Ганна Телефон отримувача +380667814600 Адреса м. Київ (Ки…" at bounding box center [689, 580] width 278 height 356
copy div "Отримувач Поповіченко Ганна Телефон отримувача +380667814600 Адреса м. Київ (Ки…"
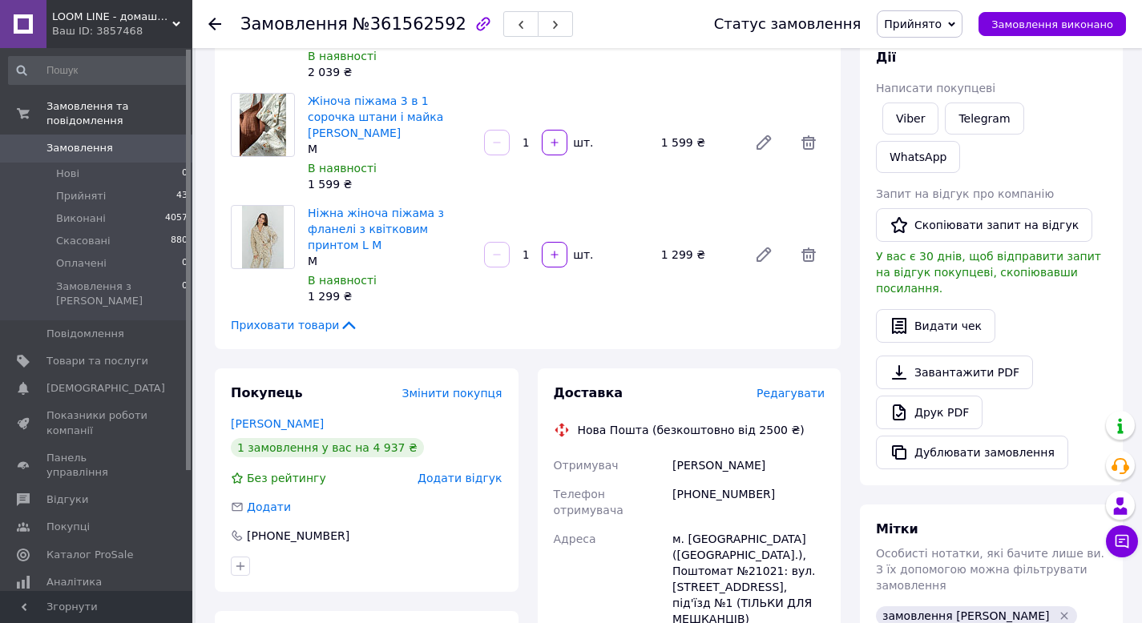
scroll to position [240, 0]
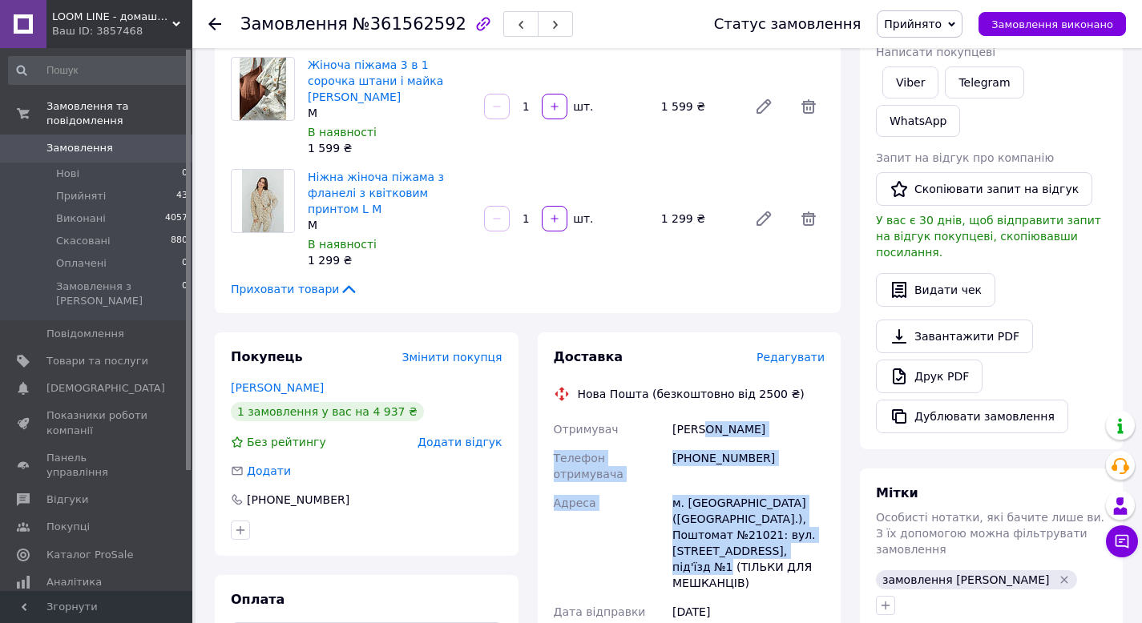
drag, startPoint x: 808, startPoint y: 486, endPoint x: 692, endPoint y: 377, distance: 158.7
click at [701, 415] on div "Отримувач [PERSON_NAME] отримувача [PHONE_NUMBER] [PERSON_NAME] [GEOGRAPHIC_DAT…" at bounding box center [689, 549] width 278 height 269
drag, startPoint x: 675, startPoint y: 380, endPoint x: 813, endPoint y: 486, distance: 174.4
click at [813, 486] on div "Отримувач [PERSON_NAME] отримувача [PHONE_NUMBER] [PERSON_NAME] [GEOGRAPHIC_DAT…" at bounding box center [689, 549] width 278 height 269
copy div "[PERSON_NAME] отримувача [PHONE_NUMBER] [PERSON_NAME] [GEOGRAPHIC_DATA] ([GEOGR…"
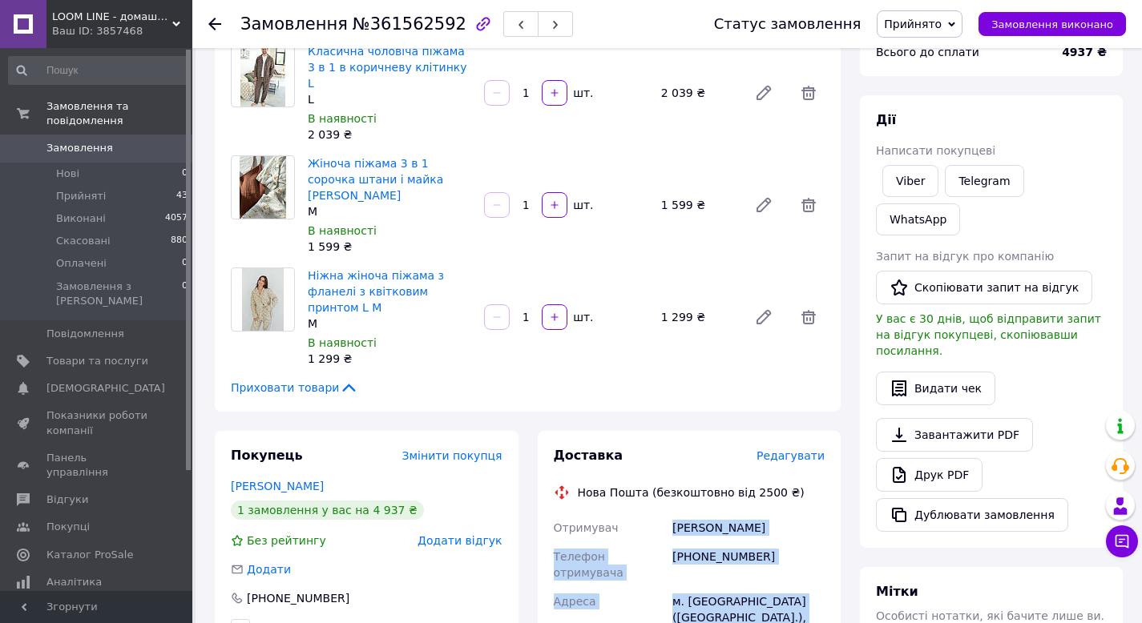
scroll to position [80, 0]
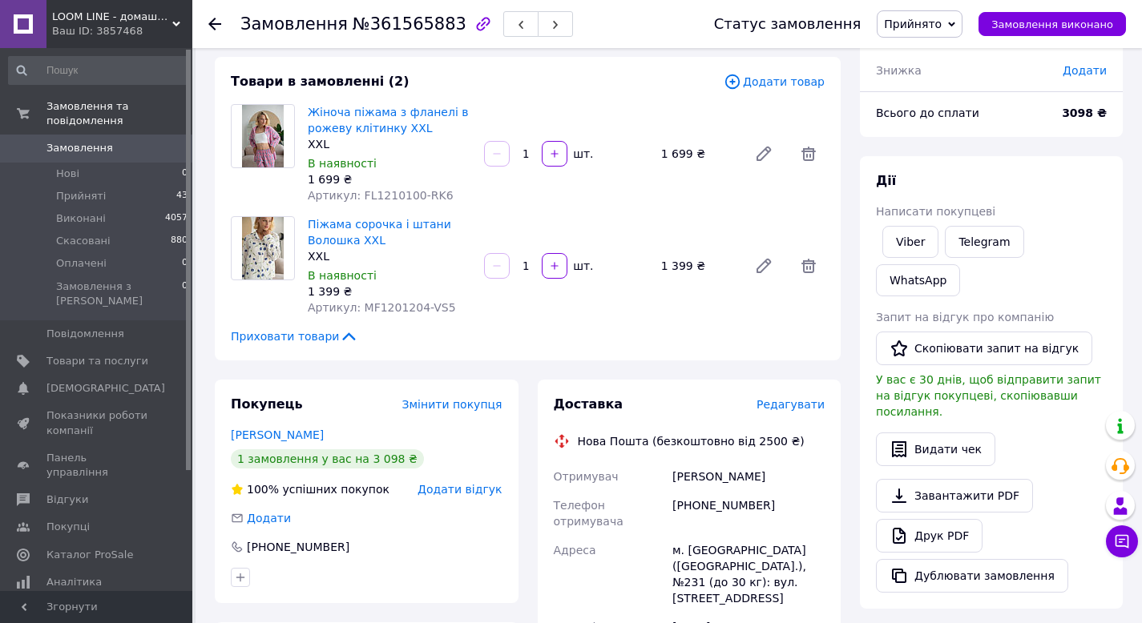
scroll to position [160, 0]
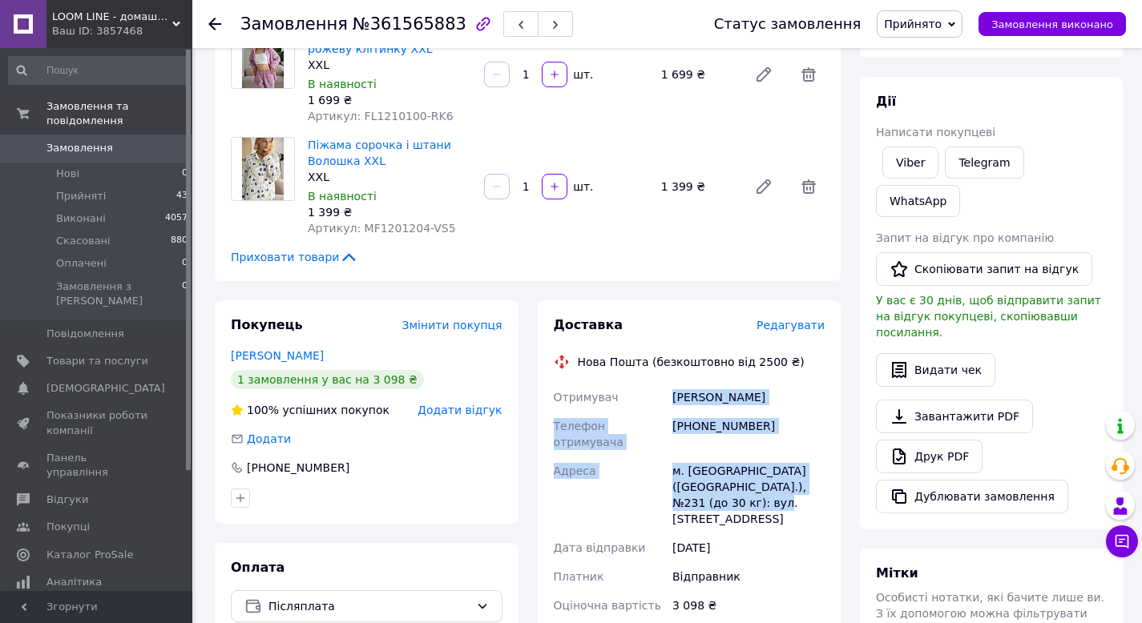
drag, startPoint x: 690, startPoint y: 474, endPoint x: 671, endPoint y: 398, distance: 77.5
click at [671, 398] on div "Отримувач [PERSON_NAME] Телефон отримувача [PHONE_NUMBER] Адреса м. [GEOGRAPHIC…" at bounding box center [689, 561] width 278 height 356
copy div "Столяр Любов Телефон отримувача +380961017793 Адреса м. Київ (Київська обл.), №…"
click at [351, 158] on link "Піжама сорочка і штани Волошка XXL" at bounding box center [379, 153] width 143 height 29
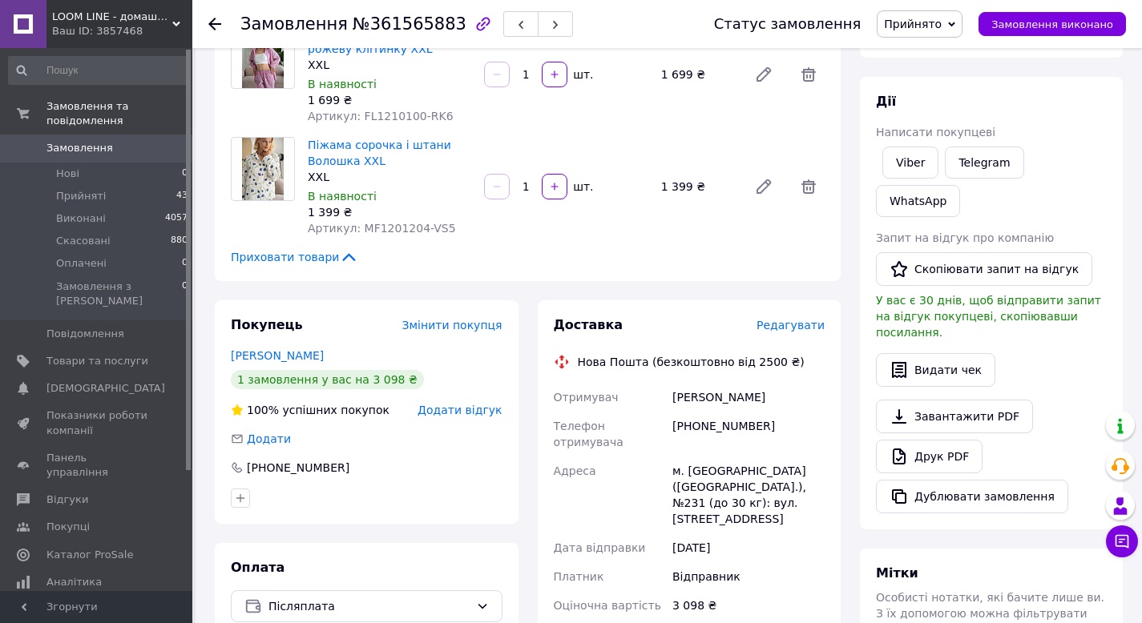
click at [676, 366] on div "Нова Пошта (безкоштовно від 2500 ₴)" at bounding box center [691, 362] width 235 height 16
click at [129, 135] on link "Замовлення 0" at bounding box center [98, 148] width 197 height 27
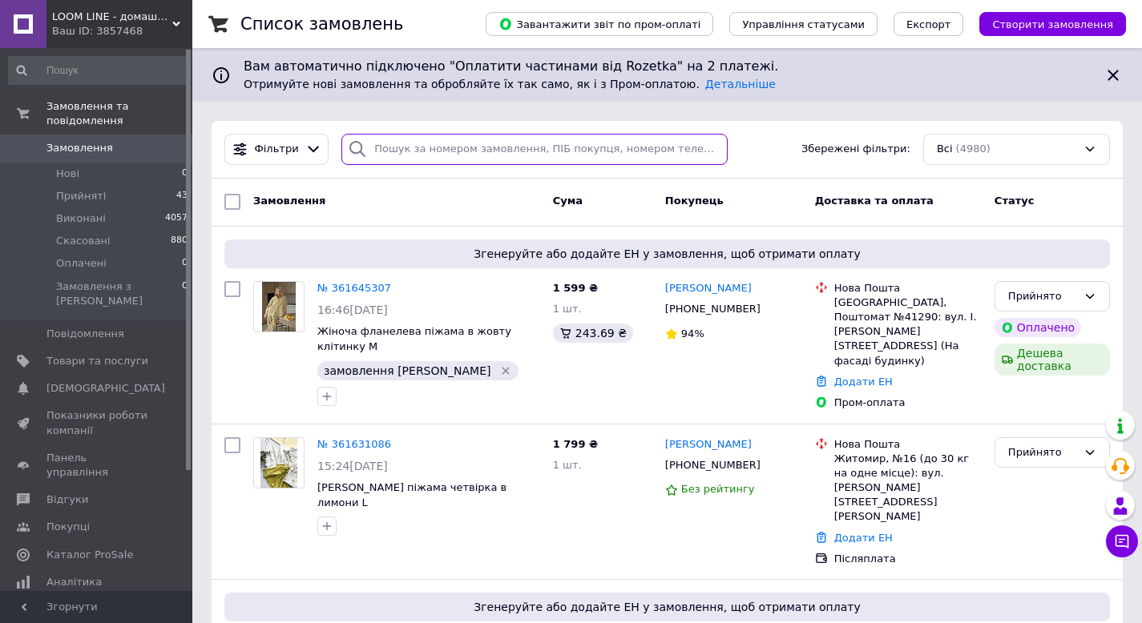
click at [545, 151] on input "search" at bounding box center [534, 149] width 386 height 31
paste input "+380686152354"
type input "+380686152354"
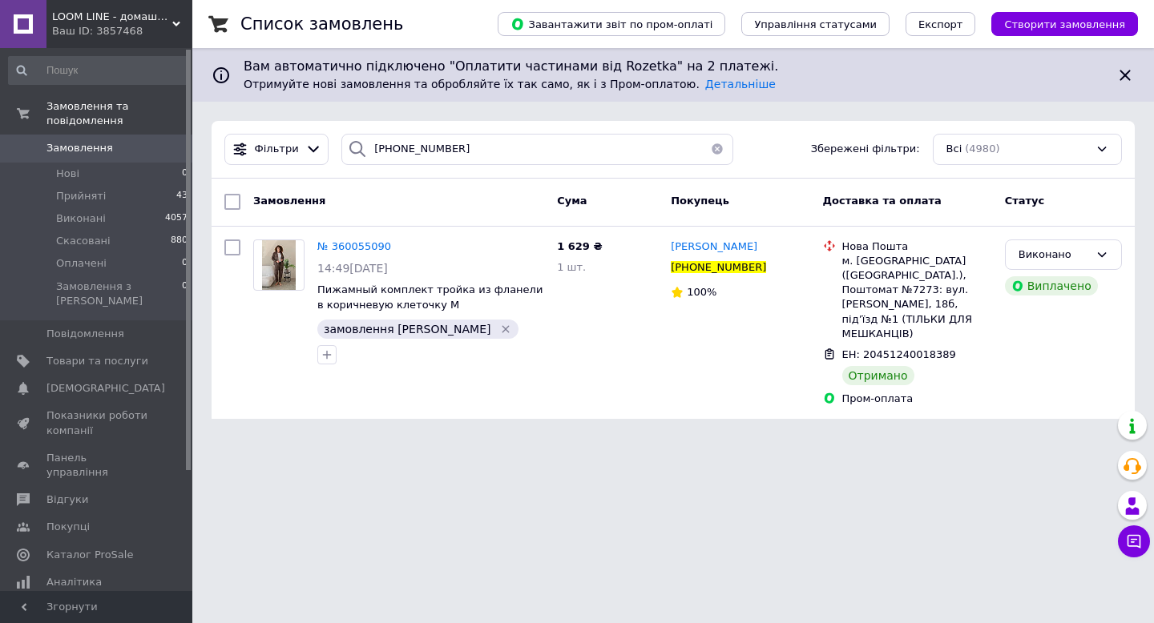
click at [701, 150] on button "button" at bounding box center [717, 149] width 32 height 31
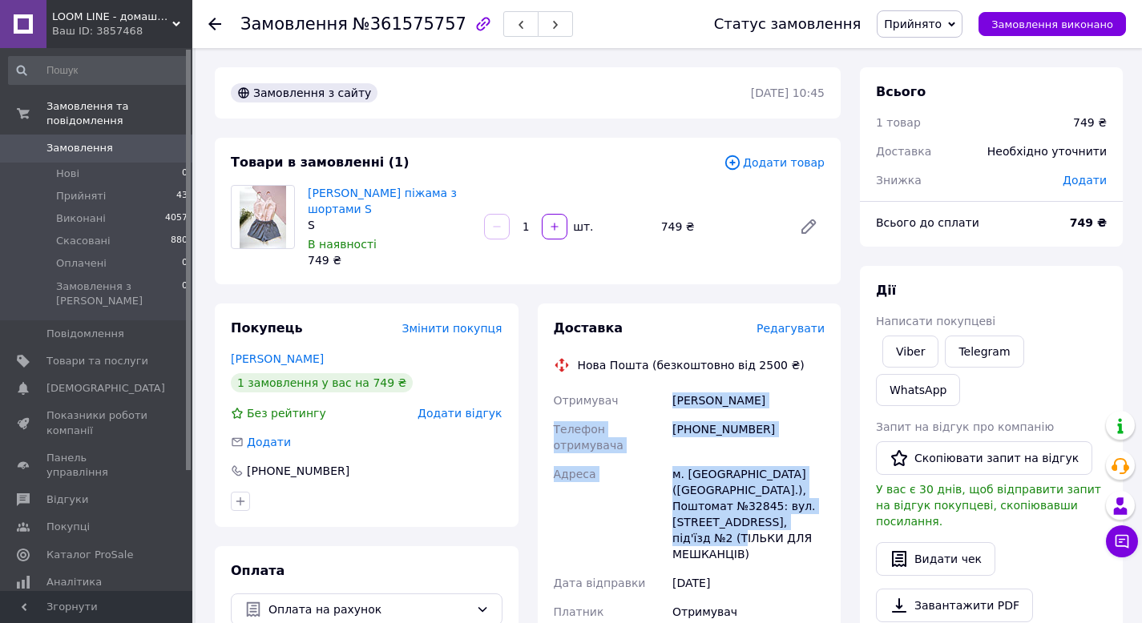
drag, startPoint x: 807, startPoint y: 506, endPoint x: 674, endPoint y: 398, distance: 170.9
click at [674, 398] on div "Отримувач [PERSON_NAME] Телефон отримувача [PHONE_NUMBER] [PERSON_NAME] [GEOGRA…" at bounding box center [689, 520] width 278 height 269
copy div "[PERSON_NAME] Телефон отримувача [PHONE_NUMBER] [GEOGRAPHIC_DATA][PERSON_NAME] …"
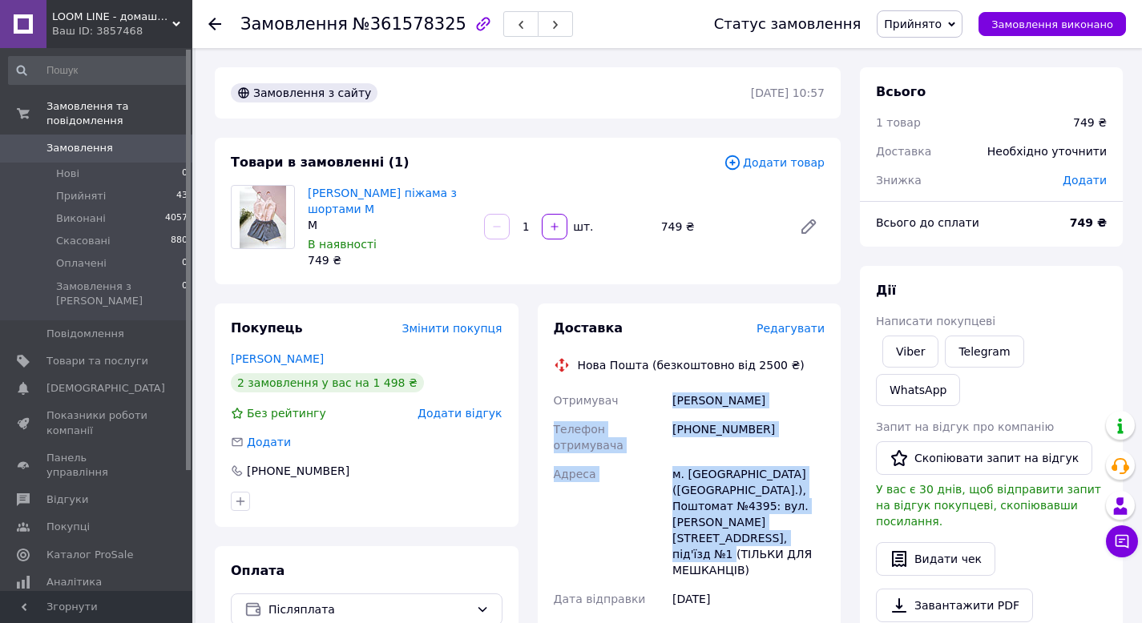
drag, startPoint x: 746, startPoint y: 522, endPoint x: 672, endPoint y: 398, distance: 143.7
click at [672, 398] on div "Отримувач [PERSON_NAME] Телефон отримувача [PHONE_NUMBER] Адреса м. [GEOGRAPHIC…" at bounding box center [689, 588] width 278 height 404
copy div "[PERSON_NAME] Телефон отримувача [PHONE_NUMBER] [PERSON_NAME] [GEOGRAPHIC_DATA]…"
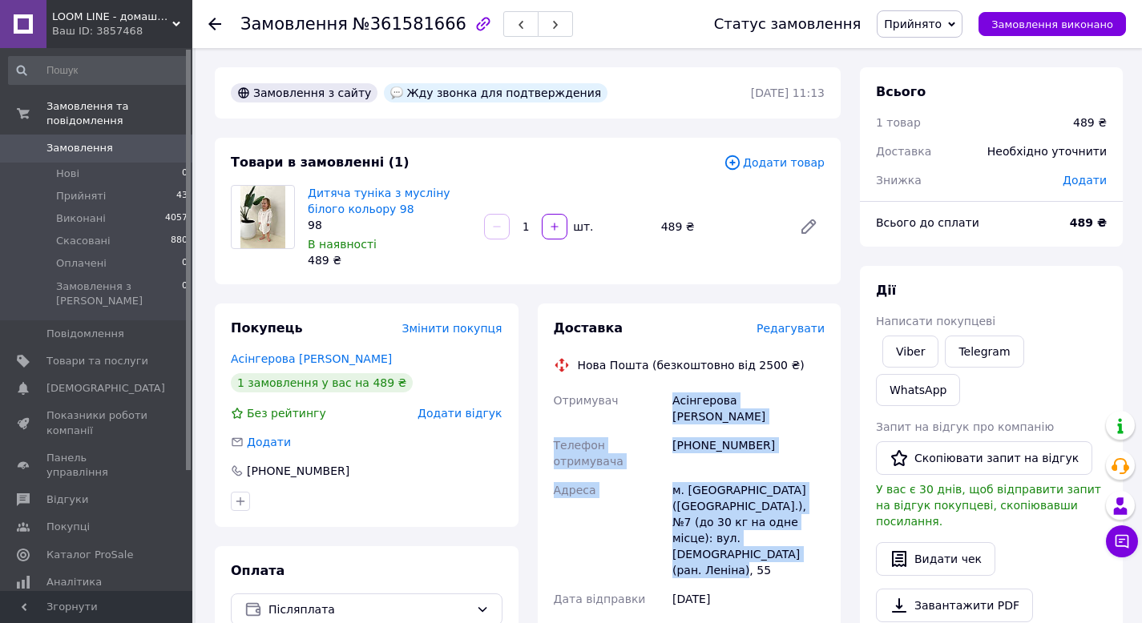
drag, startPoint x: 741, startPoint y: 521, endPoint x: 671, endPoint y: 400, distance: 140.0
click at [671, 400] on div "Отримувач [PERSON_NAME] [PERSON_NAME] Телефон отримувача [PHONE_NUMBER] Адреса …" at bounding box center [689, 588] width 278 height 404
copy div "Асінгерова [PERSON_NAME] Телефон отримувача [PHONE_NUMBER] [GEOGRAPHIC_DATA] [P…"
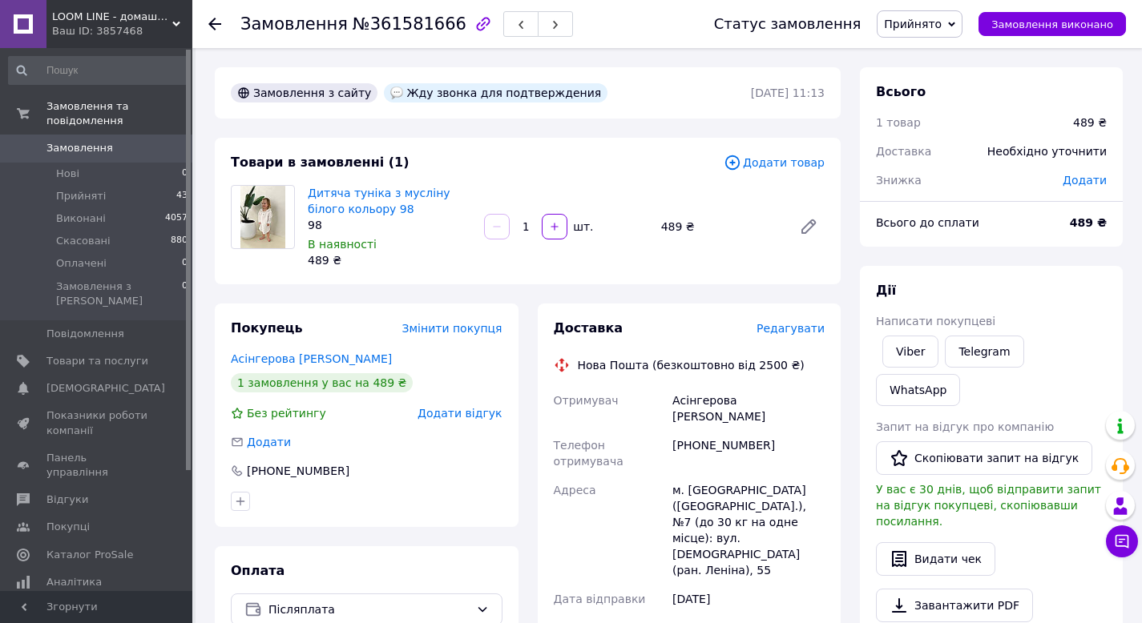
drag, startPoint x: 646, startPoint y: 376, endPoint x: 686, endPoint y: 65, distance: 313.4
click at [648, 365] on div "Доставка Редагувати Нова Пошта (безкоштовно від 2500 ₴) Отримувач Асінгерова [P…" at bounding box center [690, 632] width 272 height 625
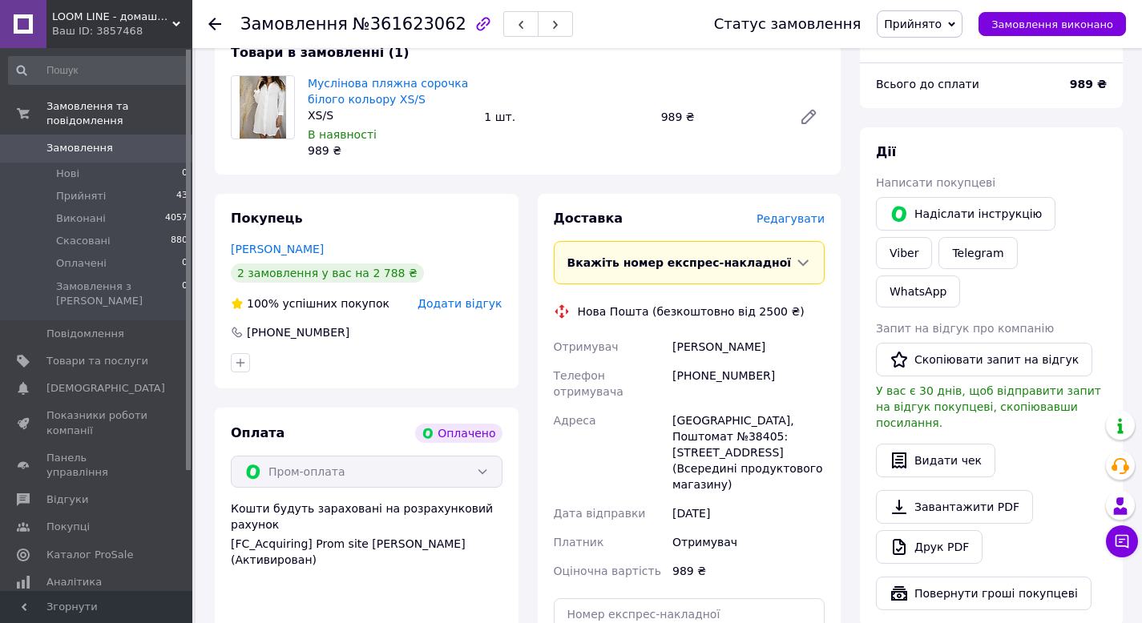
scroll to position [160, 0]
click at [730, 498] on div "[DATE]" at bounding box center [748, 512] width 159 height 29
drag, startPoint x: 729, startPoint y: 473, endPoint x: 655, endPoint y: 337, distance: 154.2
click at [655, 337] on div "Отримувач Брія Інга Телефон отримувача +380669231158 Адреса Івано-Франківськ, П…" at bounding box center [689, 458] width 278 height 253
copy div "Отримувач Брія Інга Телефон отримувача +380669231158 Адреса Івано-Франківськ, П…"
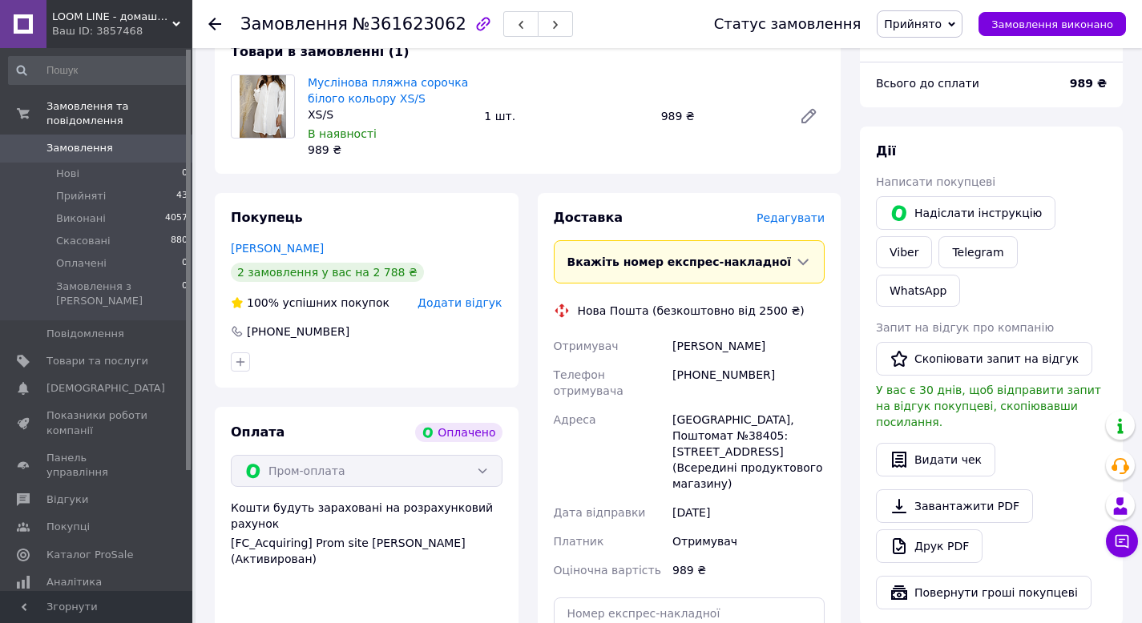
click at [648, 349] on div "Отримувач" at bounding box center [609, 346] width 119 height 29
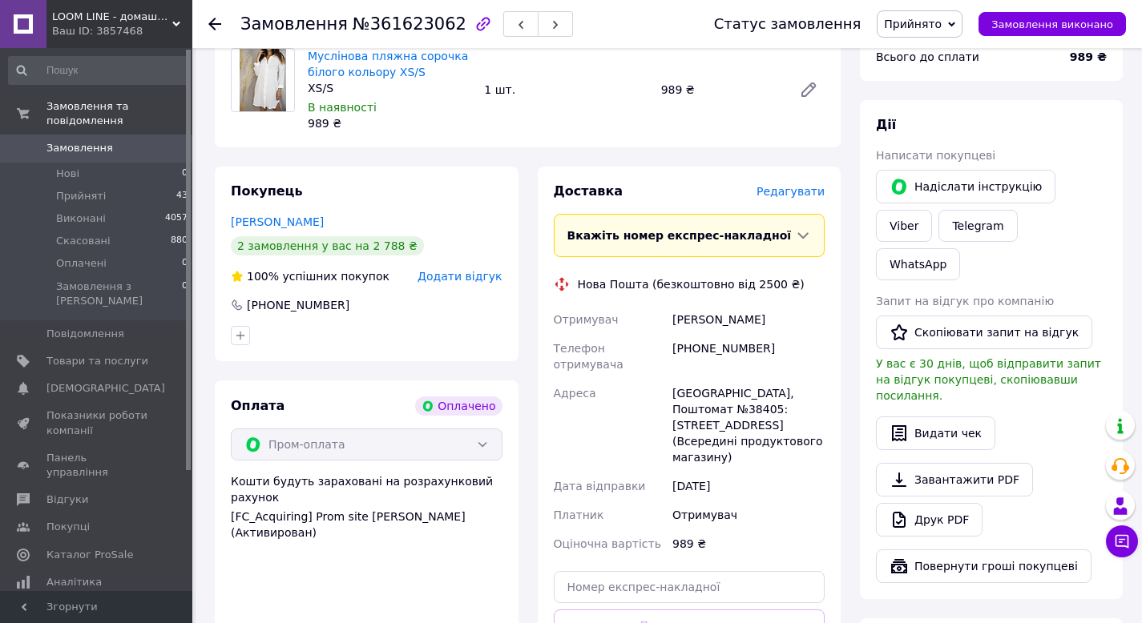
scroll to position [401, 0]
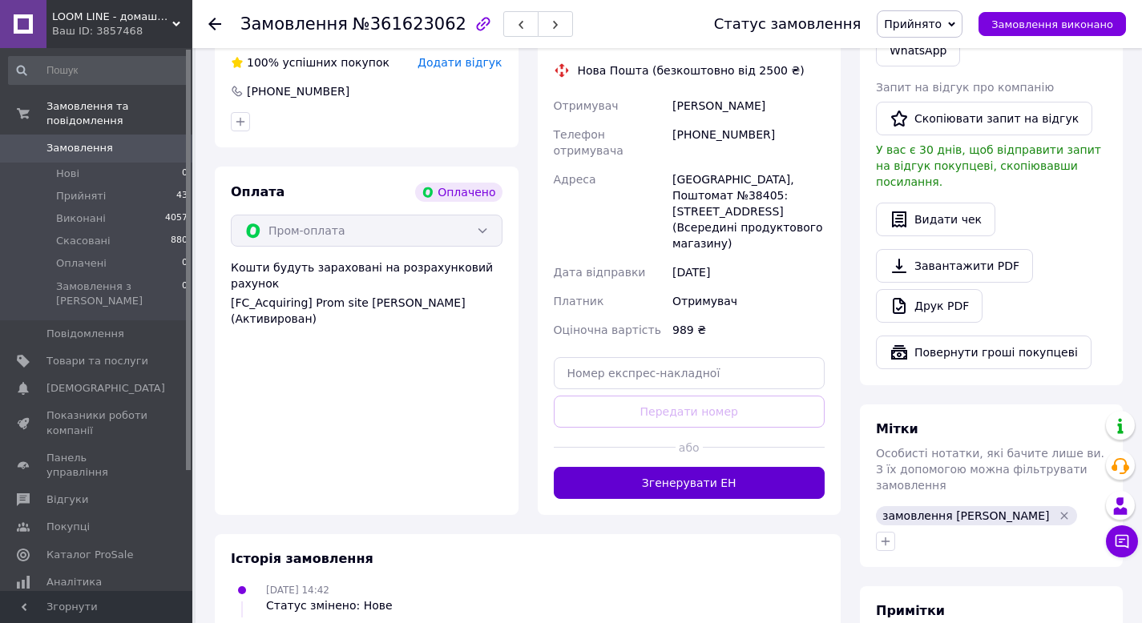
click at [701, 474] on button "Згенерувати ЕН" at bounding box center [690, 483] width 272 height 32
click at [668, 316] on div "Оціночна вартість" at bounding box center [609, 330] width 119 height 29
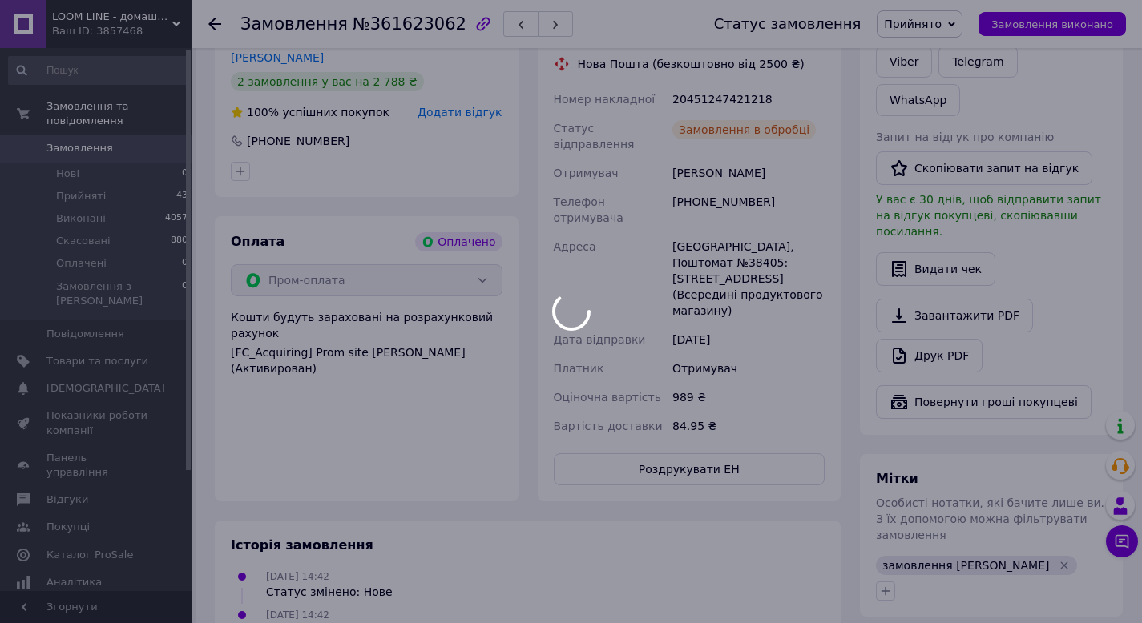
scroll to position [320, 0]
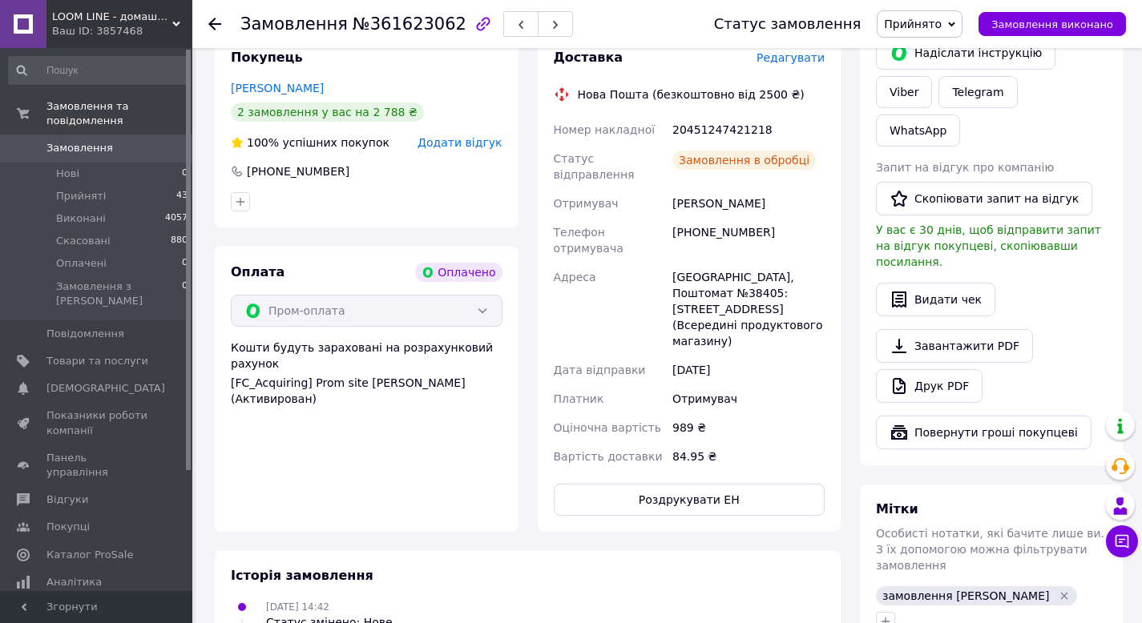
click at [699, 128] on div "20451247421218" at bounding box center [748, 129] width 159 height 29
copy div "20451247421218"
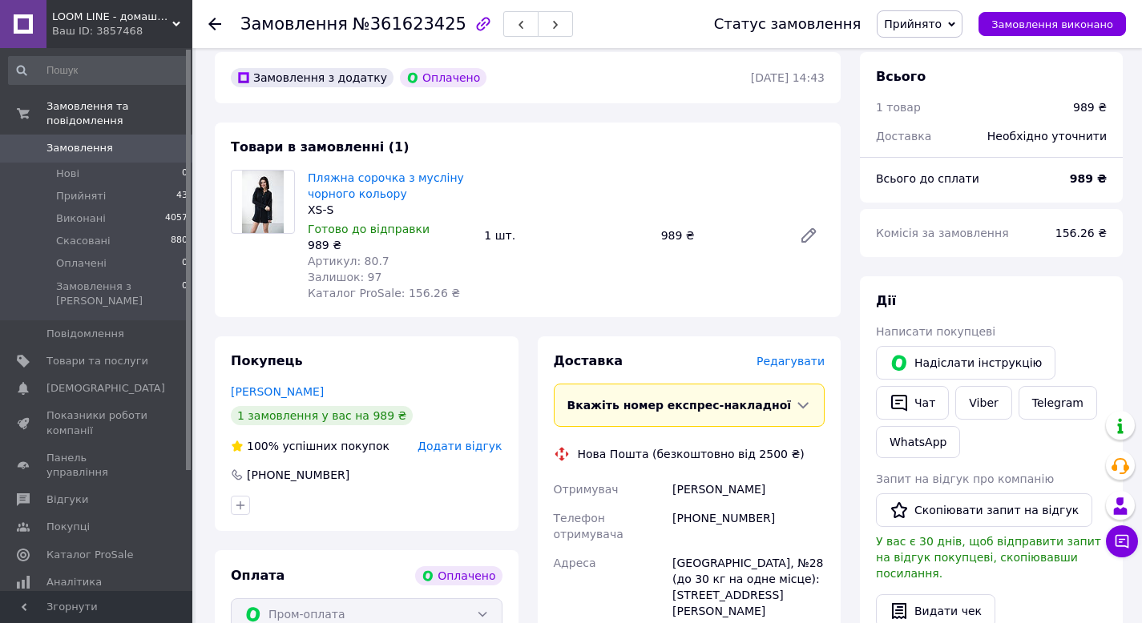
scroll to position [160, 0]
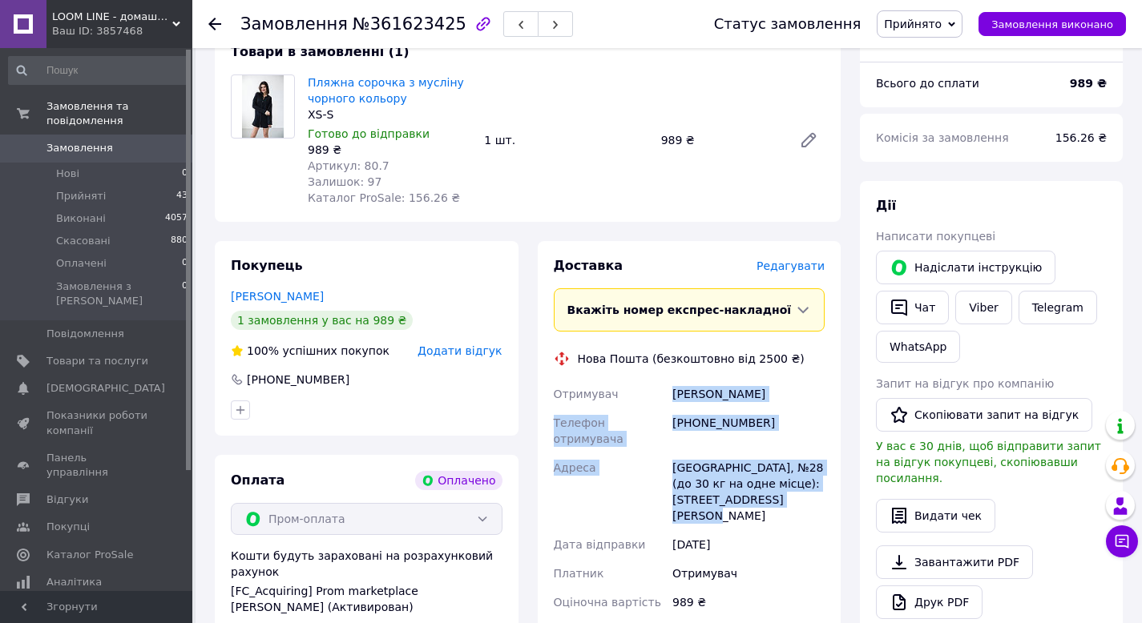
drag, startPoint x: 740, startPoint y: 487, endPoint x: 675, endPoint y: 400, distance: 108.3
click at [675, 400] on div "Отримувач [PERSON_NAME] Телефон отримувача [PHONE_NUMBER] [PERSON_NAME], №28 (д…" at bounding box center [689, 498] width 278 height 237
copy div "Сухая Яна Телефон отримувача [PHONE_NUMBER] [PERSON_NAME], №28 (до 30 кг на одн…"
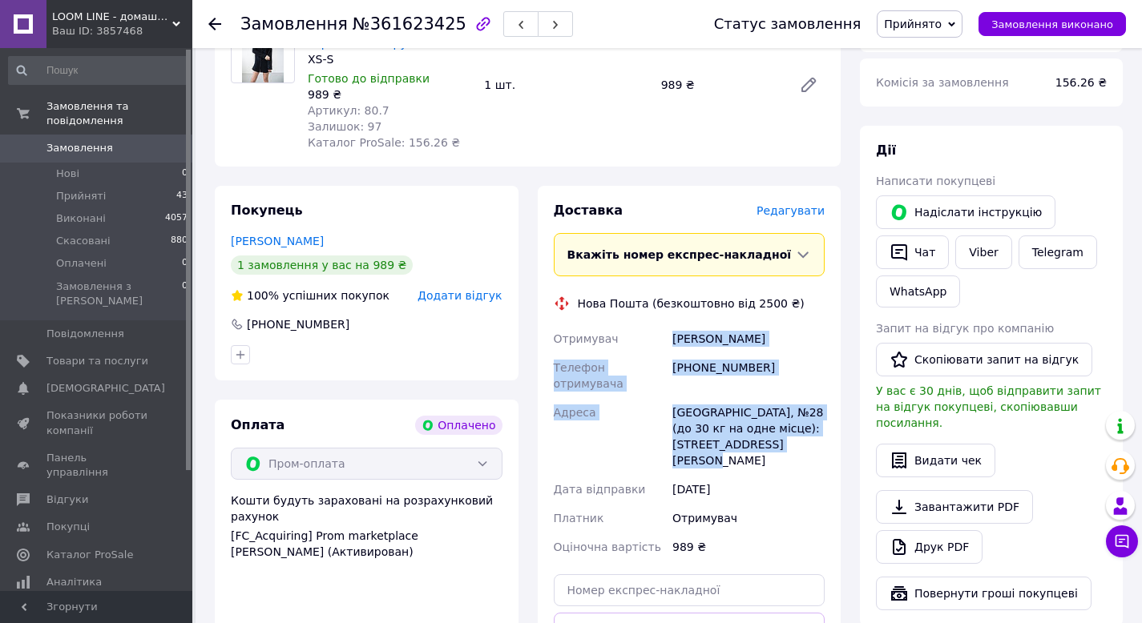
scroll to position [401, 0]
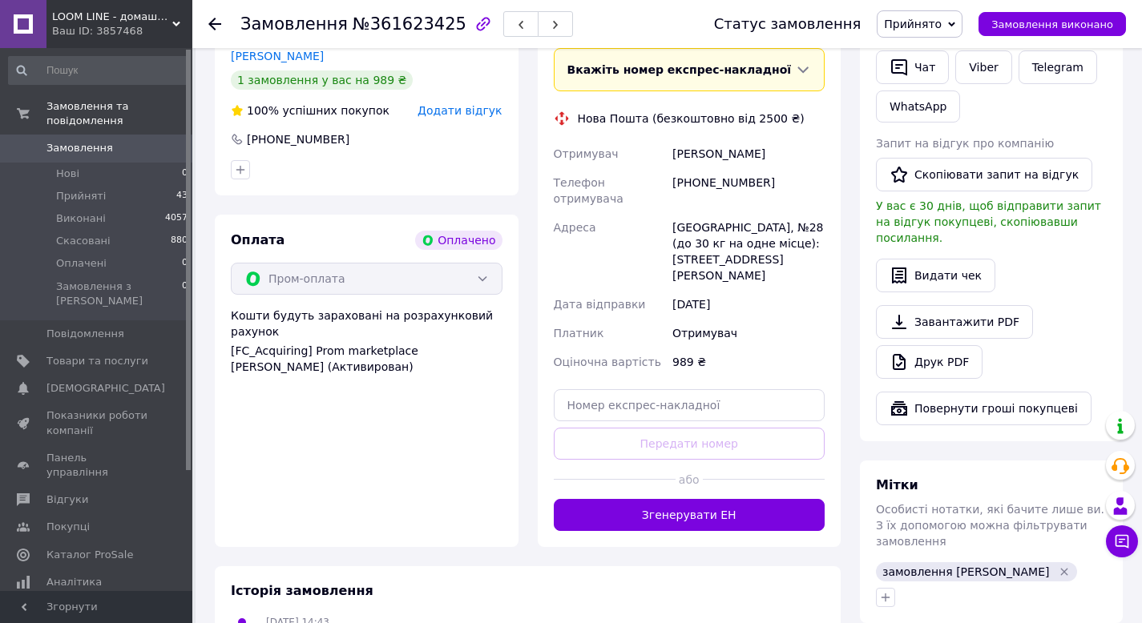
click at [666, 503] on div "Доставка [PERSON_NAME] Вкажіть номер експрес-накладної Обов'язково введіть номе…" at bounding box center [690, 274] width 304 height 546
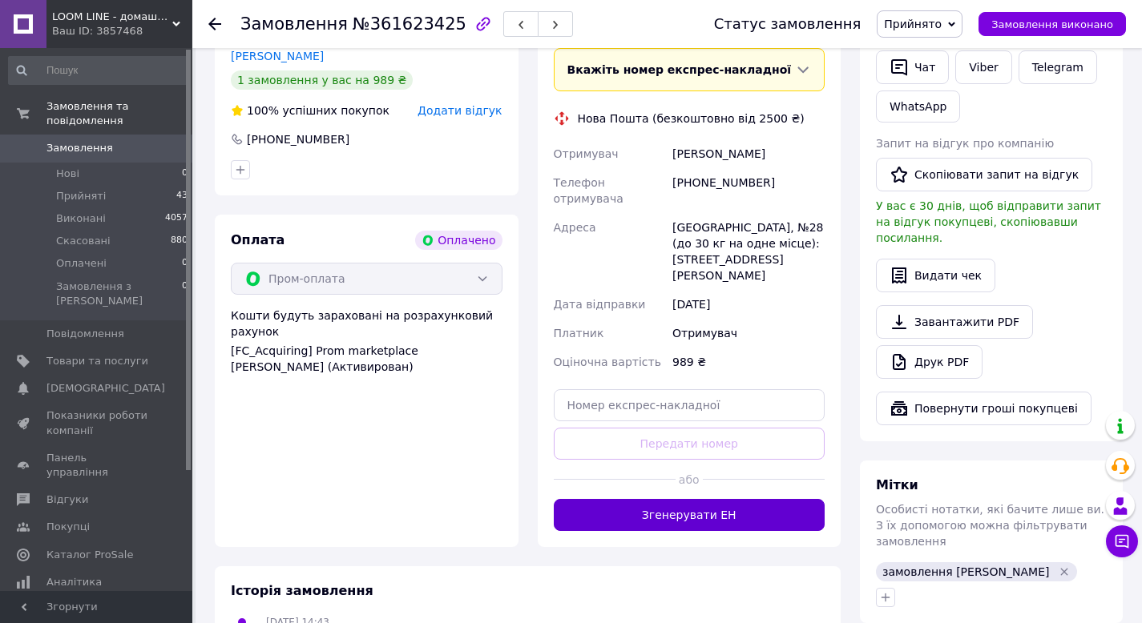
click at [666, 499] on button "Згенерувати ЕН" at bounding box center [690, 515] width 272 height 32
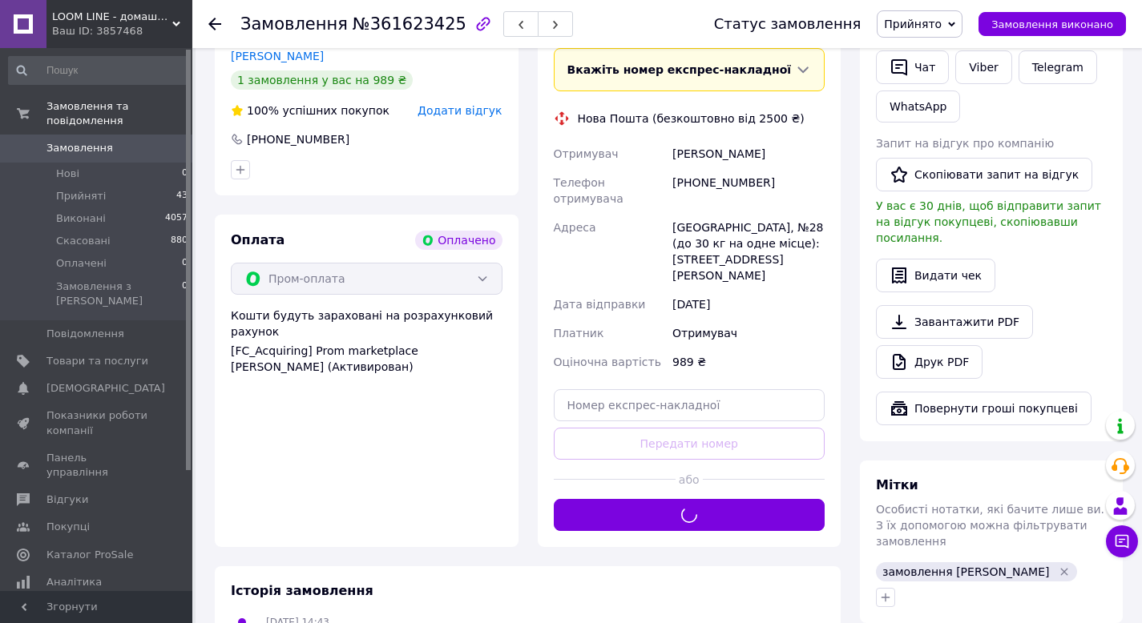
click at [619, 228] on div "Адреса" at bounding box center [609, 251] width 119 height 77
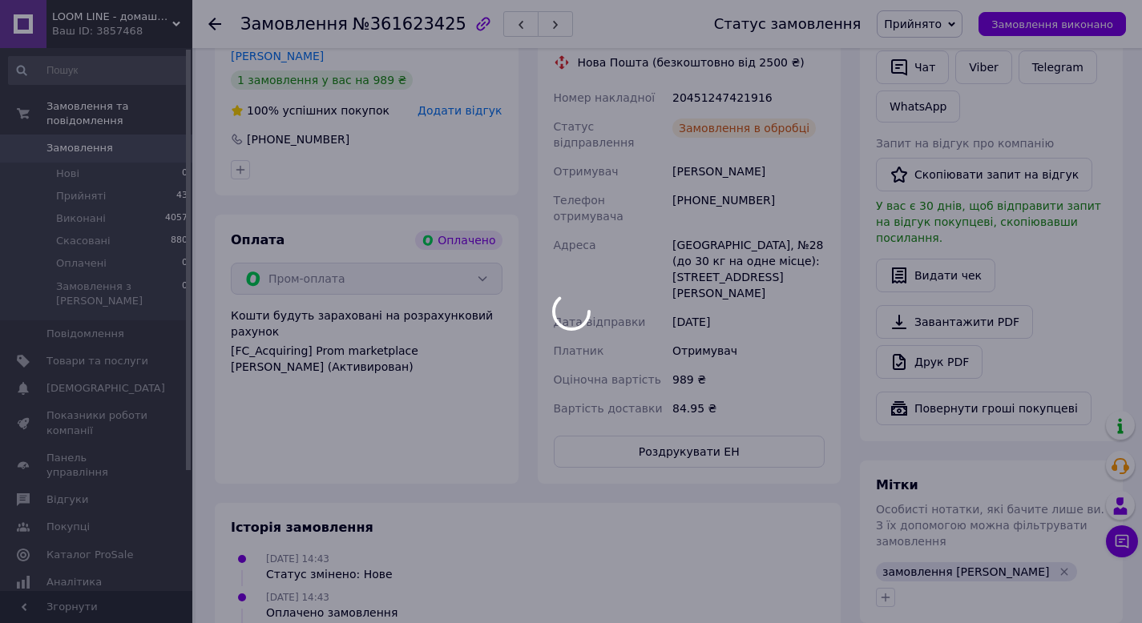
click at [708, 95] on div at bounding box center [571, 311] width 1142 height 623
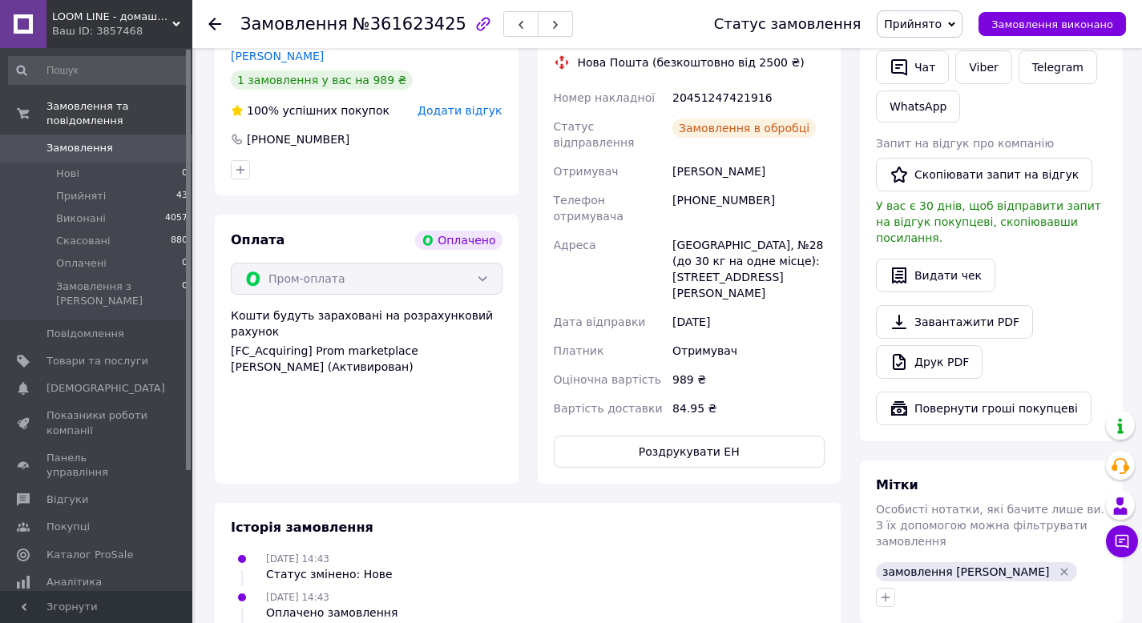
click at [708, 95] on div "20451247421916" at bounding box center [748, 97] width 159 height 29
copy div "20451247421916"
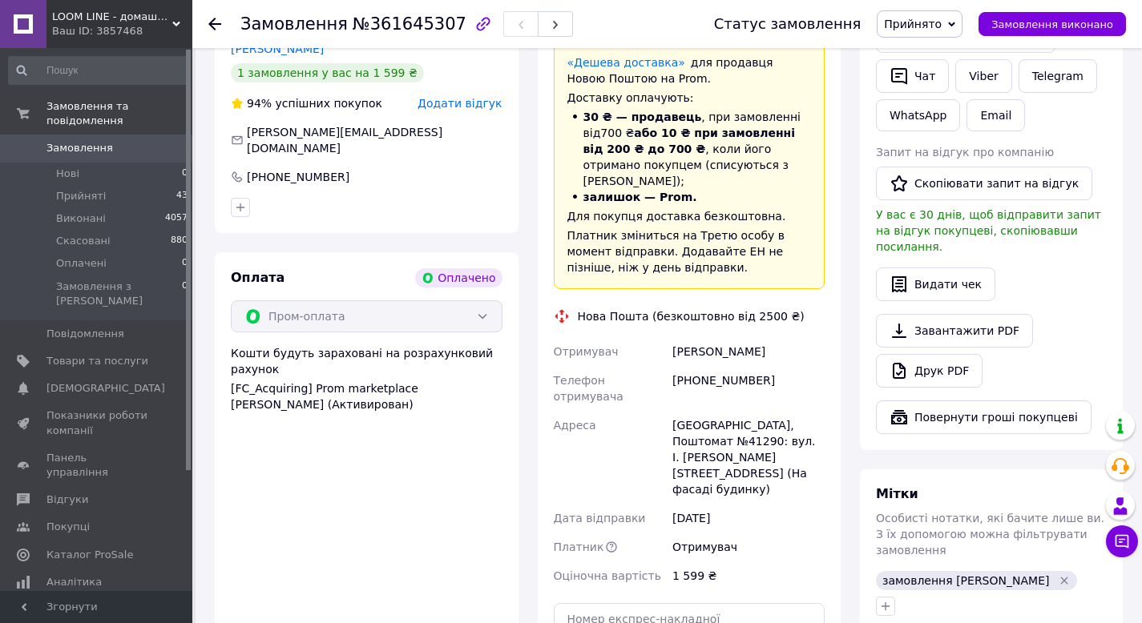
scroll to position [401, 0]
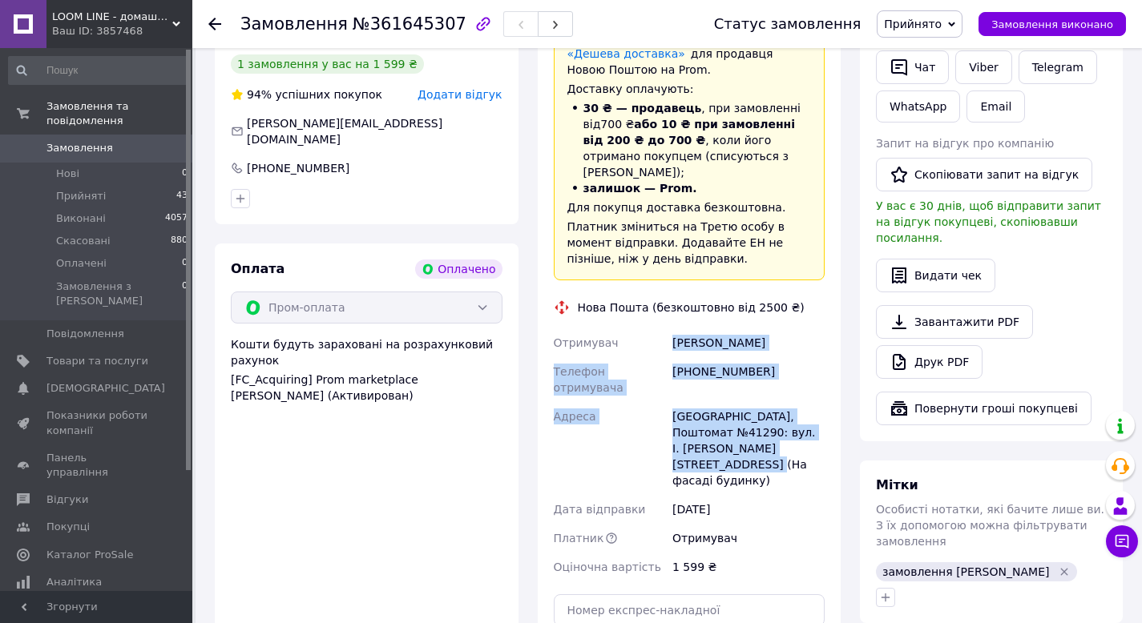
drag, startPoint x: 764, startPoint y: 431, endPoint x: 663, endPoint y: 320, distance: 149.8
click at [663, 329] on div "Отримувач [PERSON_NAME] Телефон отримувача [PHONE_NUMBER] [GEOGRAPHIC_DATA]: ву…" at bounding box center [689, 455] width 278 height 253
copy div "Отримувач [PERSON_NAME] Телефон отримувача [PHONE_NUMBER] [GEOGRAPHIC_DATA]: ву…"
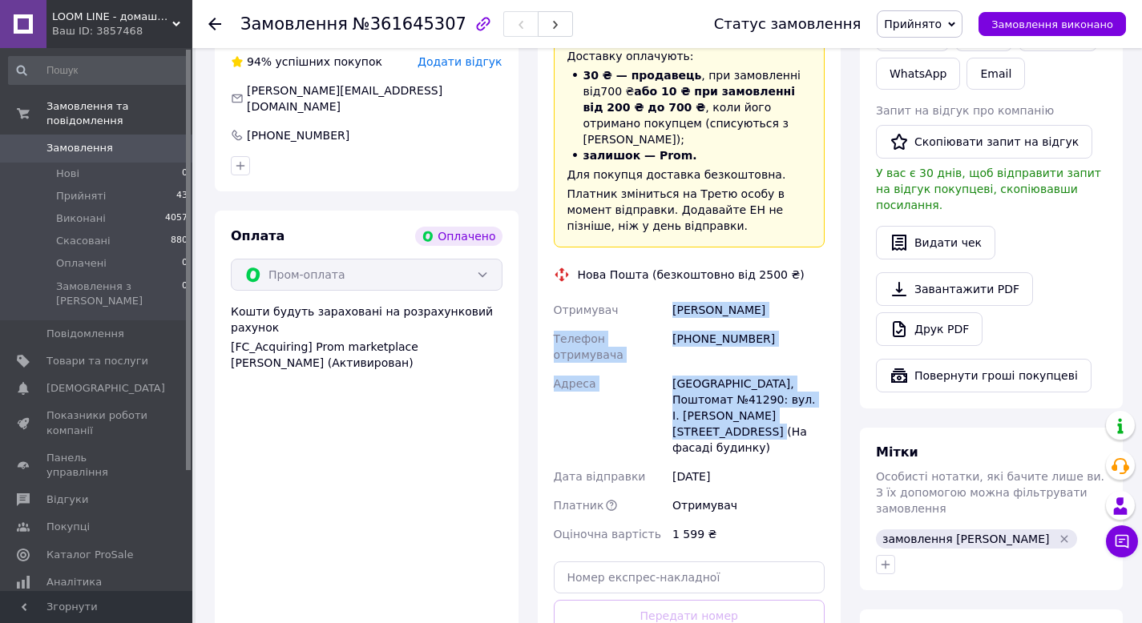
scroll to position [561, 0]
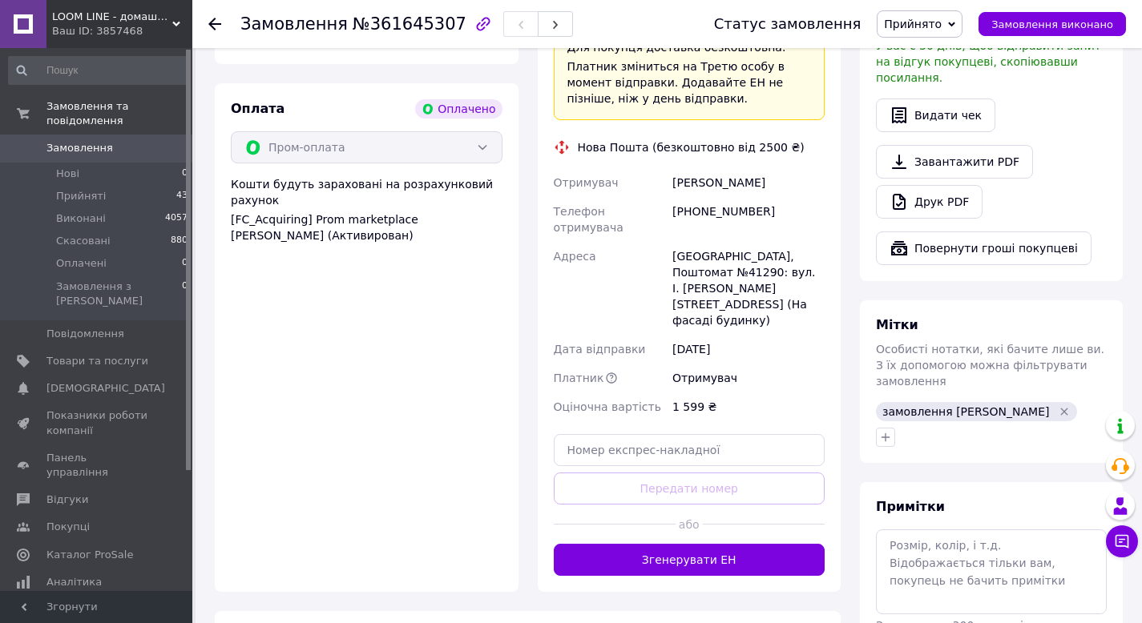
click at [635, 335] on div "Дата відправки" at bounding box center [609, 349] width 119 height 29
click at [697, 544] on button "Згенерувати ЕН" at bounding box center [690, 560] width 272 height 32
click at [670, 287] on div "[GEOGRAPHIC_DATA], Поштомат №41290: вул. І. [PERSON_NAME][STREET_ADDRESS] (На ф…" at bounding box center [748, 288] width 159 height 93
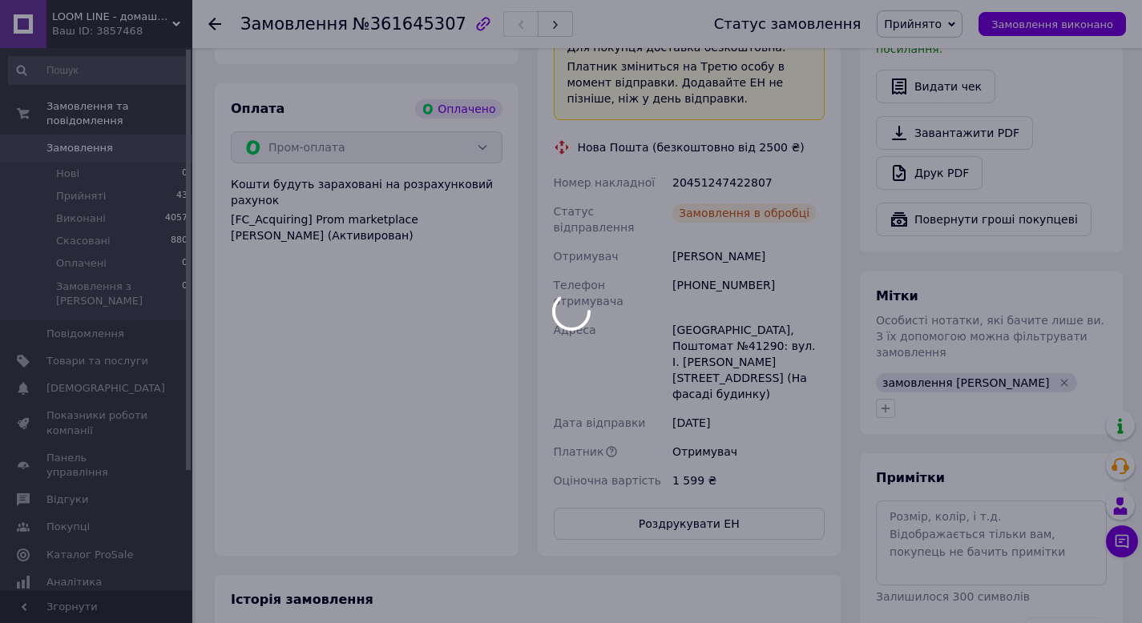
click at [698, 167] on div at bounding box center [571, 311] width 1142 height 623
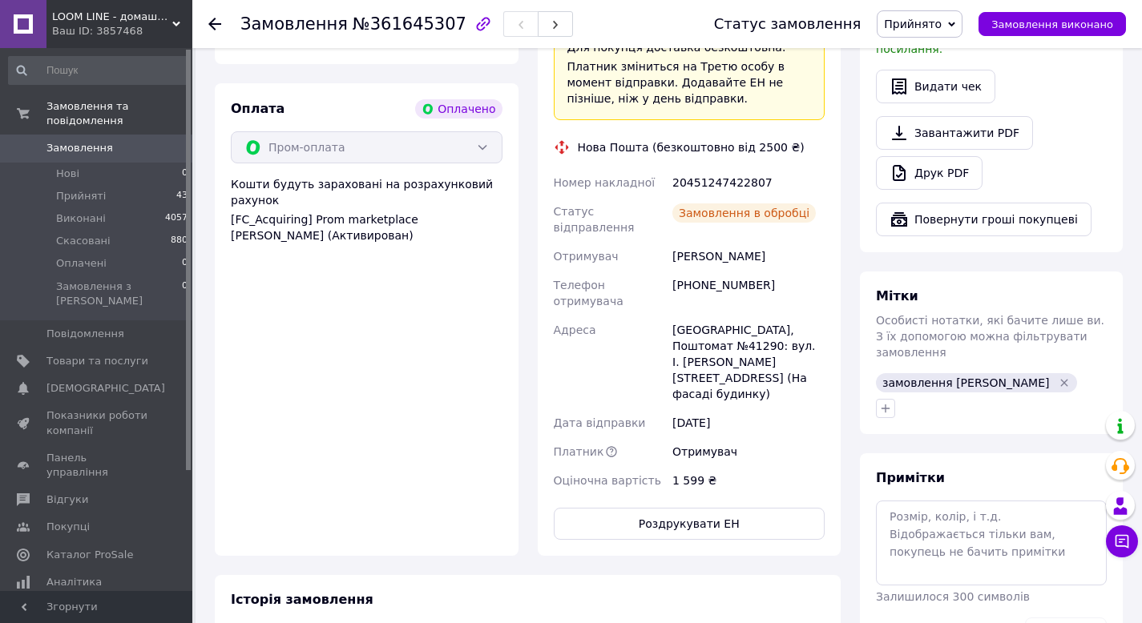
click at [693, 168] on div "20451247422807" at bounding box center [748, 182] width 159 height 29
copy div "20451247422807"
